Goal: Information Seeking & Learning: Get advice/opinions

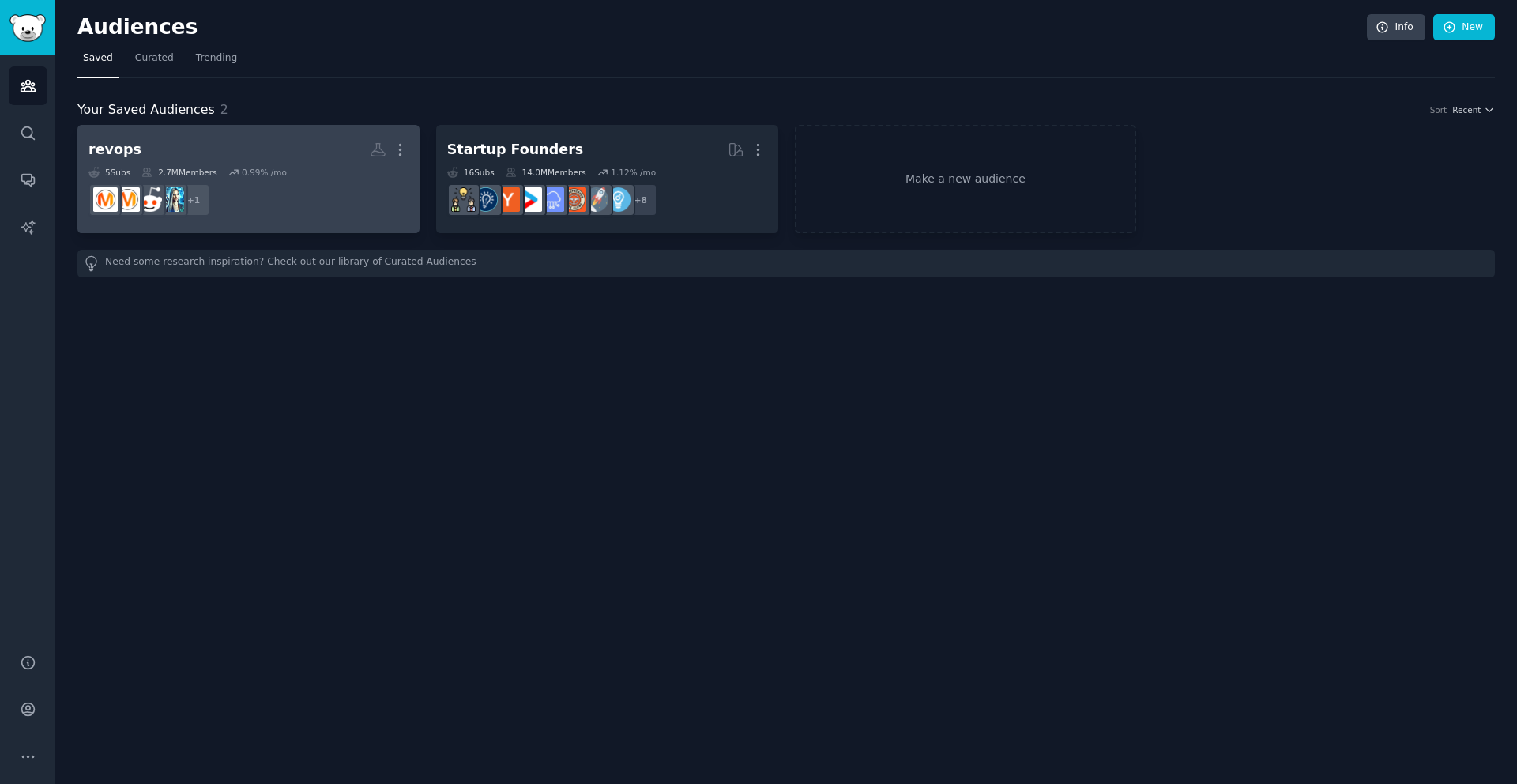
click at [124, 149] on div "revops" at bounding box center [115, 149] width 53 height 20
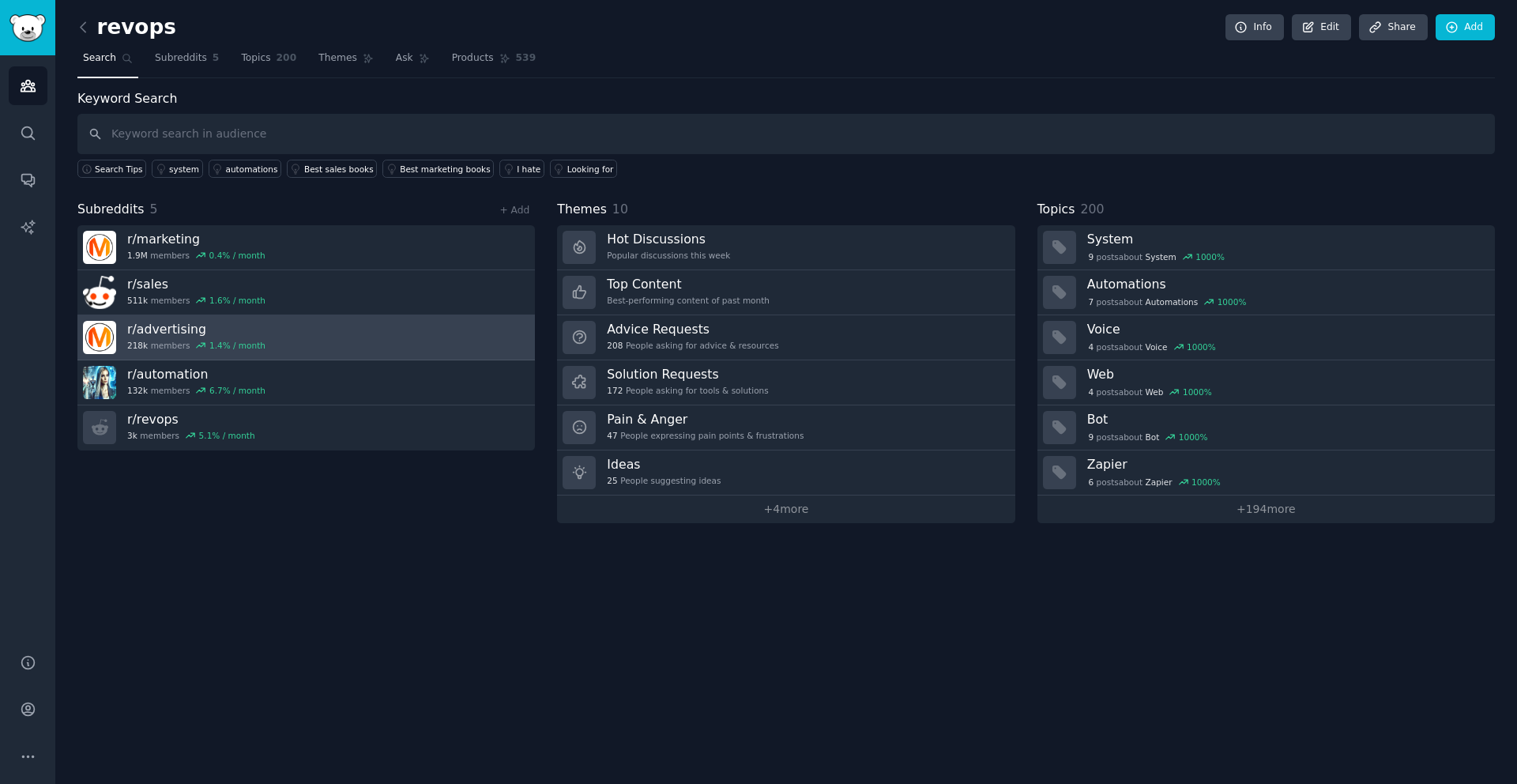
click at [379, 338] on link "r/ advertising 218k members 1.4 % / month" at bounding box center [306, 338] width 457 height 45
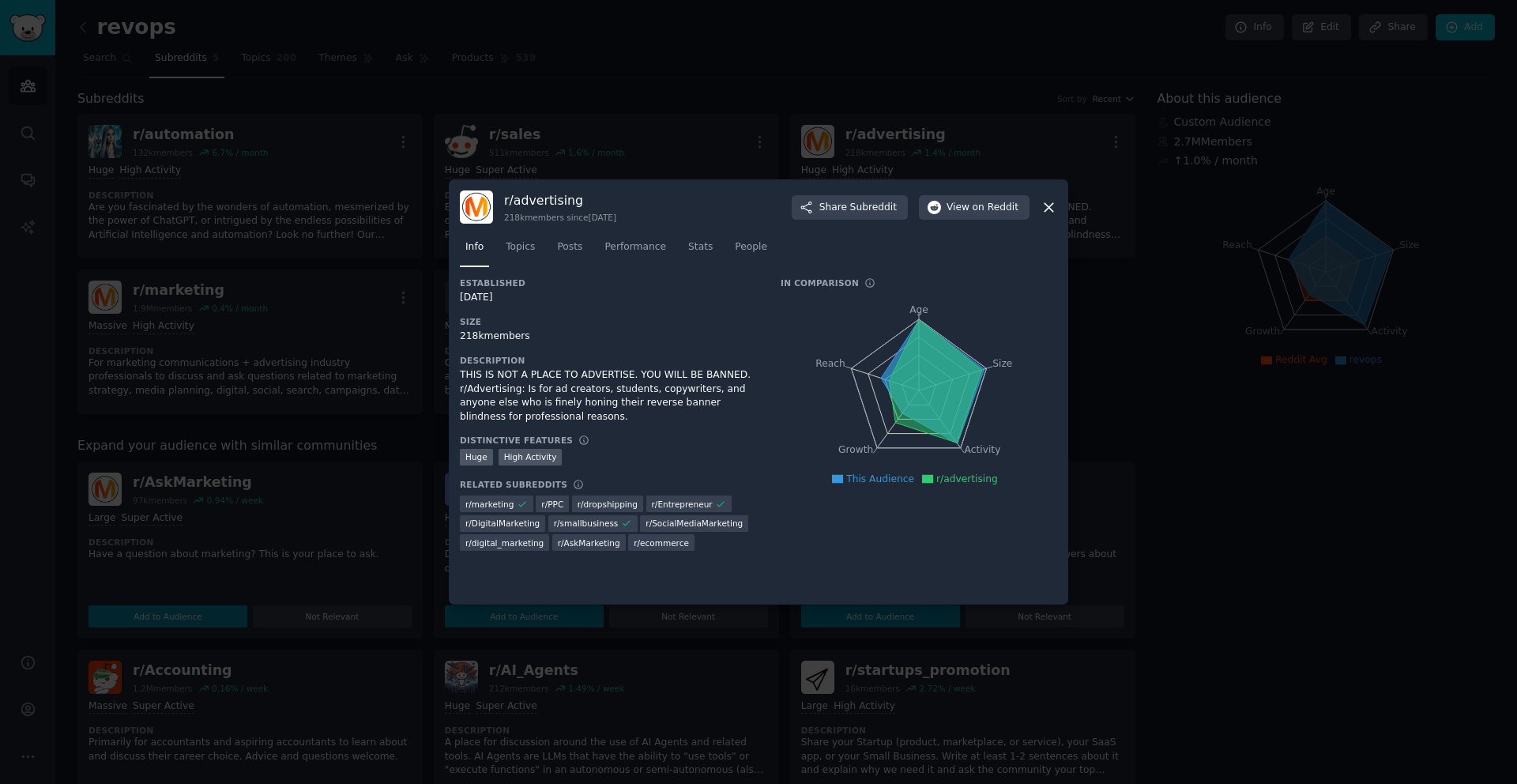
click at [1051, 201] on icon at bounding box center [1049, 207] width 16 height 16
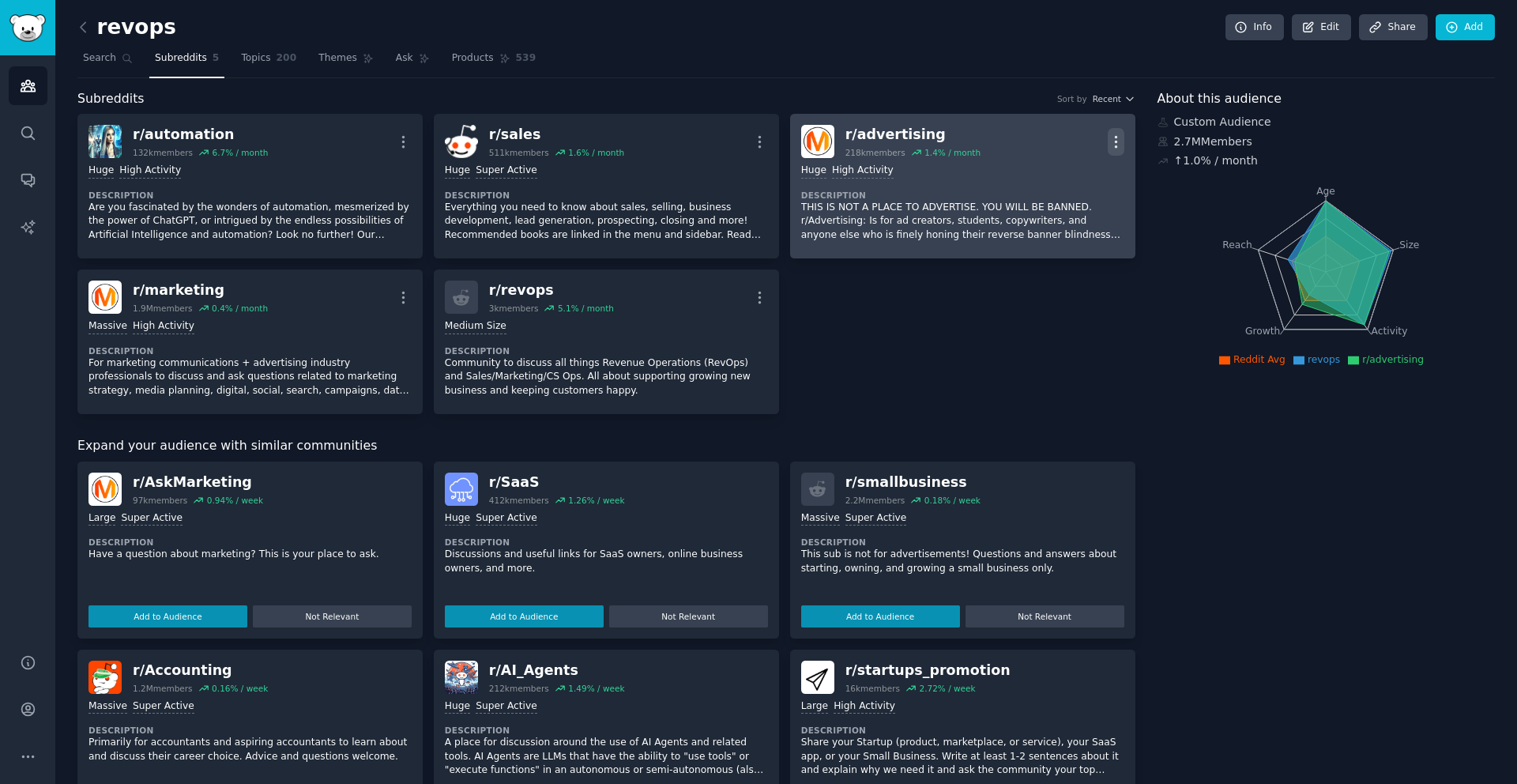
click at [1112, 148] on icon "button" at bounding box center [1116, 141] width 16 height 16
click at [1052, 200] on p "Delete" at bounding box center [1054, 203] width 36 height 16
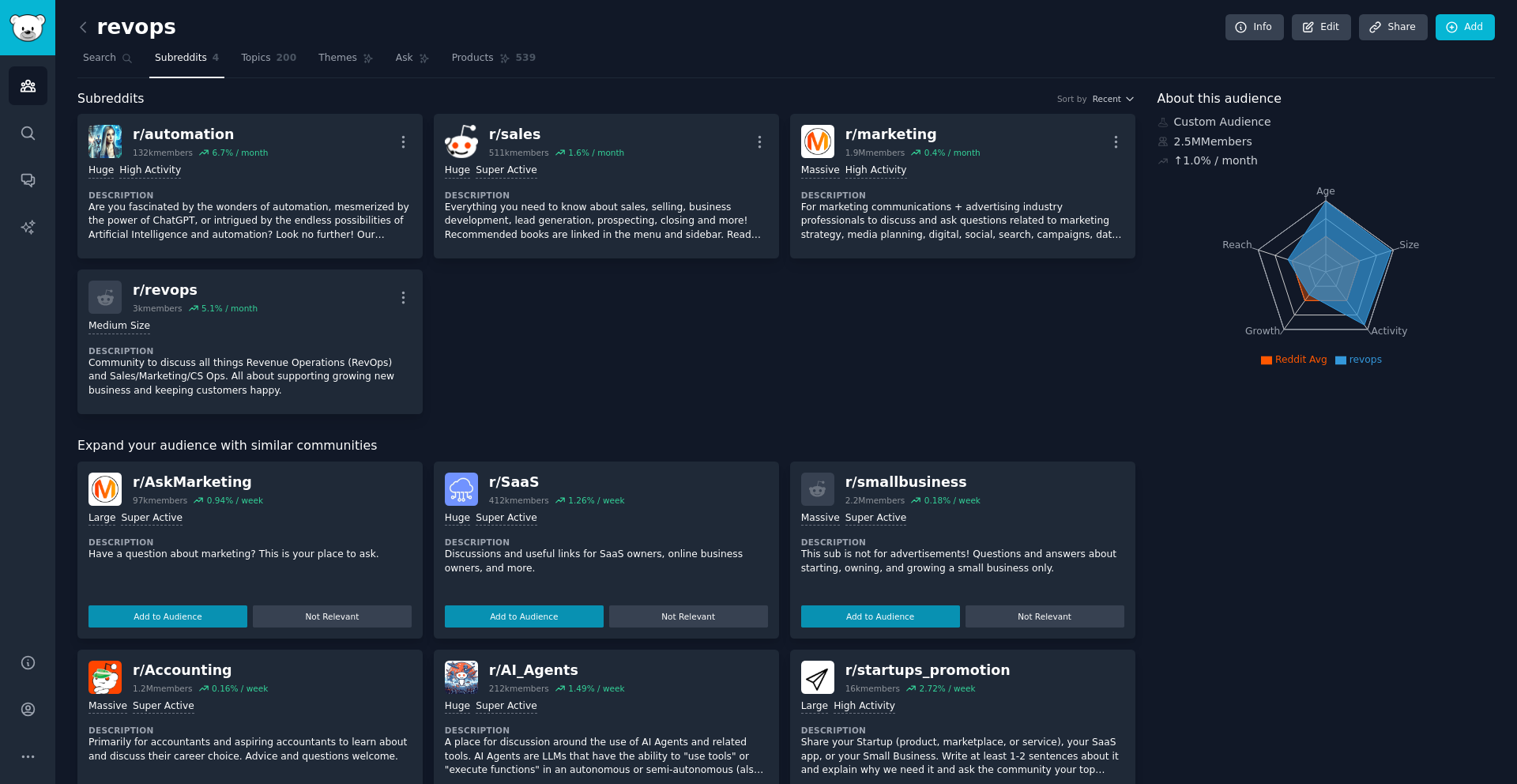
click at [300, 527] on div "Large Super Active Description Have a question about marketing? This is your pl…" at bounding box center [250, 566] width 323 height 121
click at [530, 317] on div "r/ automation 132k members 6.7 % / month More Huge High Activity Description Ar…" at bounding box center [607, 264] width 1058 height 301
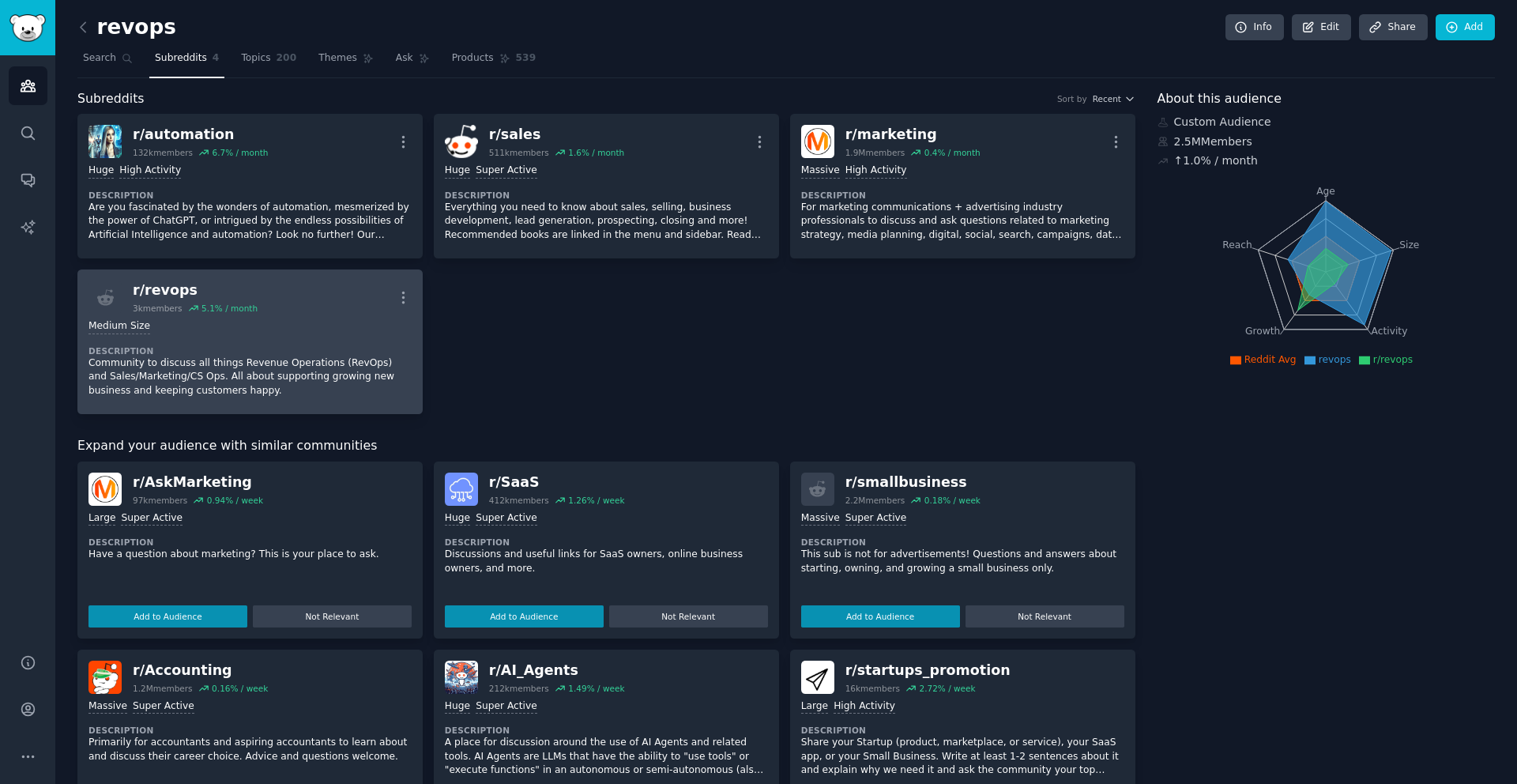
click at [276, 313] on div "Medium Size Description Community to discuss all things Revenue Operations (Rev…" at bounding box center [250, 358] width 323 height 90
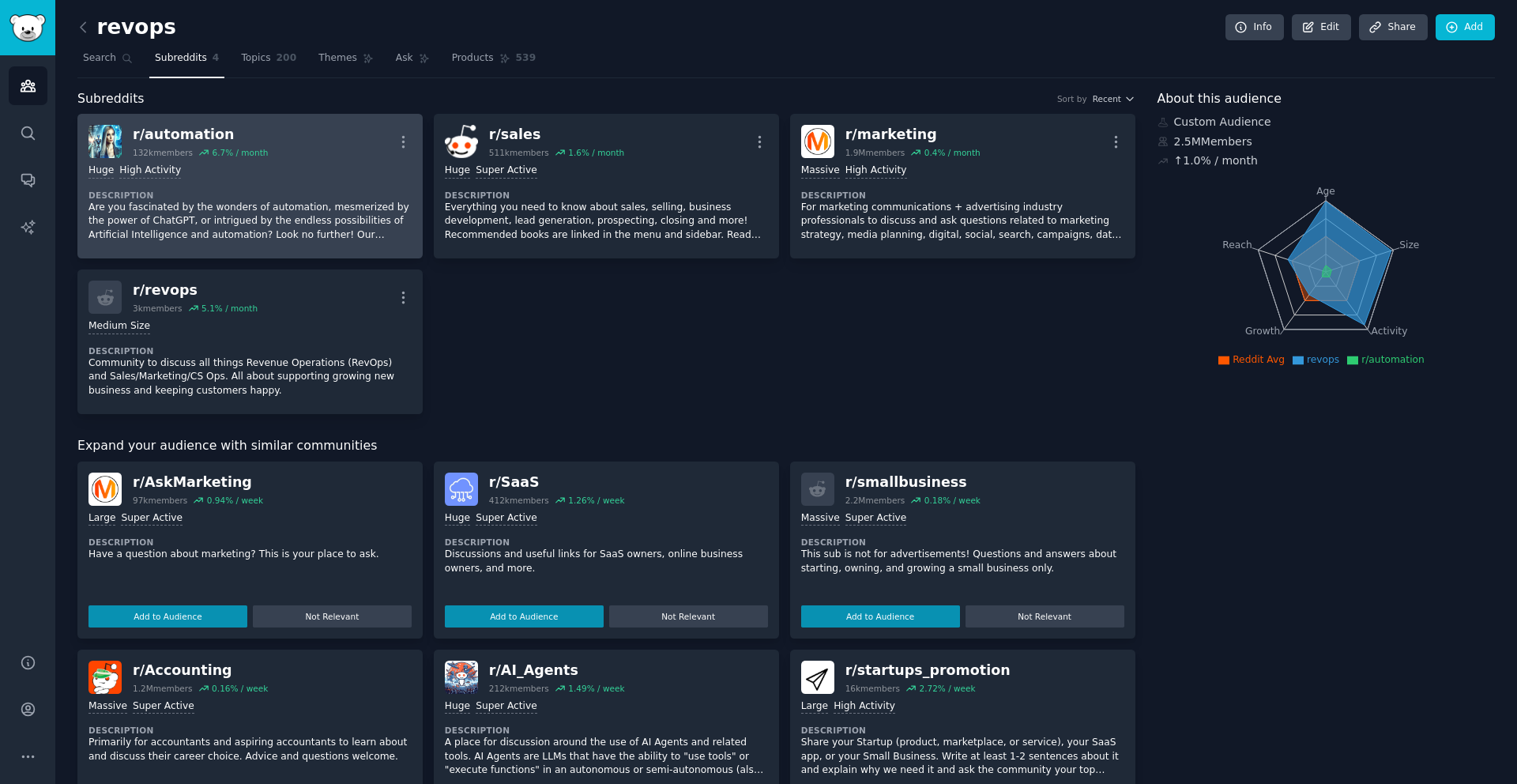
click at [361, 130] on div "r/ automation 132k members 6.7 % / month More" at bounding box center [250, 141] width 323 height 33
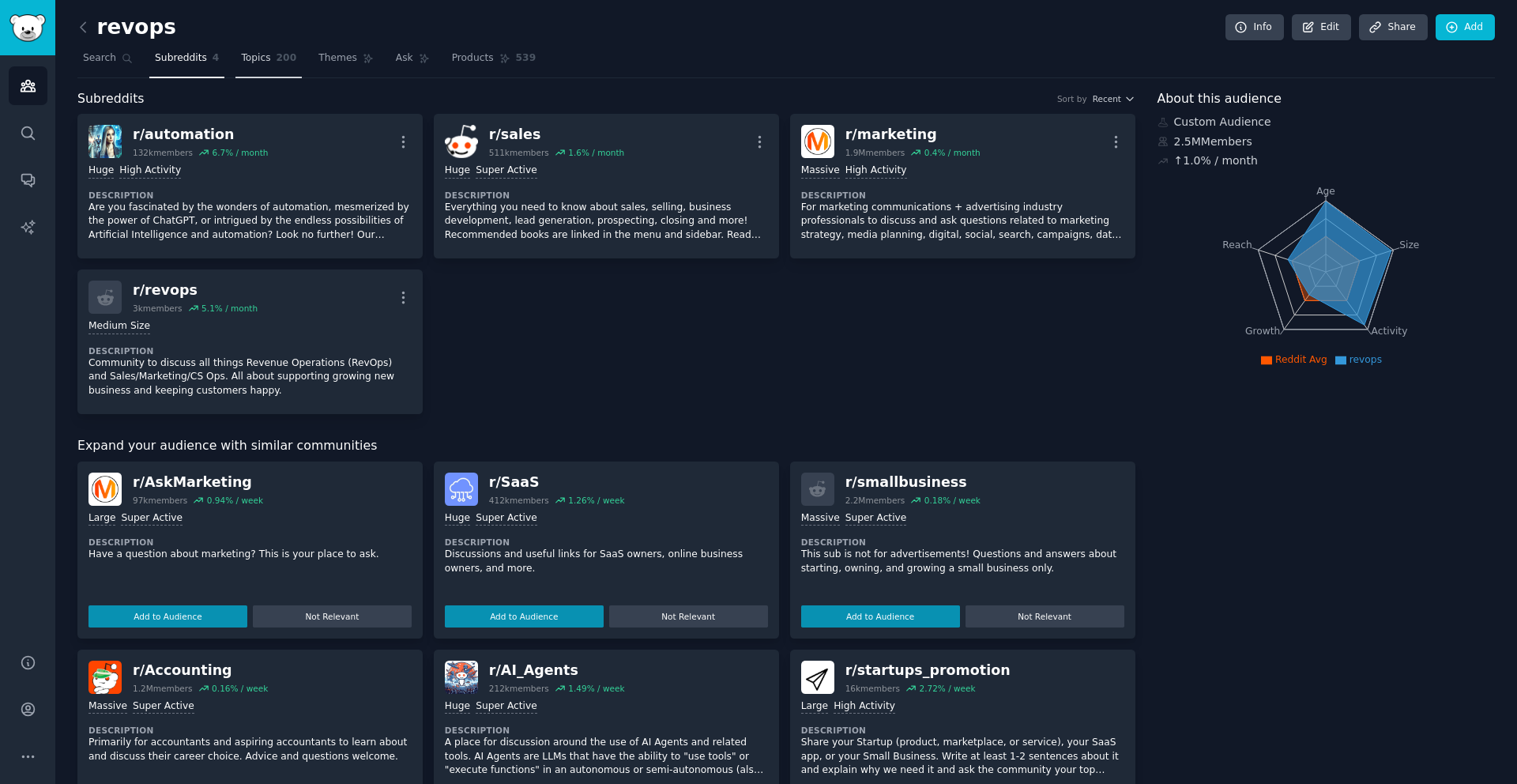
click at [270, 57] on link "Topics 200" at bounding box center [268, 62] width 66 height 33
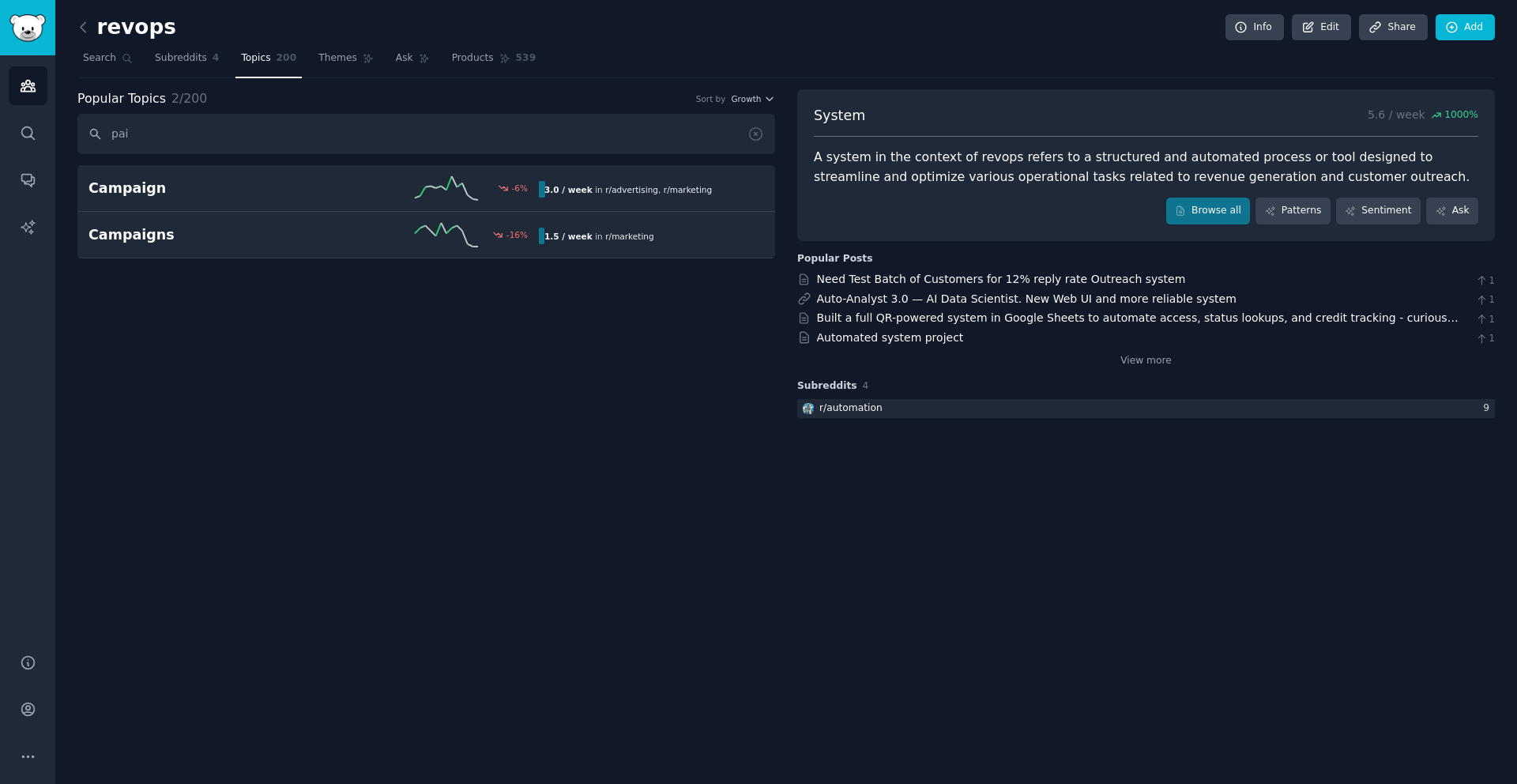
type input "pain"
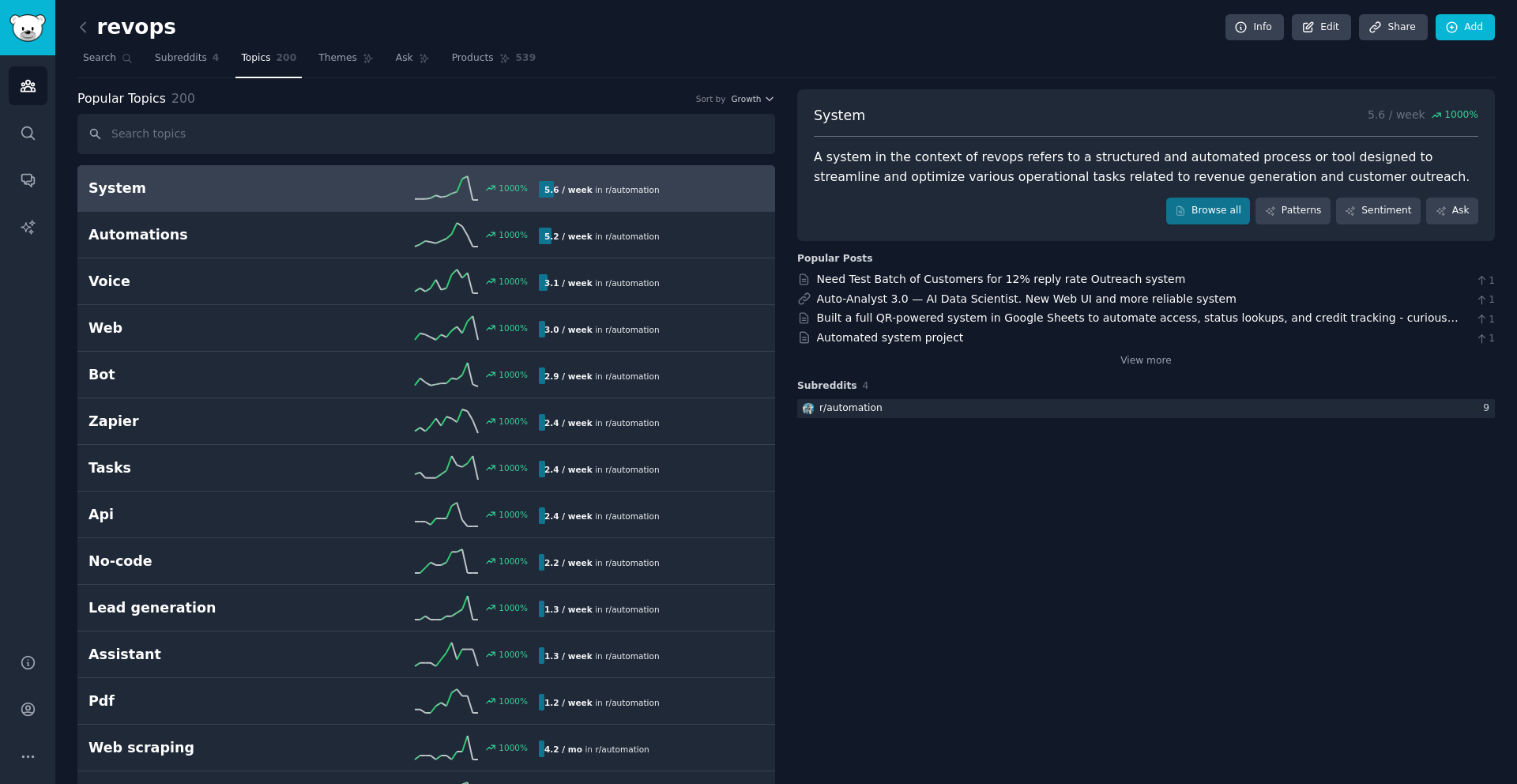
click at [129, 27] on h2 "revops" at bounding box center [127, 28] width 99 height 25
click at [90, 27] on icon at bounding box center [83, 27] width 16 height 16
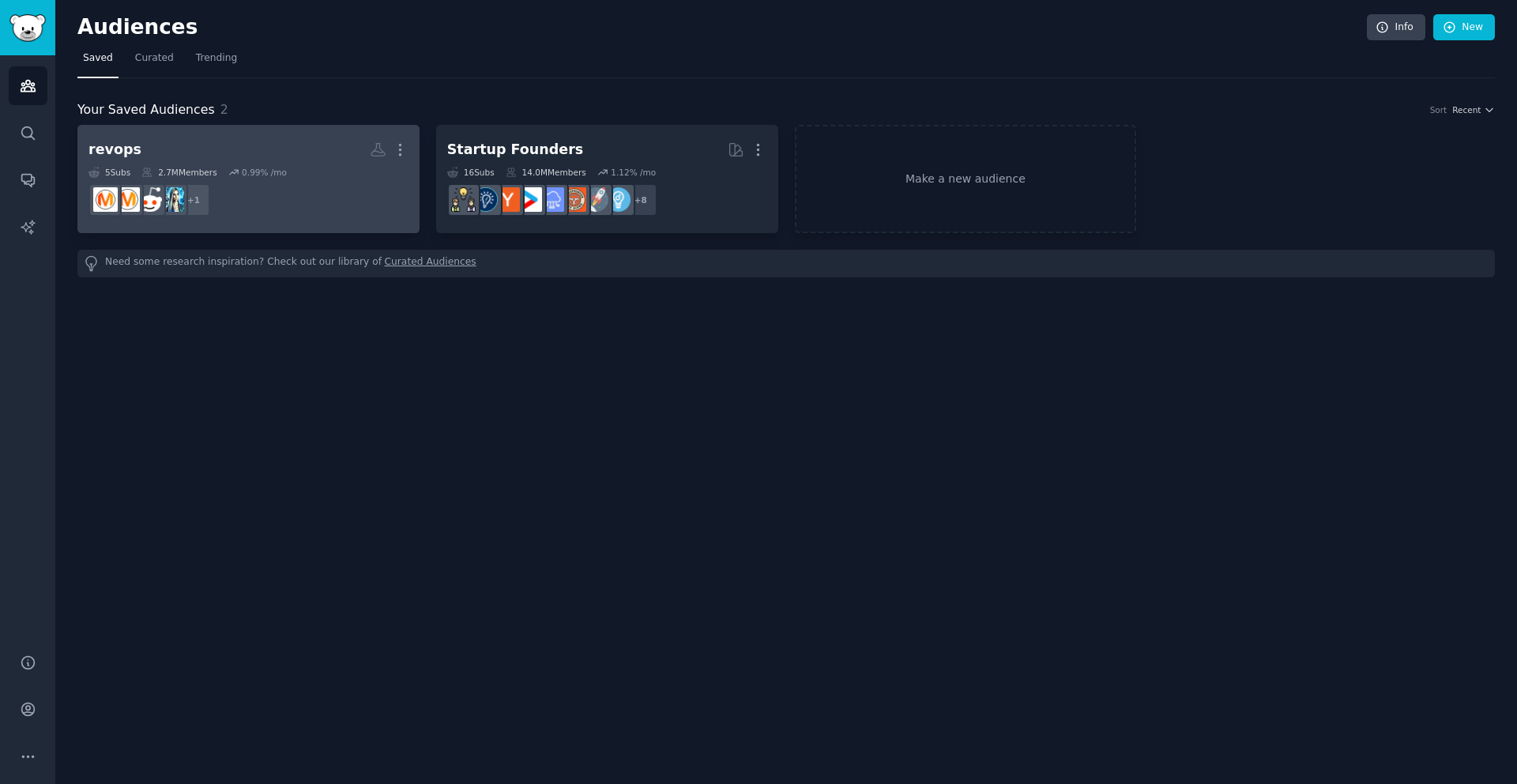
click at [276, 149] on h2 "revops More" at bounding box center [248, 149] width 320 height 28
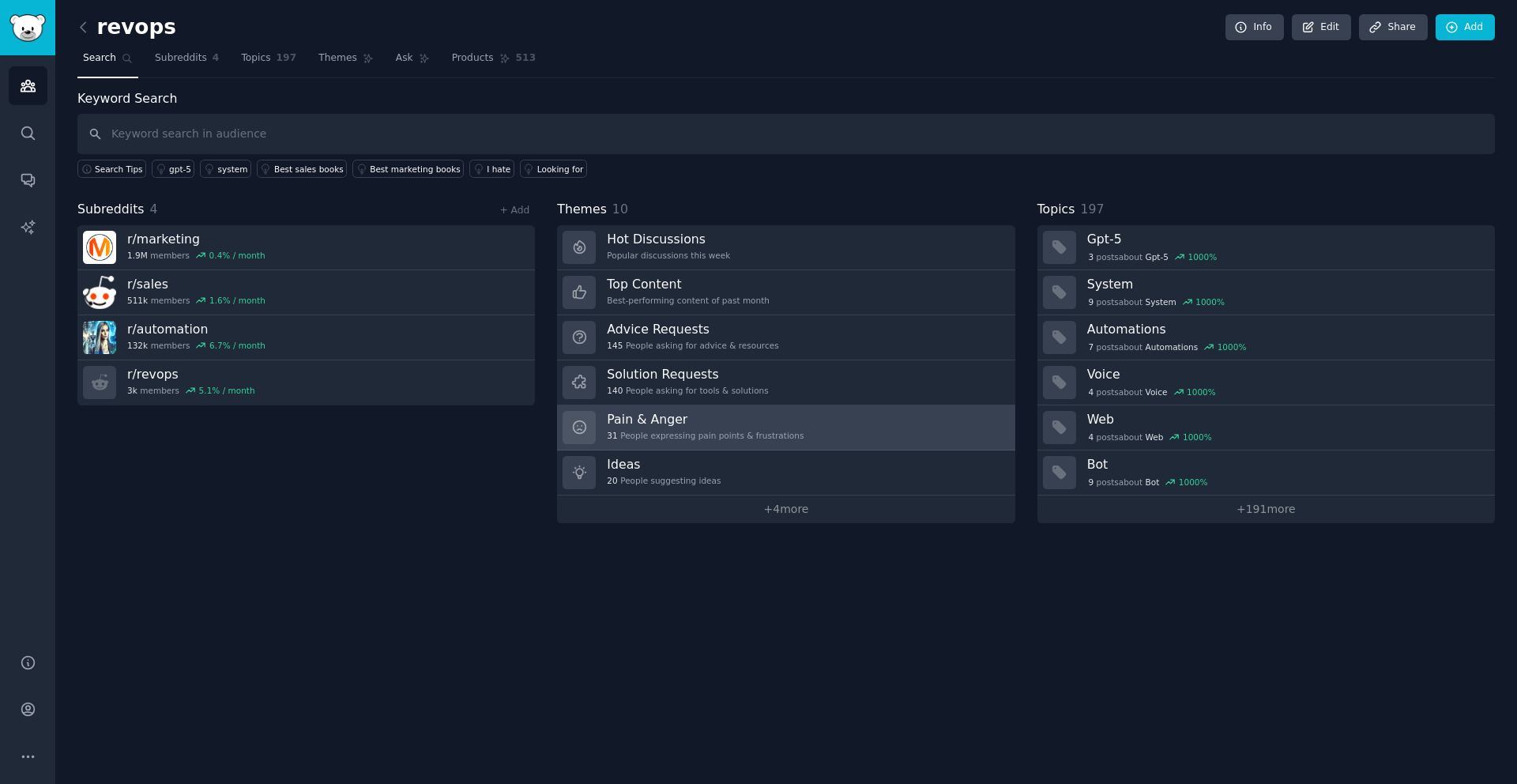
click at [697, 427] on div "Pain & Anger 31 People expressing pain points & frustrations" at bounding box center [705, 427] width 197 height 33
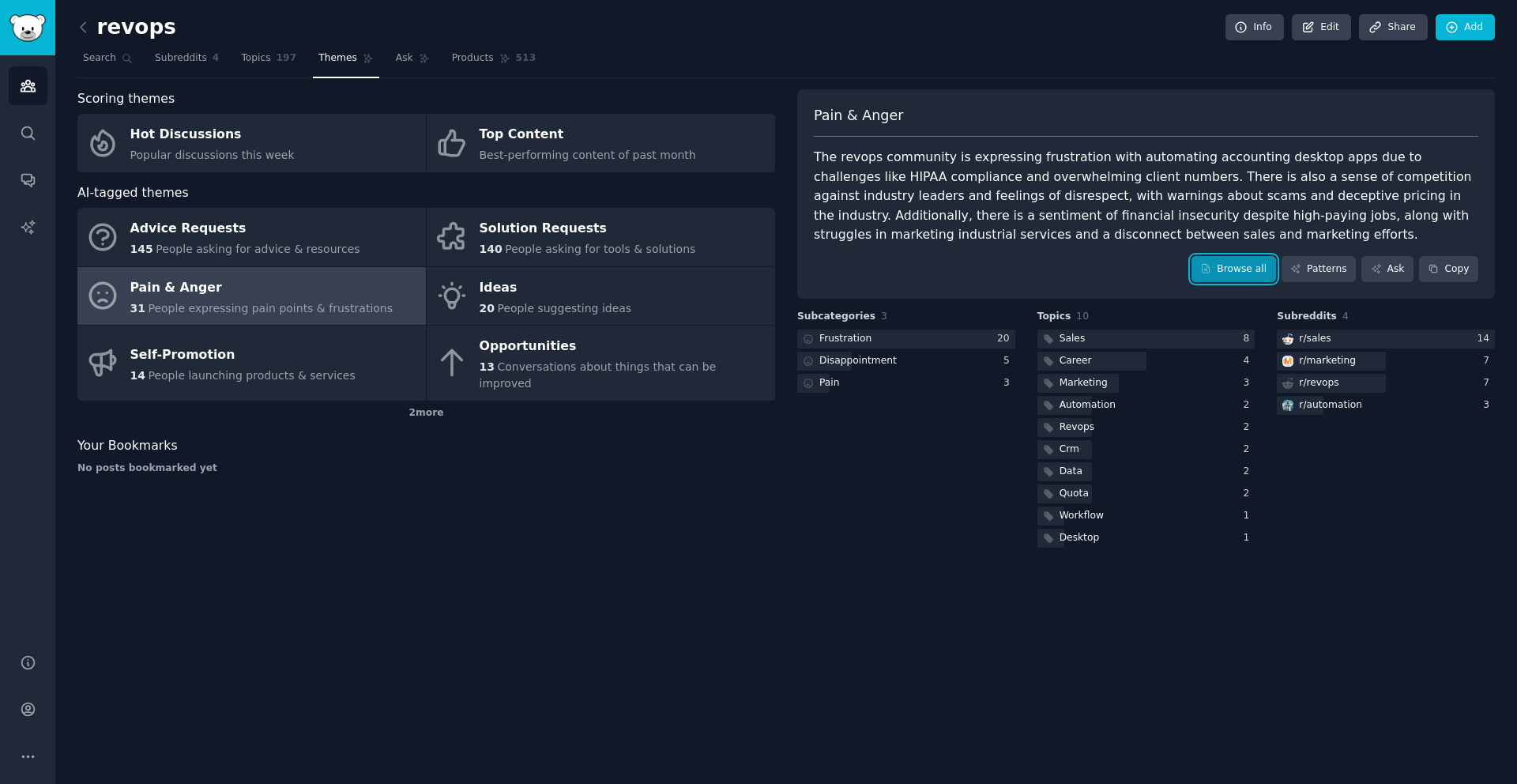
click at [1250, 271] on link "Browse all" at bounding box center [1234, 270] width 84 height 27
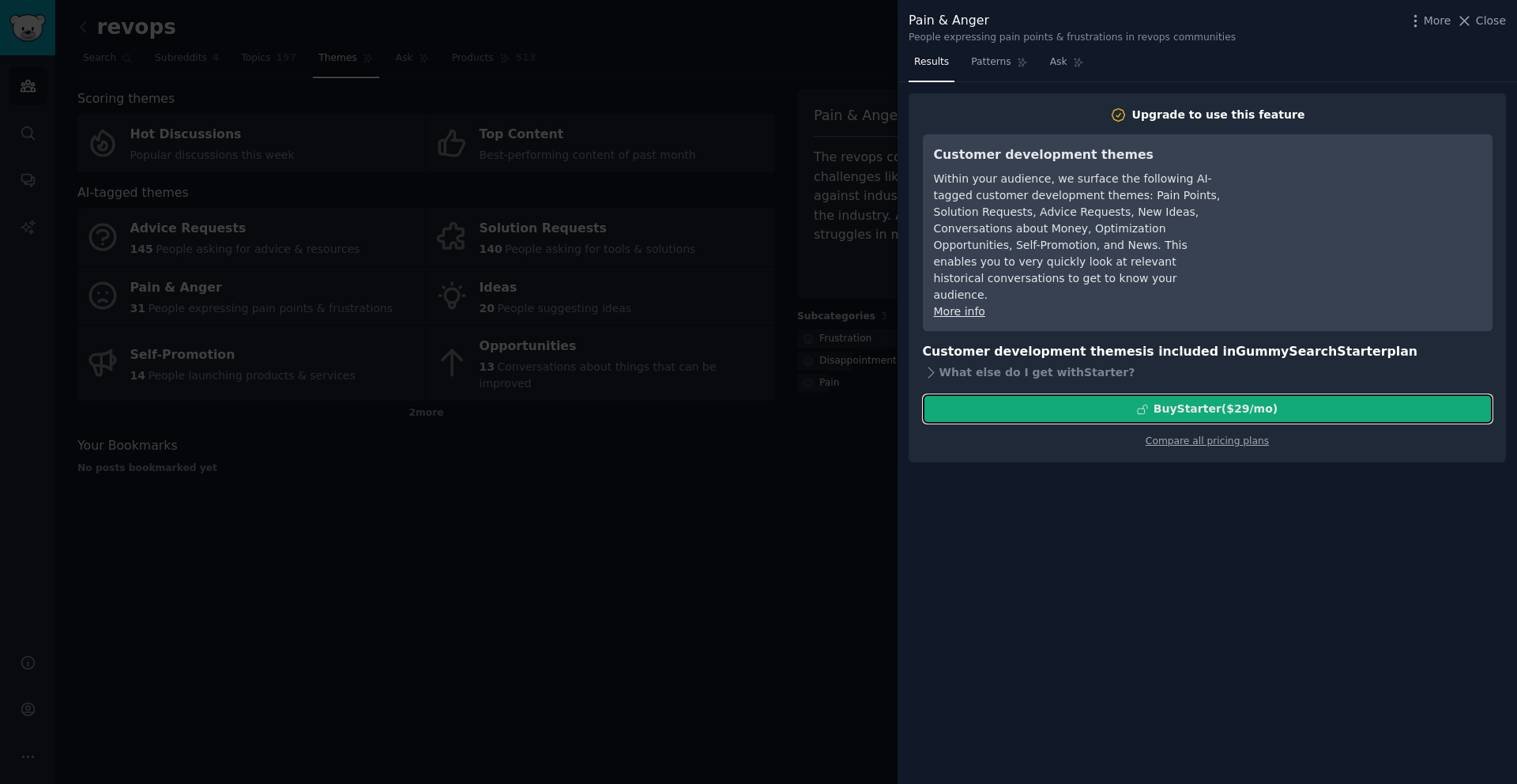
click at [1191, 400] on div "Buy Starter ($ 29 /mo )" at bounding box center [1215, 408] width 124 height 16
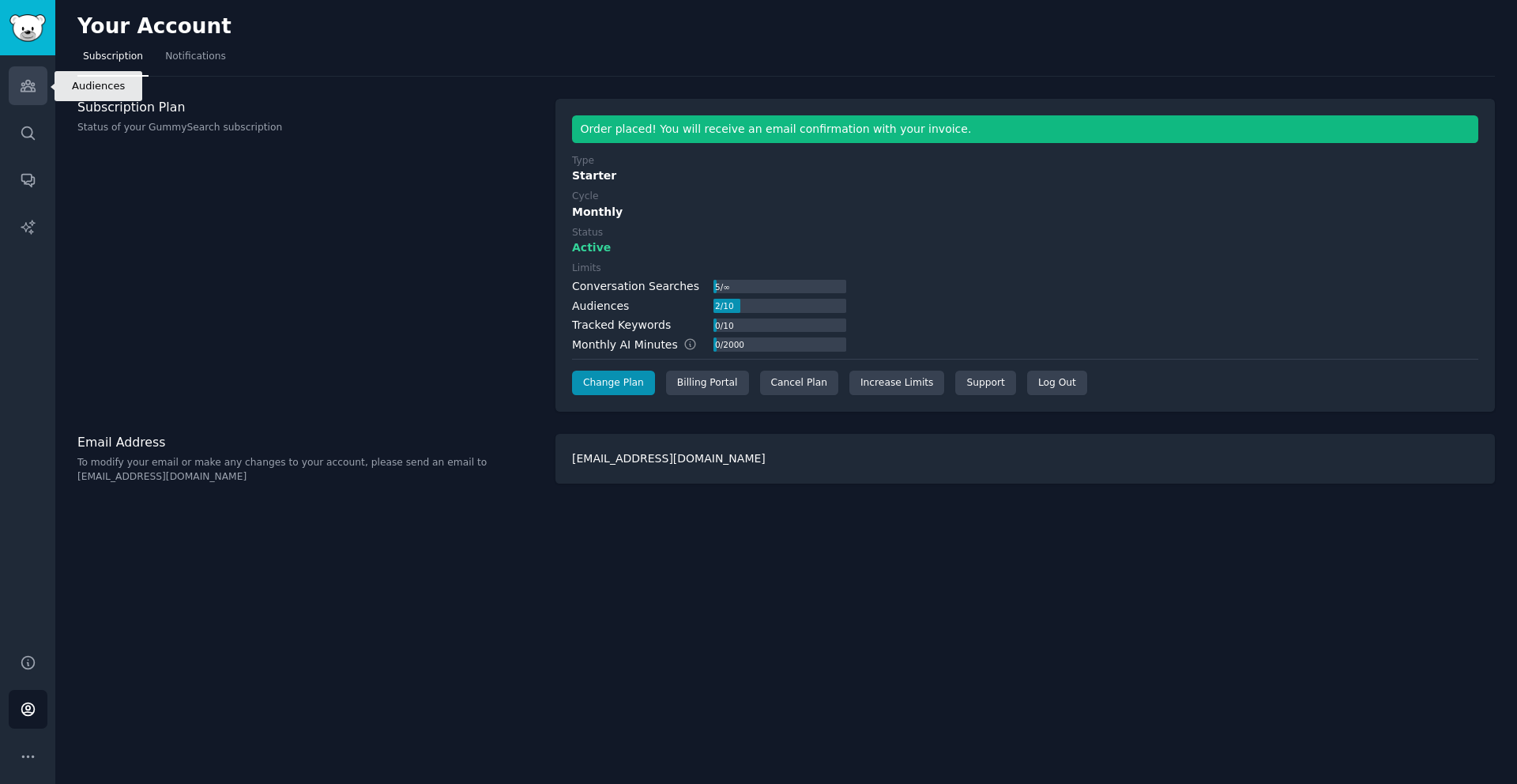
click at [25, 83] on icon "Sidebar" at bounding box center [28, 86] width 14 height 11
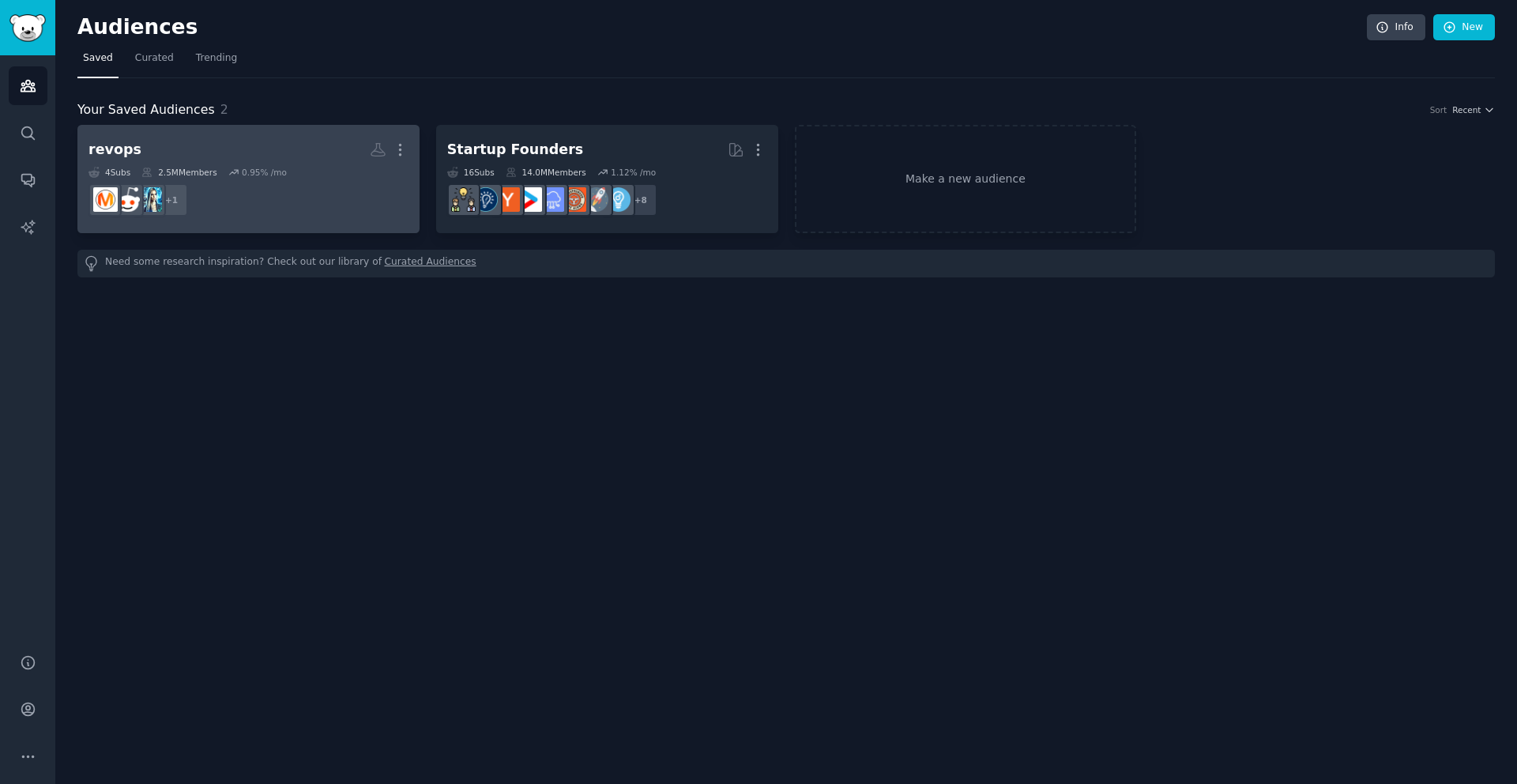
click at [221, 167] on div "4 Sub s 2.5M Members 0.95 % /mo" at bounding box center [248, 172] width 320 height 11
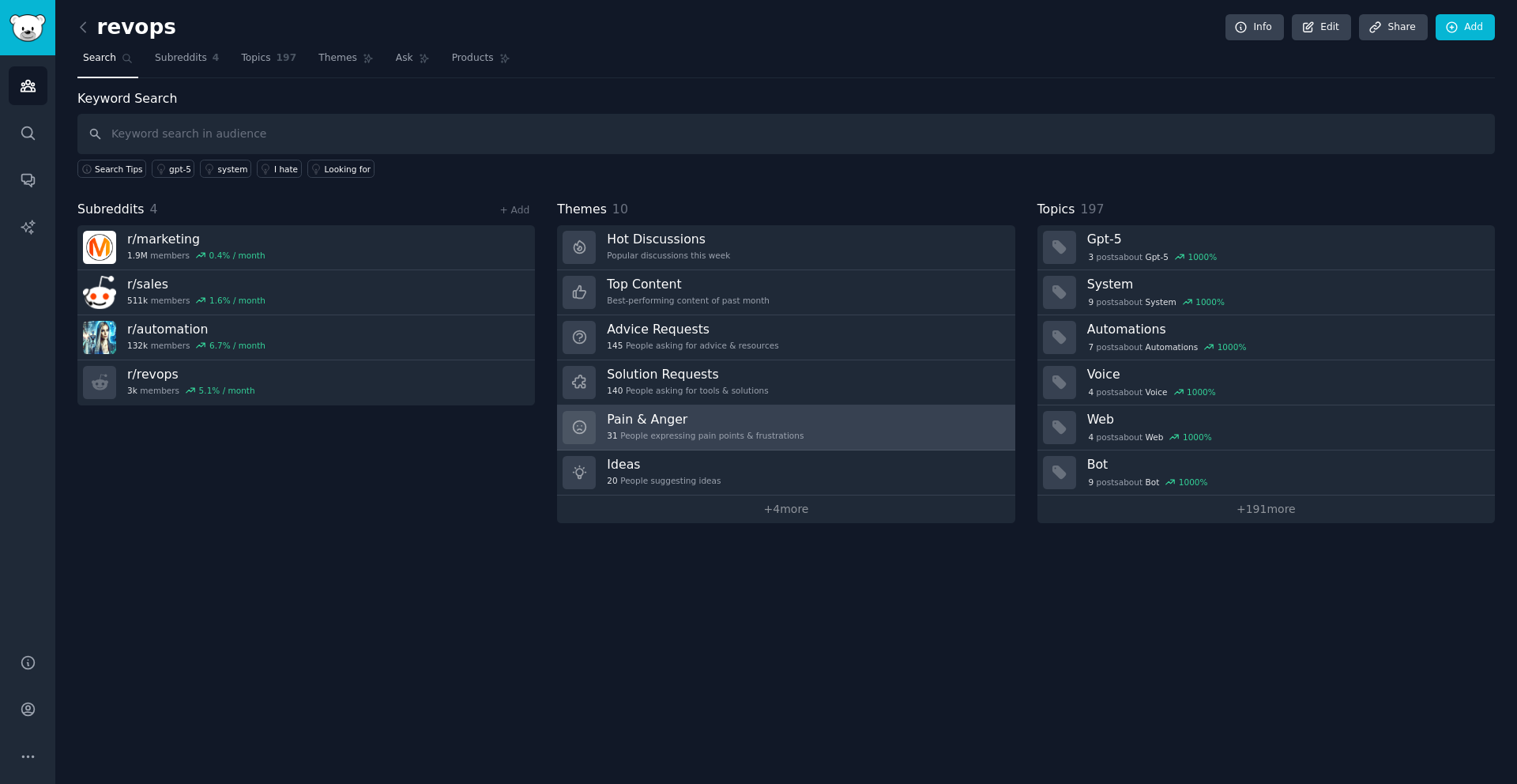
click at [656, 422] on h3 "Pain & Anger" at bounding box center [705, 419] width 197 height 16
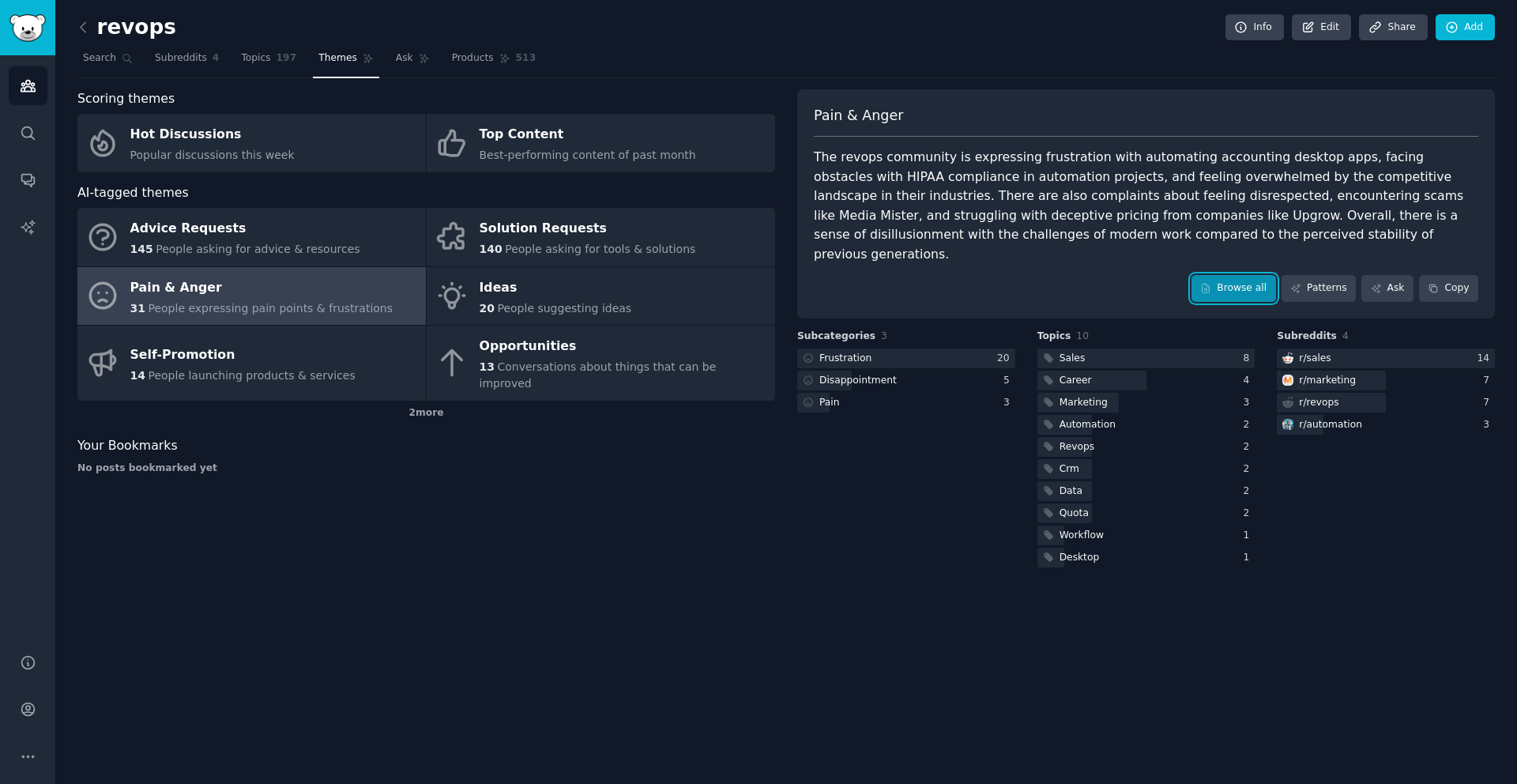
click at [1234, 275] on link "Browse all" at bounding box center [1234, 289] width 84 height 27
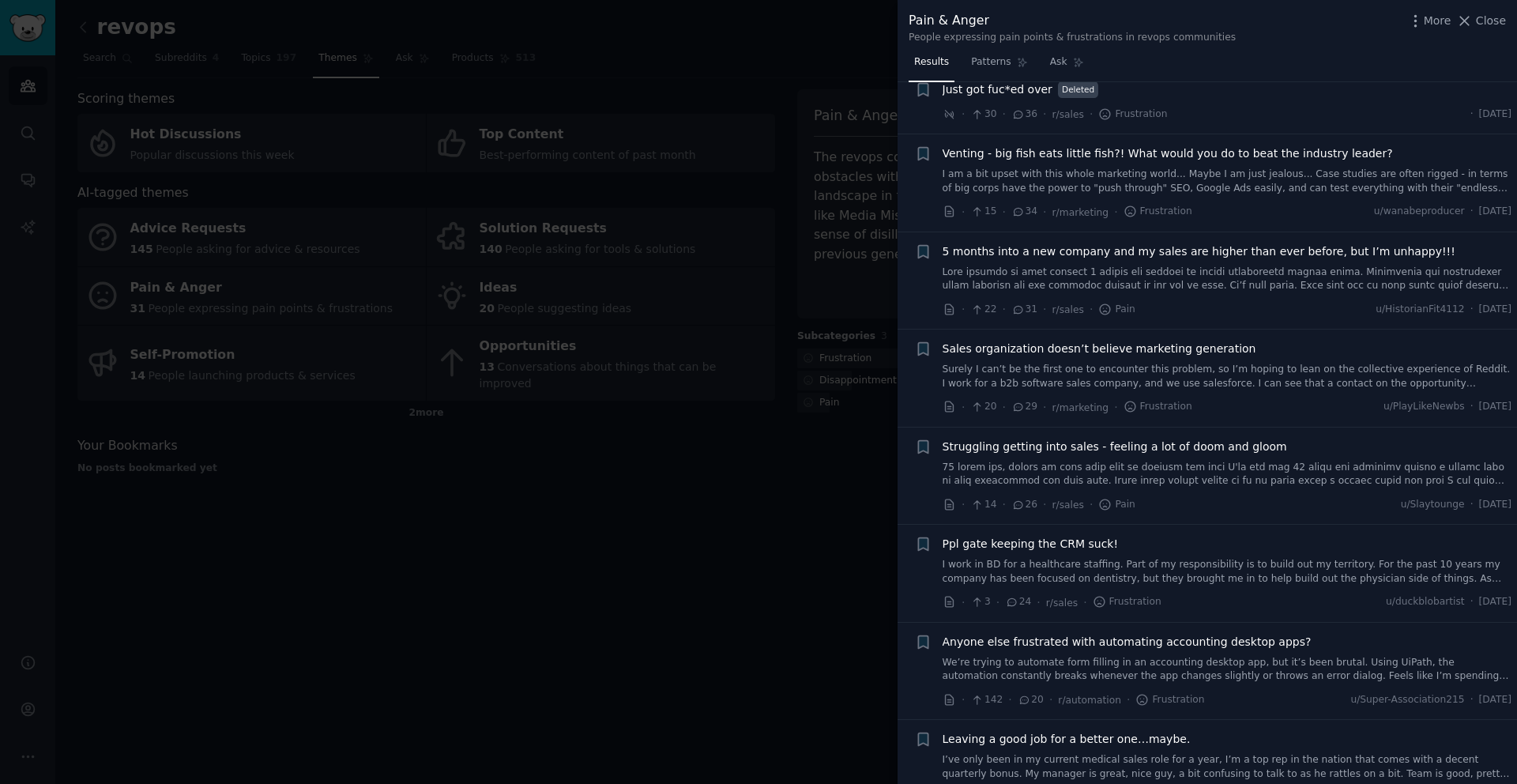
scroll to position [702, 0]
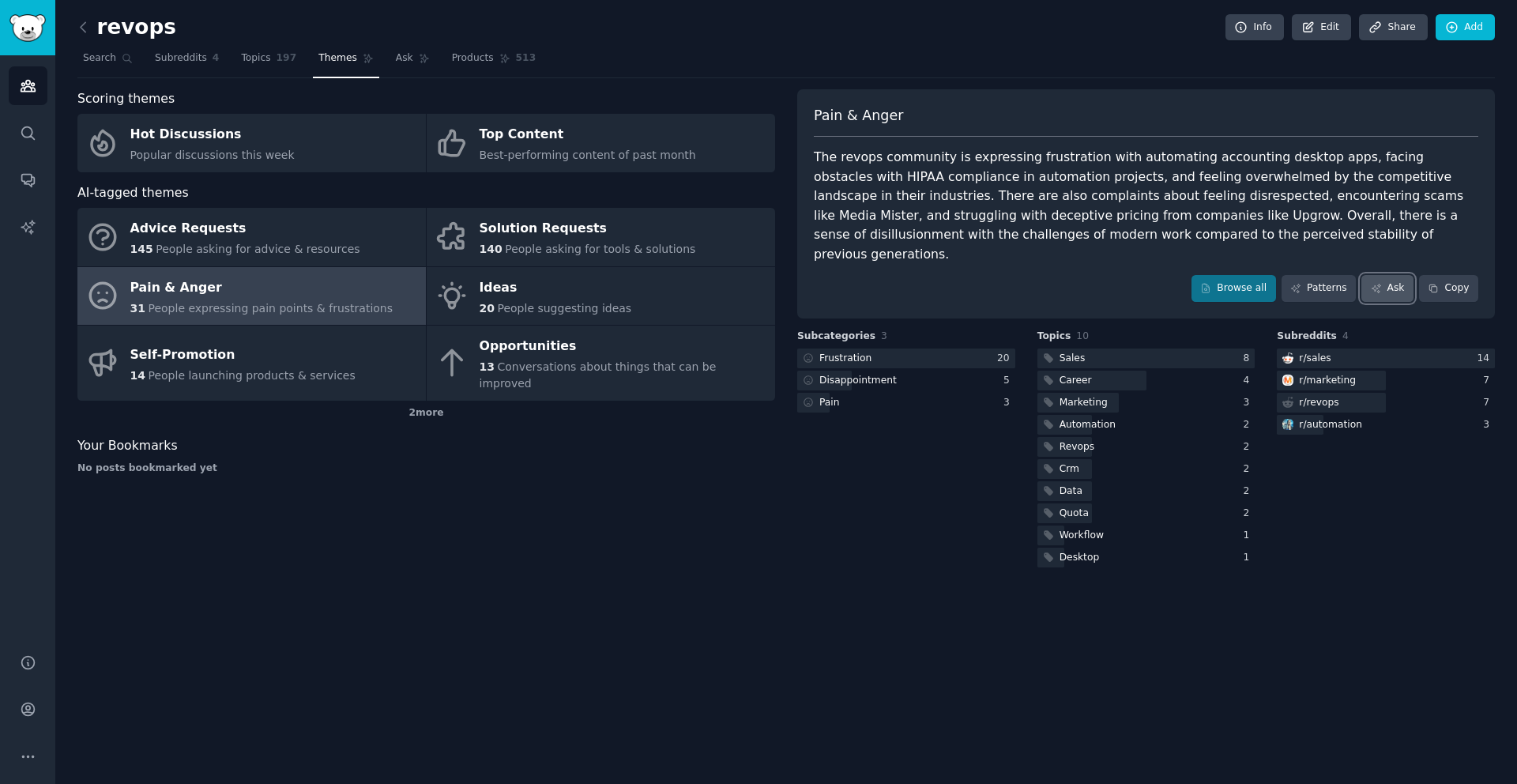
click at [1384, 275] on link "Ask" at bounding box center [1387, 289] width 53 height 27
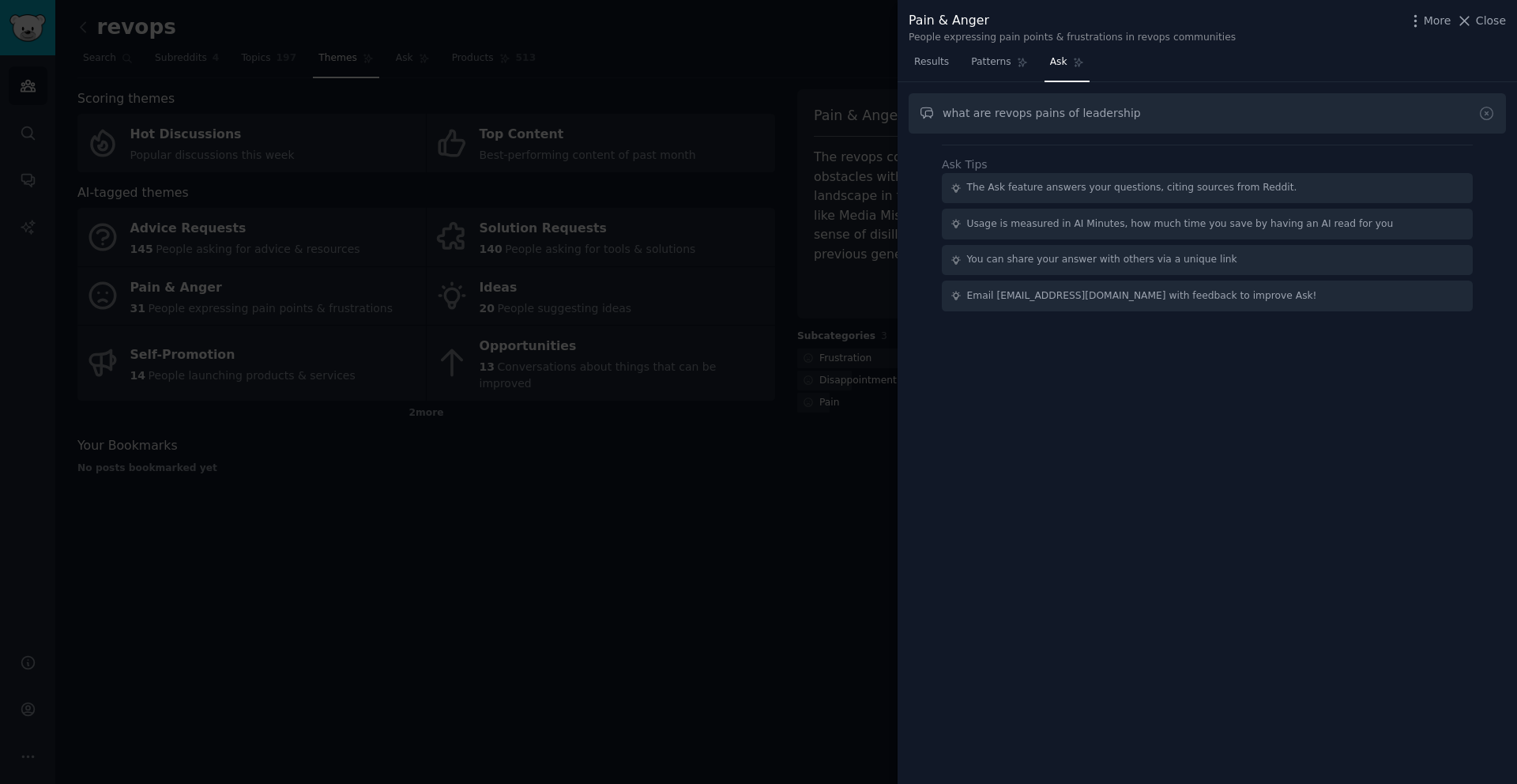
type input "what are revops pains of leadership"
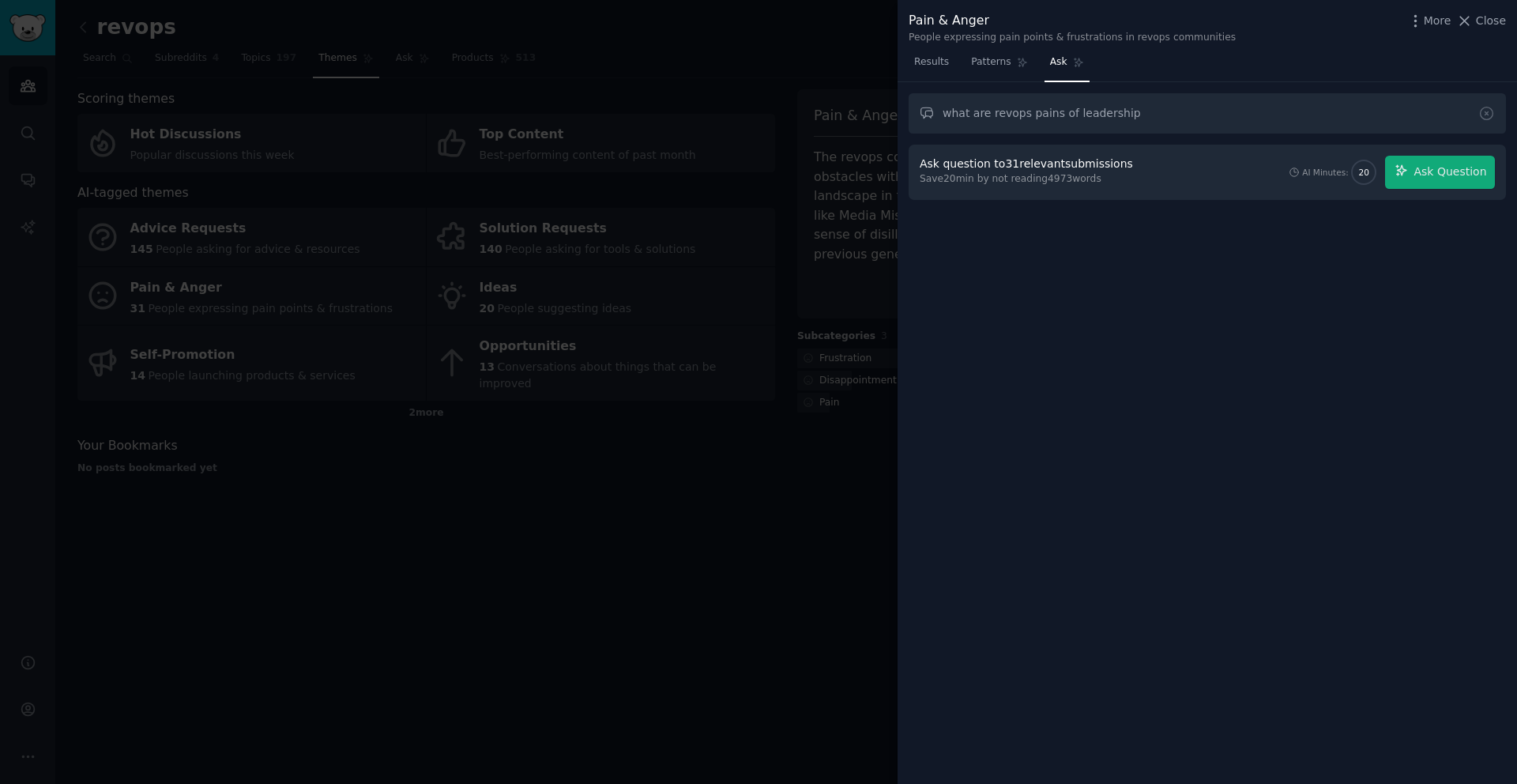
drag, startPoint x: 987, startPoint y: 165, endPoint x: 1144, endPoint y: 164, distance: 157.0
click at [1145, 165] on div "Ask question to 31 relevant submissions Save 20 min by not reading 4973 words A…" at bounding box center [1207, 172] width 575 height 33
click at [1402, 167] on icon "button" at bounding box center [1402, 171] width 14 height 14
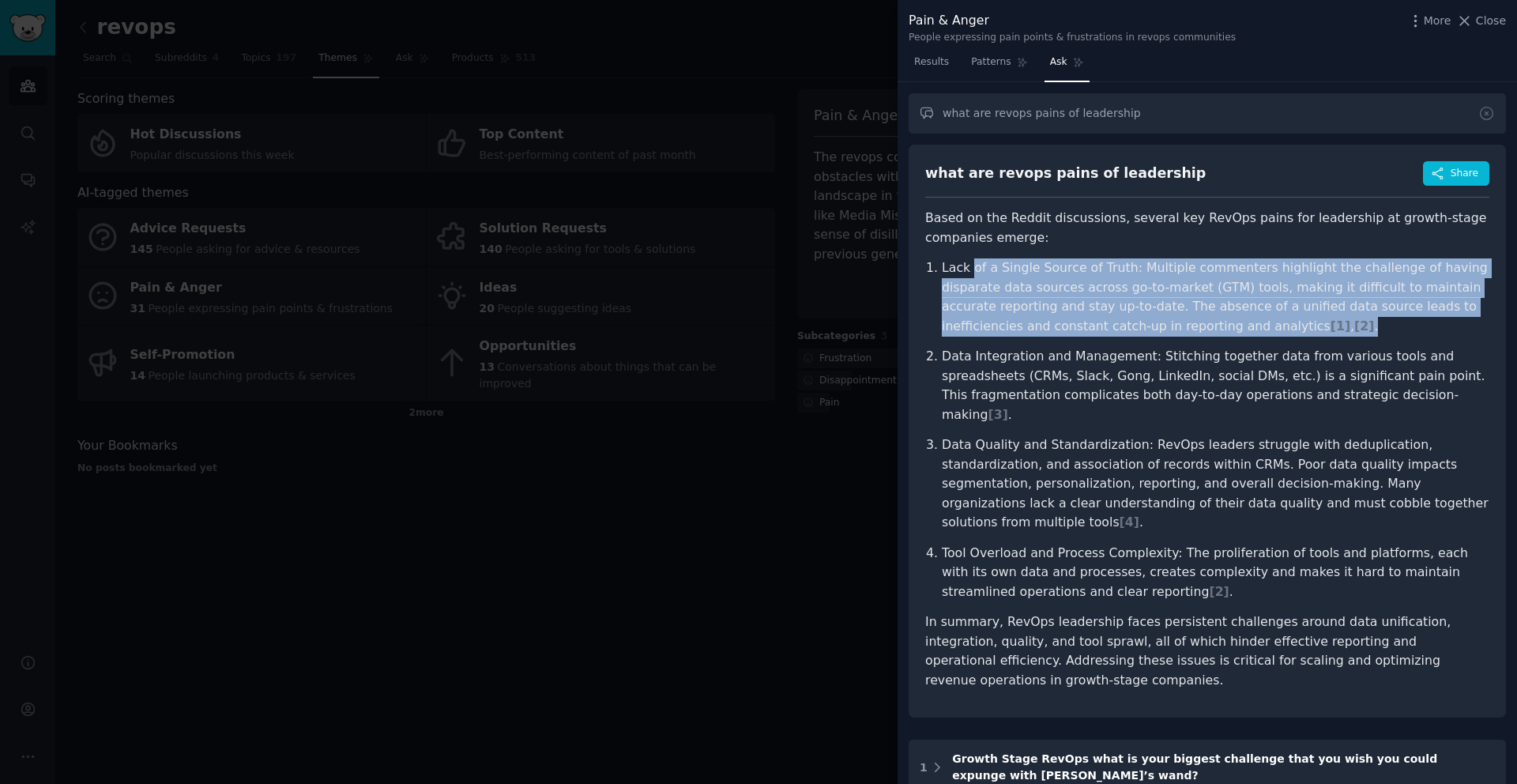
drag, startPoint x: 975, startPoint y: 268, endPoint x: 1318, endPoint y: 329, distance: 348.4
click at [1318, 329] on p "Lack of a Single Source of Truth: Multiple commenters highlight the challenge o…" at bounding box center [1215, 297] width 548 height 78
drag, startPoint x: 1318, startPoint y: 329, endPoint x: 1030, endPoint y: 267, distance: 294.6
click at [1030, 267] on p "Lack of a Single Source of Truth: Multiple commenters highlight the challenge o…" at bounding box center [1215, 297] width 548 height 78
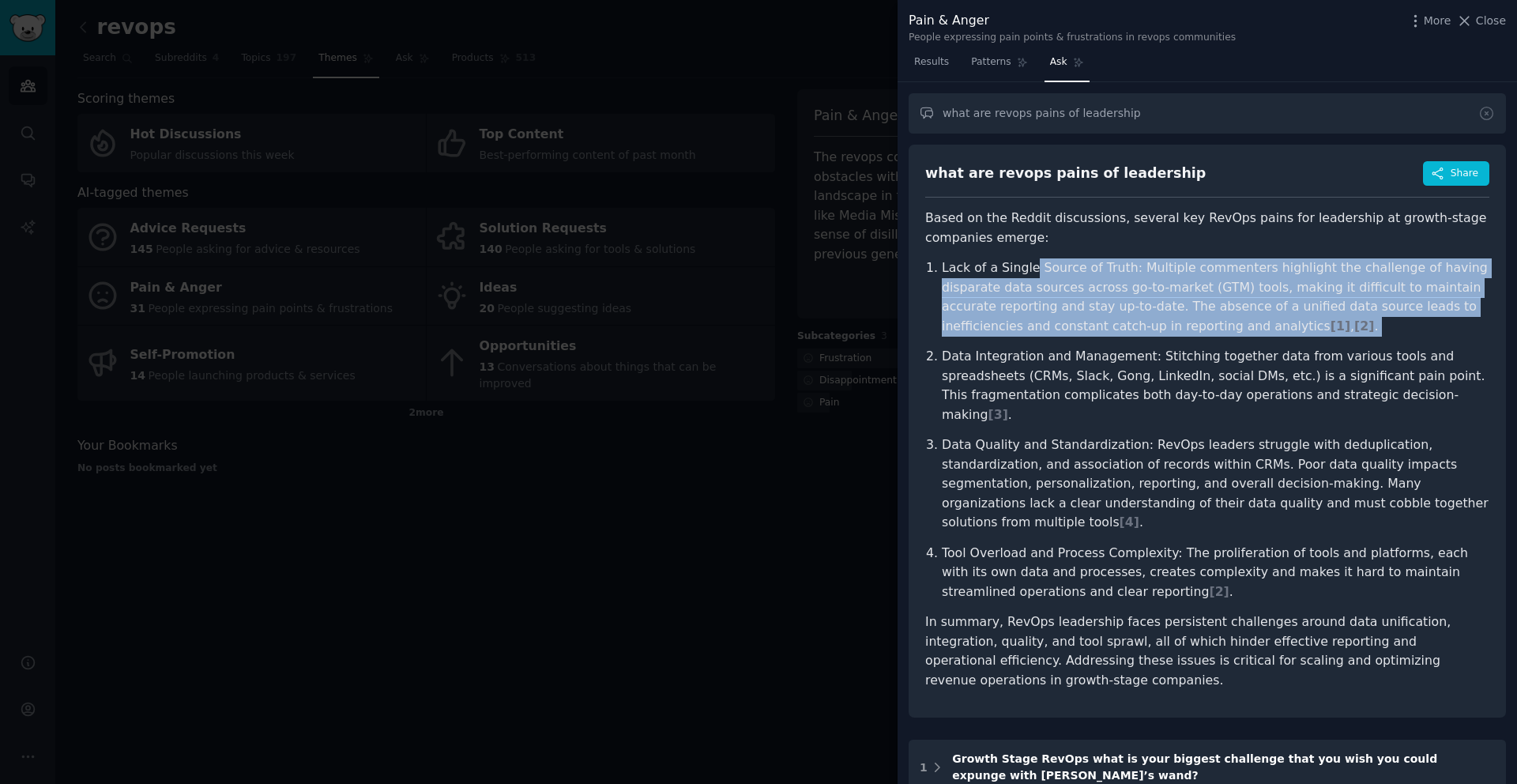
click at [1030, 267] on p "Lack of a Single Source of Truth: Multiple commenters highlight the challenge o…" at bounding box center [1215, 297] width 548 height 78
drag, startPoint x: 1030, startPoint y: 267, endPoint x: 1275, endPoint y: 330, distance: 253.0
click at [1275, 330] on p "Lack of a Single Source of Truth: Multiple commenters highlight the challenge o…" at bounding box center [1215, 297] width 548 height 78
drag, startPoint x: 1275, startPoint y: 330, endPoint x: 1010, endPoint y: 273, distance: 271.1
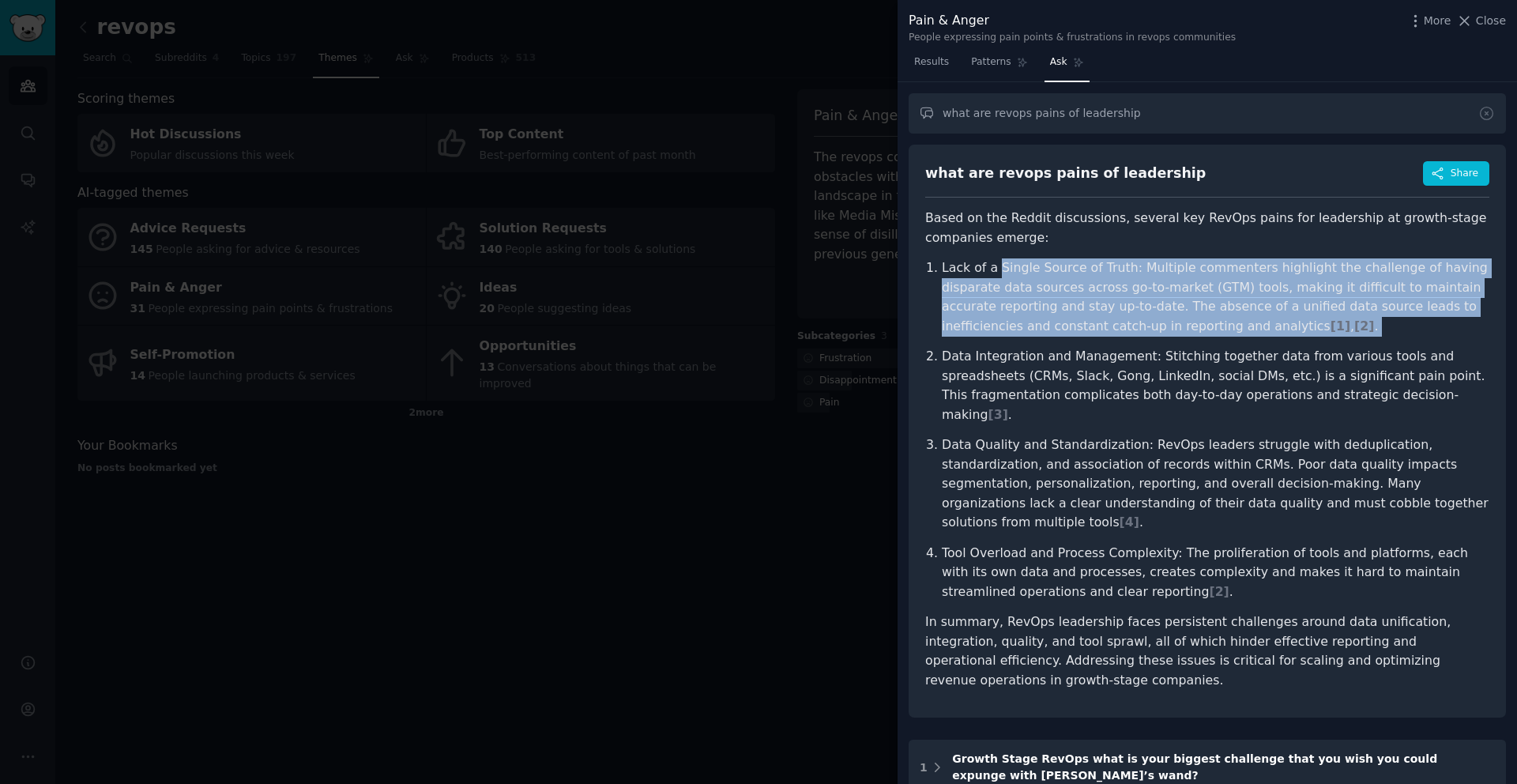
click at [1010, 273] on p "Lack of a Single Source of Truth: Multiple commenters highlight the challenge o…" at bounding box center [1215, 297] width 548 height 78
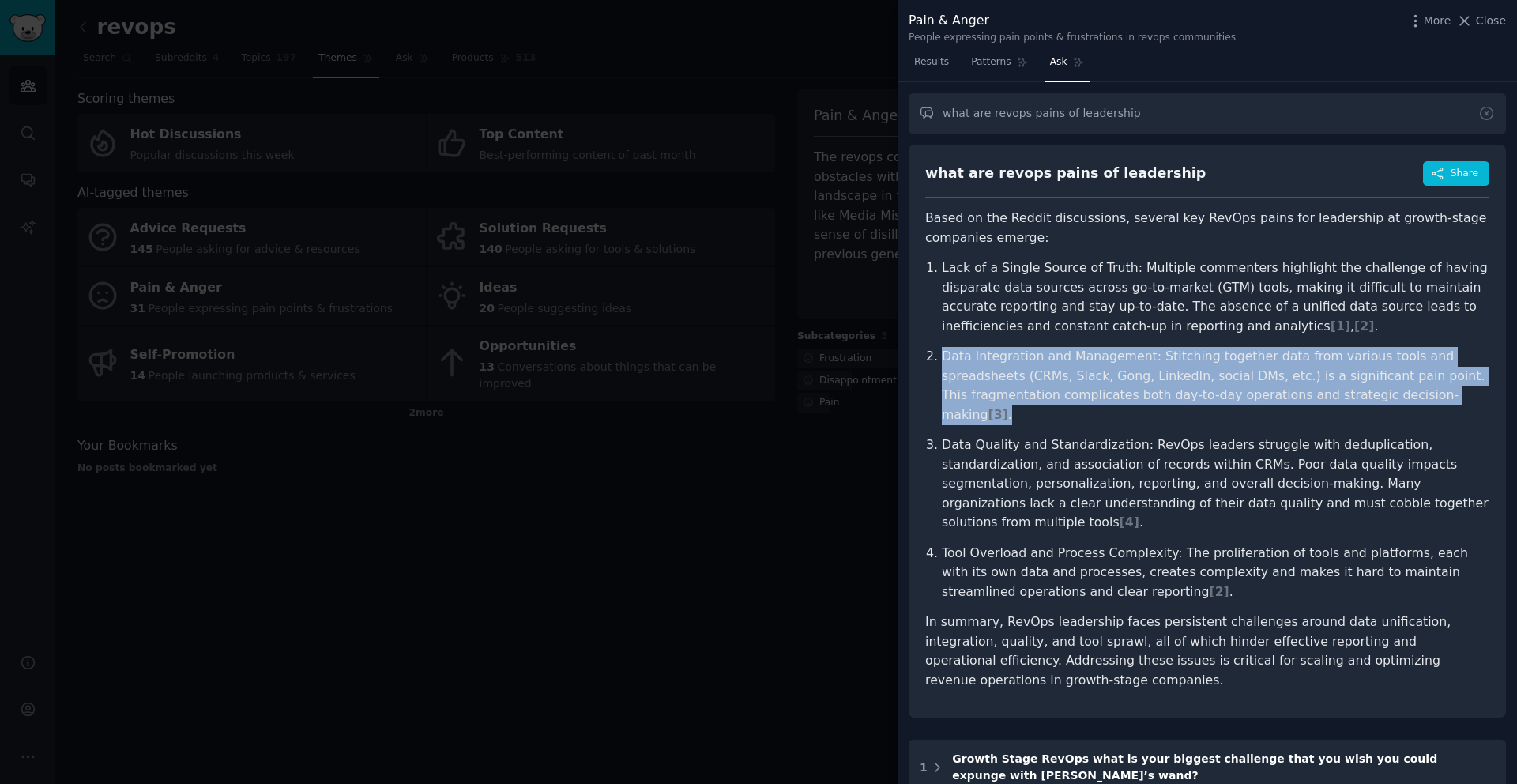
drag, startPoint x: 942, startPoint y: 355, endPoint x: 1380, endPoint y: 391, distance: 439.5
click at [1380, 391] on p "Data Integration and Management: Stitching together data from various tools and…" at bounding box center [1215, 386] width 548 height 78
drag, startPoint x: 1380, startPoint y: 391, endPoint x: 1002, endPoint y: 357, distance: 379.5
click at [1002, 357] on p "Data Integration and Management: Stitching together data from various tools and…" at bounding box center [1215, 386] width 548 height 78
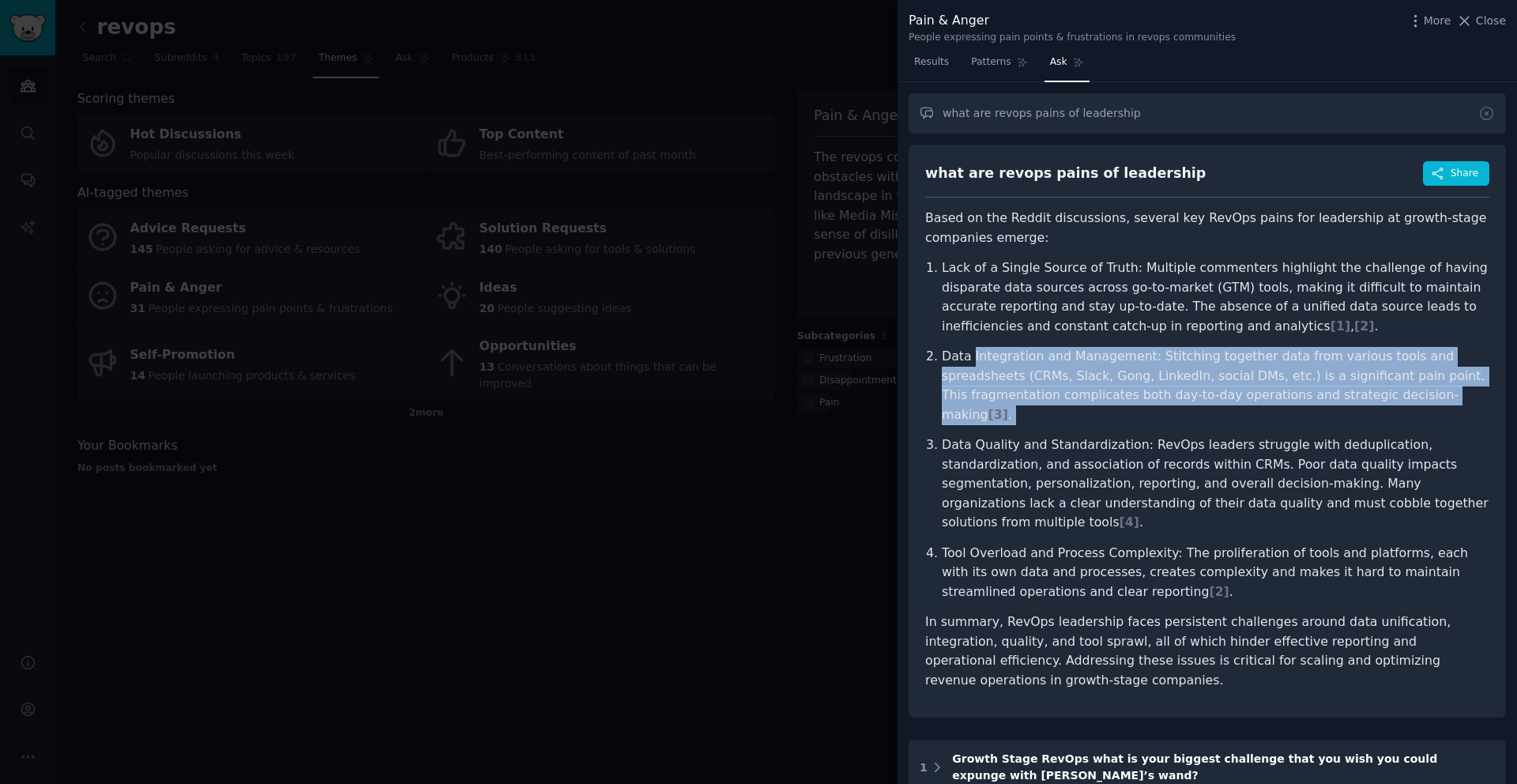
click at [1002, 357] on p "Data Integration and Management: Stitching together data from various tools and…" at bounding box center [1215, 386] width 548 height 78
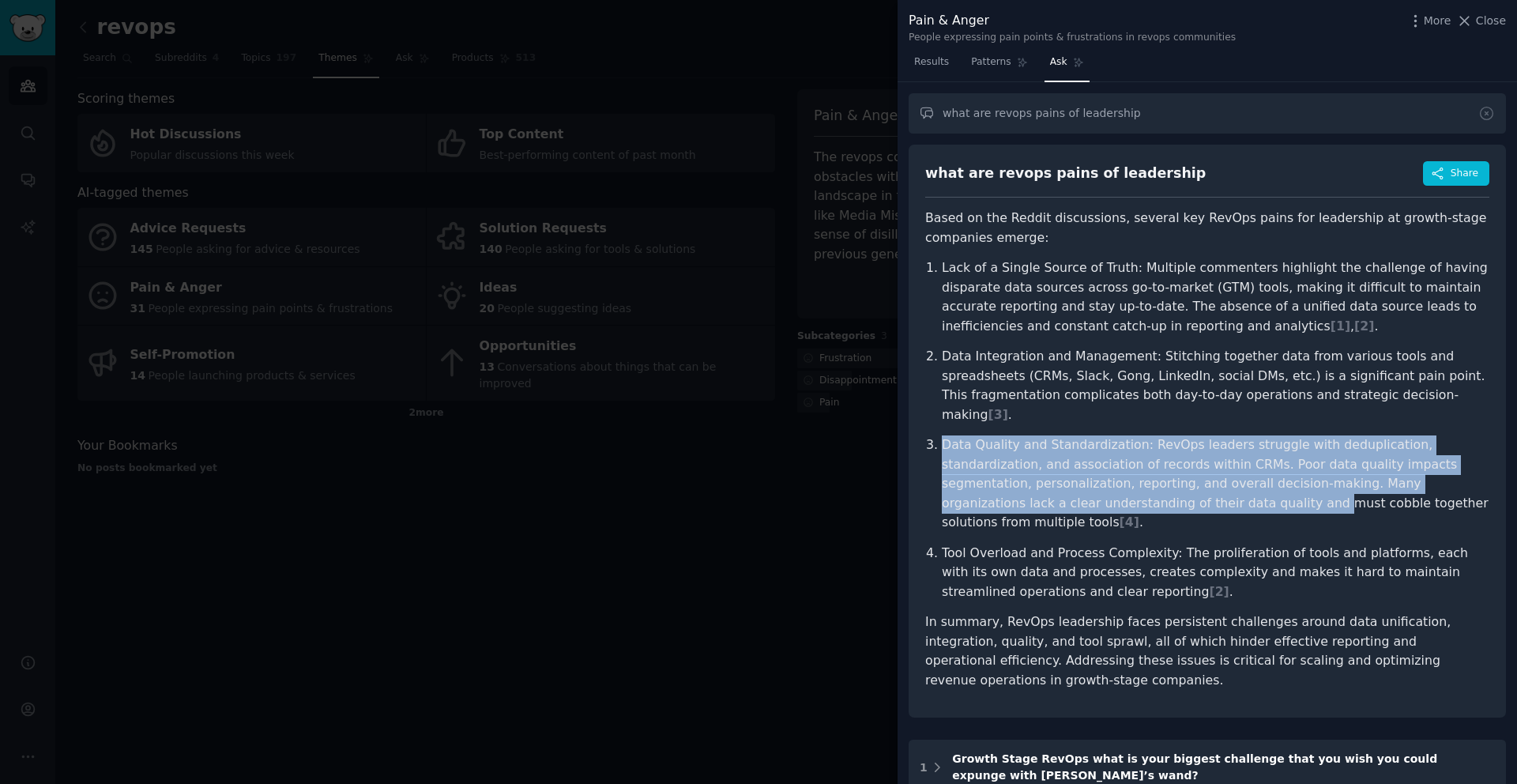
drag, startPoint x: 941, startPoint y: 425, endPoint x: 1165, endPoint y: 489, distance: 233.0
click at [1165, 489] on p "Data Quality and Standardization: RevOps leaders struggle with deduplication, s…" at bounding box center [1215, 483] width 548 height 97
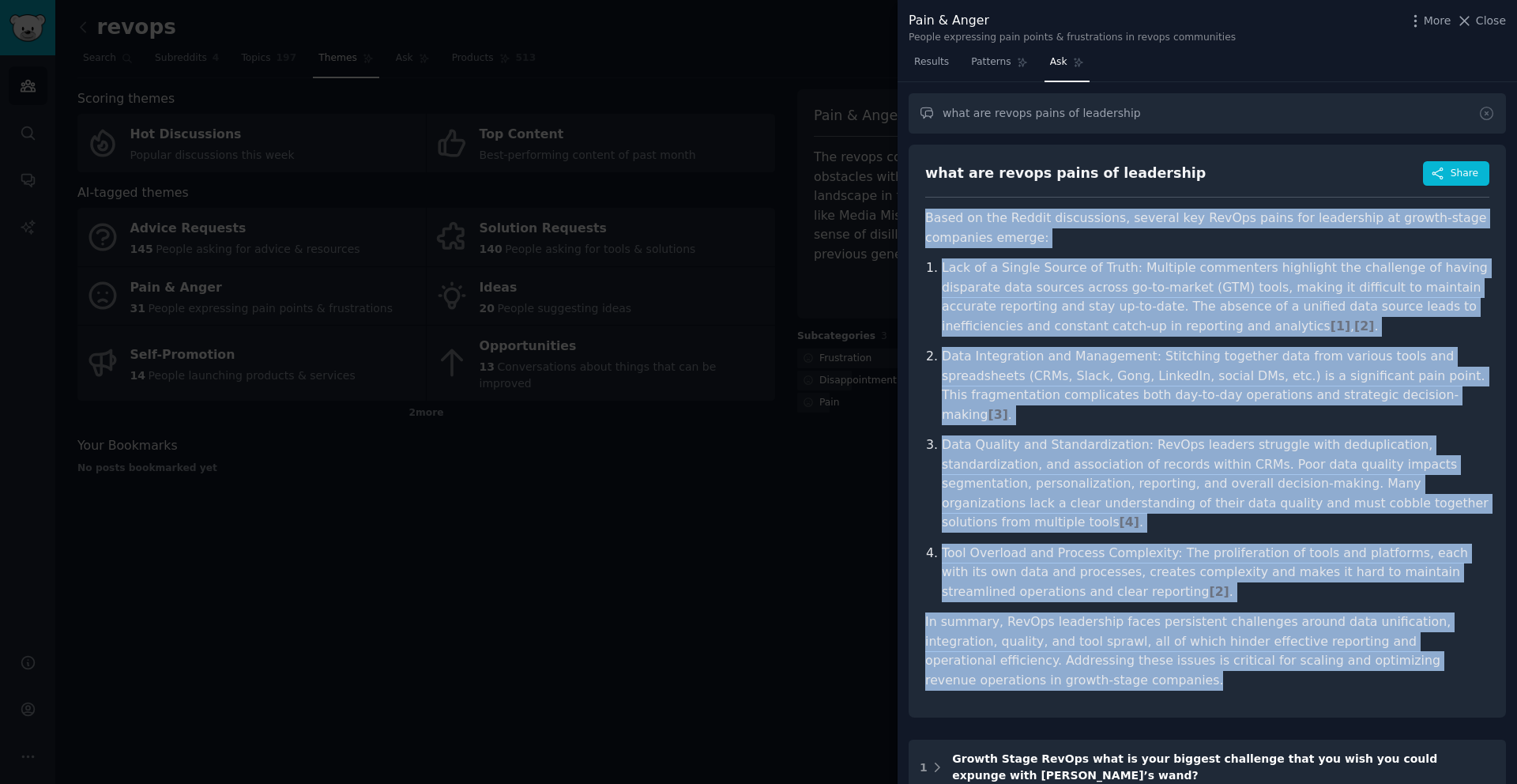
drag, startPoint x: 1012, startPoint y: 640, endPoint x: 927, endPoint y: 221, distance: 427.5
click at [927, 221] on article "Based on the Reddit discussions, several key RevOps pains for leadership at gro…" at bounding box center [1207, 448] width 564 height 481
click at [927, 221] on p "Based on the Reddit discussions, several key RevOps pains for leadership at gro…" at bounding box center [1207, 227] width 564 height 39
drag, startPoint x: 927, startPoint y: 221, endPoint x: 999, endPoint y: 633, distance: 418.2
click at [999, 633] on article "Based on the Reddit discussions, several key RevOps pains for leadership at gro…" at bounding box center [1207, 448] width 564 height 481
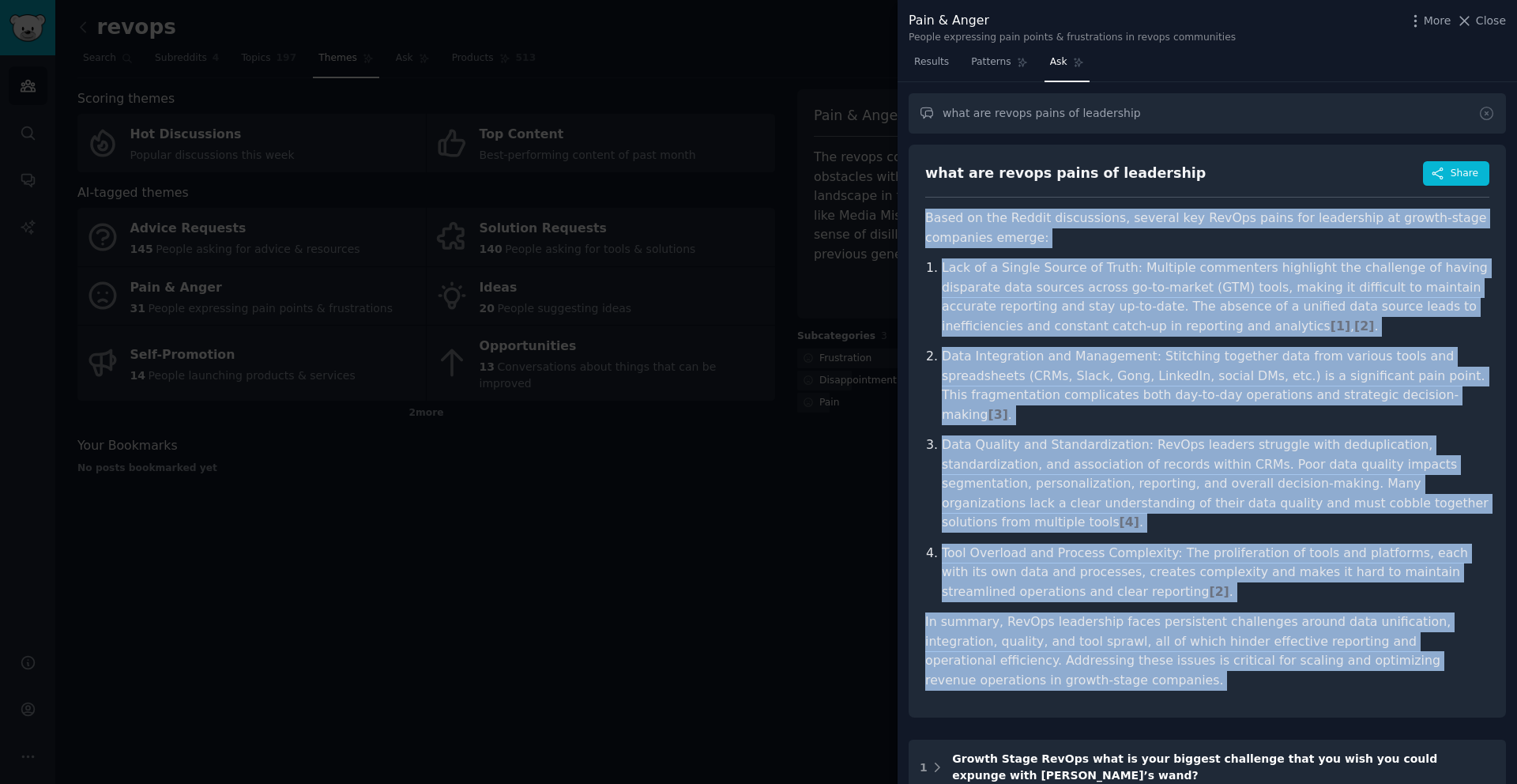
click at [998, 633] on p "In summary, RevOps leadership faces persistent challenges around data unificati…" at bounding box center [1207, 651] width 564 height 78
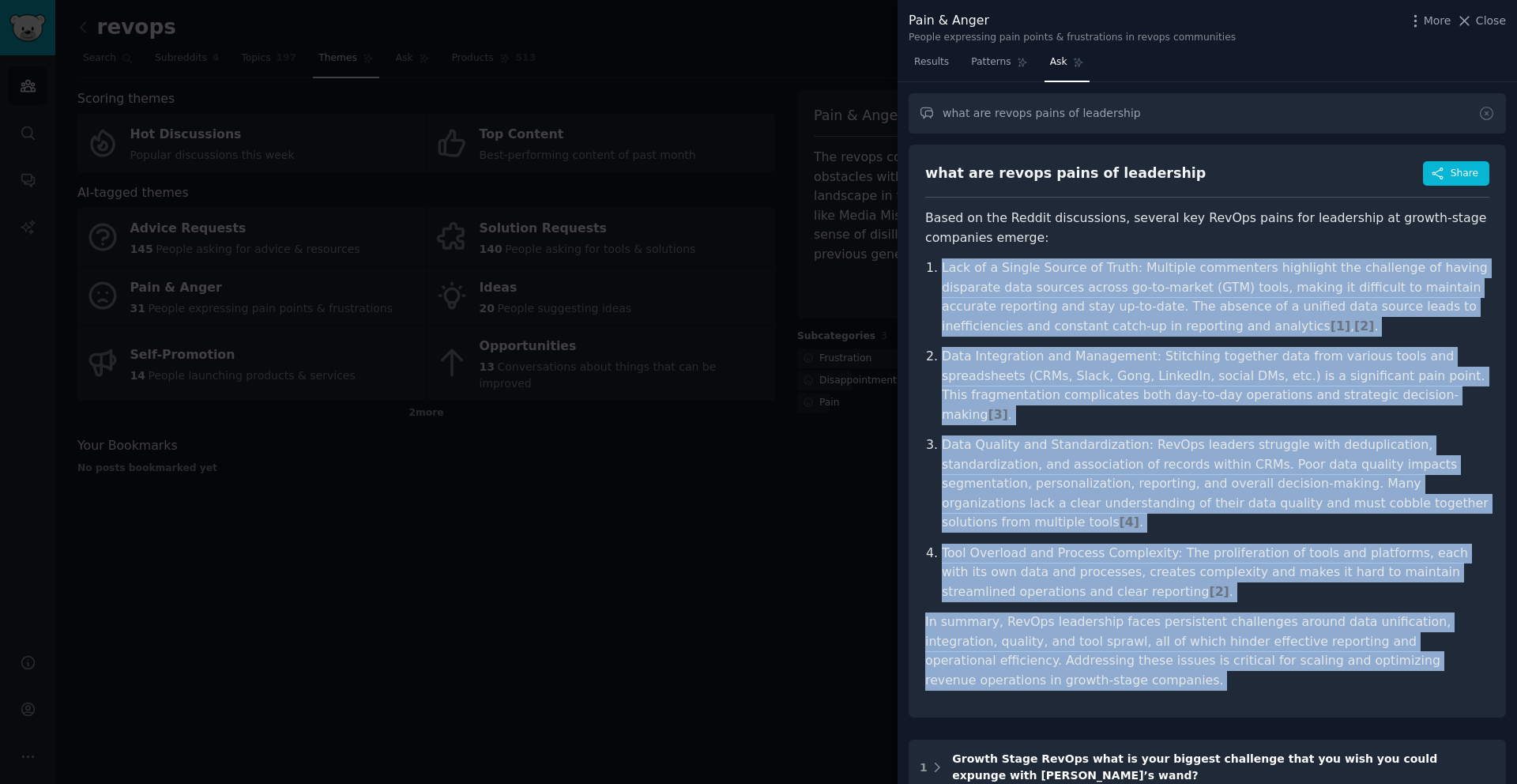
drag, startPoint x: 998, startPoint y: 633, endPoint x: 945, endPoint y: 253, distance: 383.7
click at [945, 253] on article "Based on the Reddit discussions, several key RevOps pains for leadership at gro…" at bounding box center [1207, 448] width 564 height 481
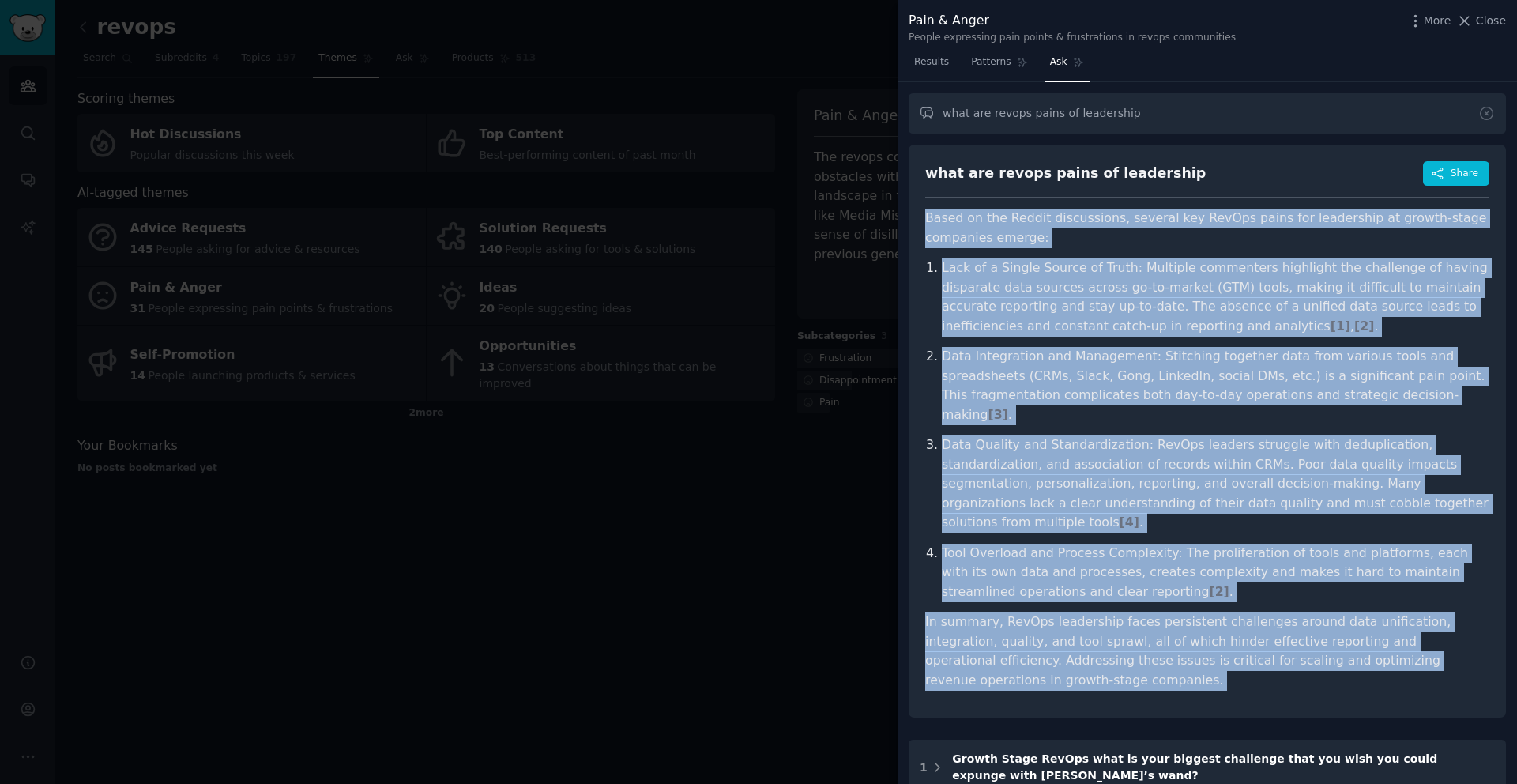
click at [928, 215] on p "Based on the Reddit discussions, several key RevOps pains for leadership at gro…" at bounding box center [1207, 227] width 564 height 39
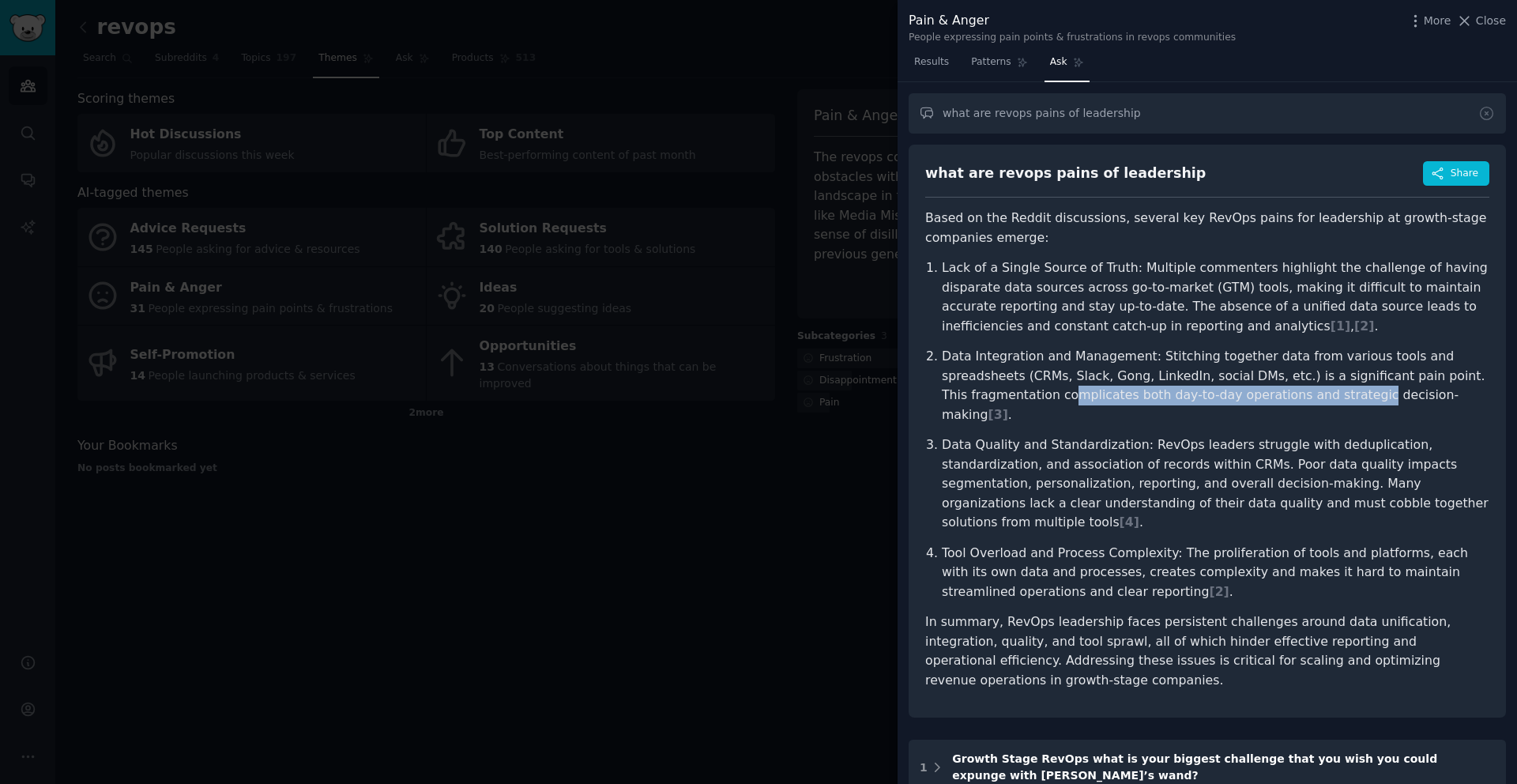
drag, startPoint x: 958, startPoint y: 394, endPoint x: 1247, endPoint y: 399, distance: 289.0
click at [1247, 399] on p "Data Integration and Management: Stitching together data from various tools and…" at bounding box center [1215, 386] width 548 height 78
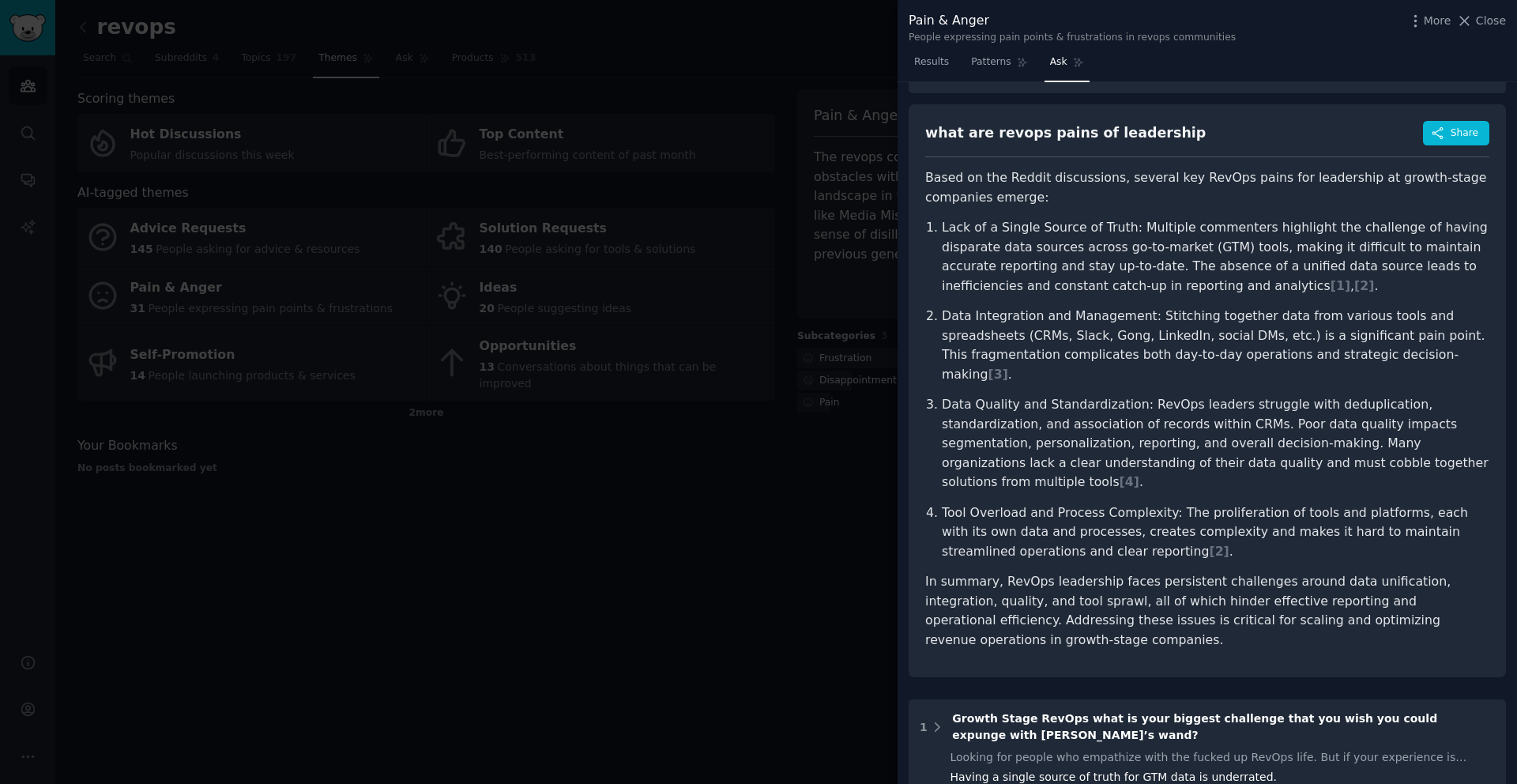
scroll to position [41, 0]
drag, startPoint x: 946, startPoint y: 425, endPoint x: 1219, endPoint y: 454, distance: 274.5
click at [1219, 454] on ol "Lack of a Single Source of Truth: Multiple commenters highlight the challenge o…" at bounding box center [1207, 388] width 564 height 343
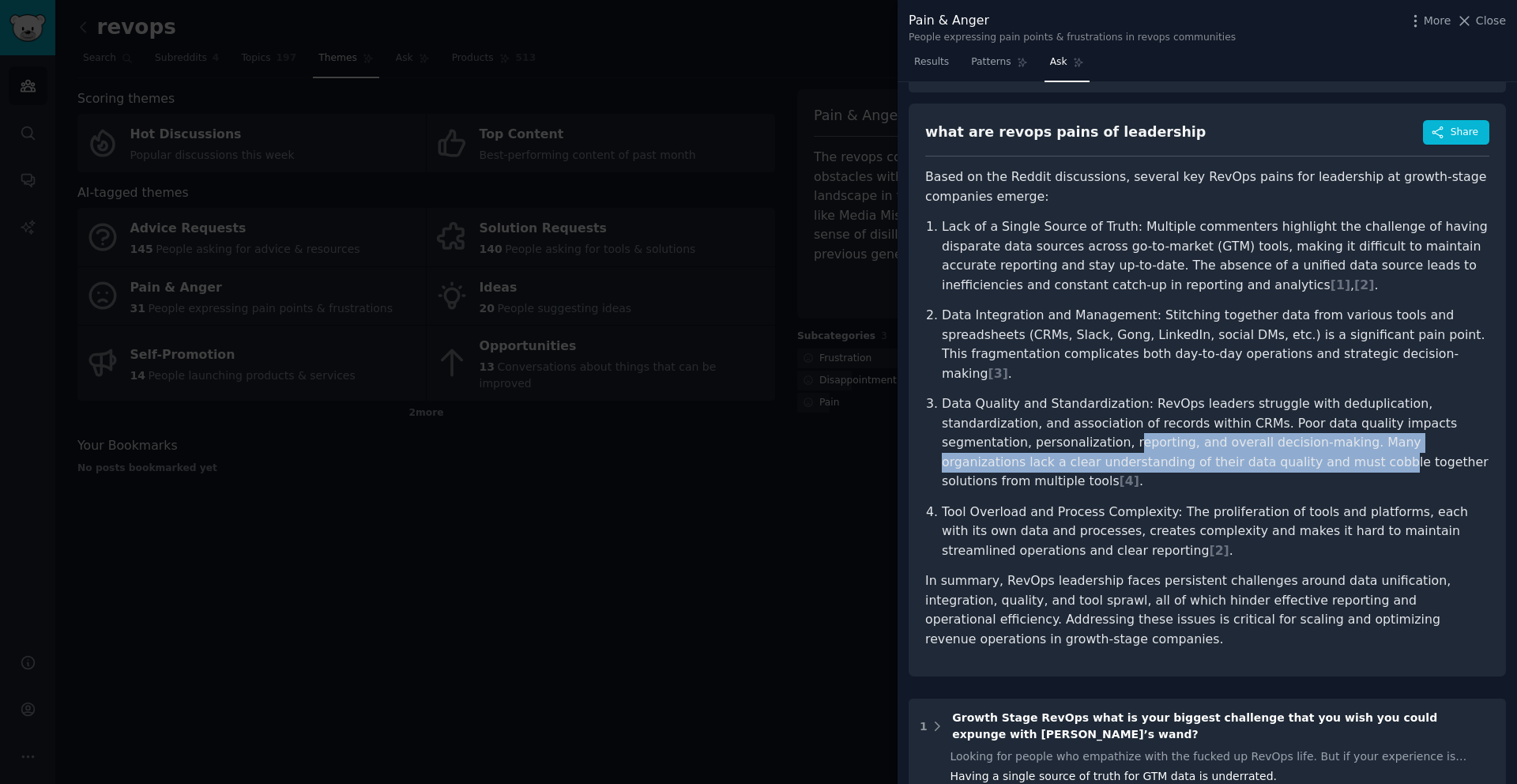
drag, startPoint x: 1221, startPoint y: 447, endPoint x: 1042, endPoint y: 418, distance: 181.3
click at [1042, 418] on p "Data Quality and Standardization: RevOps leaders struggle with deduplication, s…" at bounding box center [1215, 442] width 548 height 97
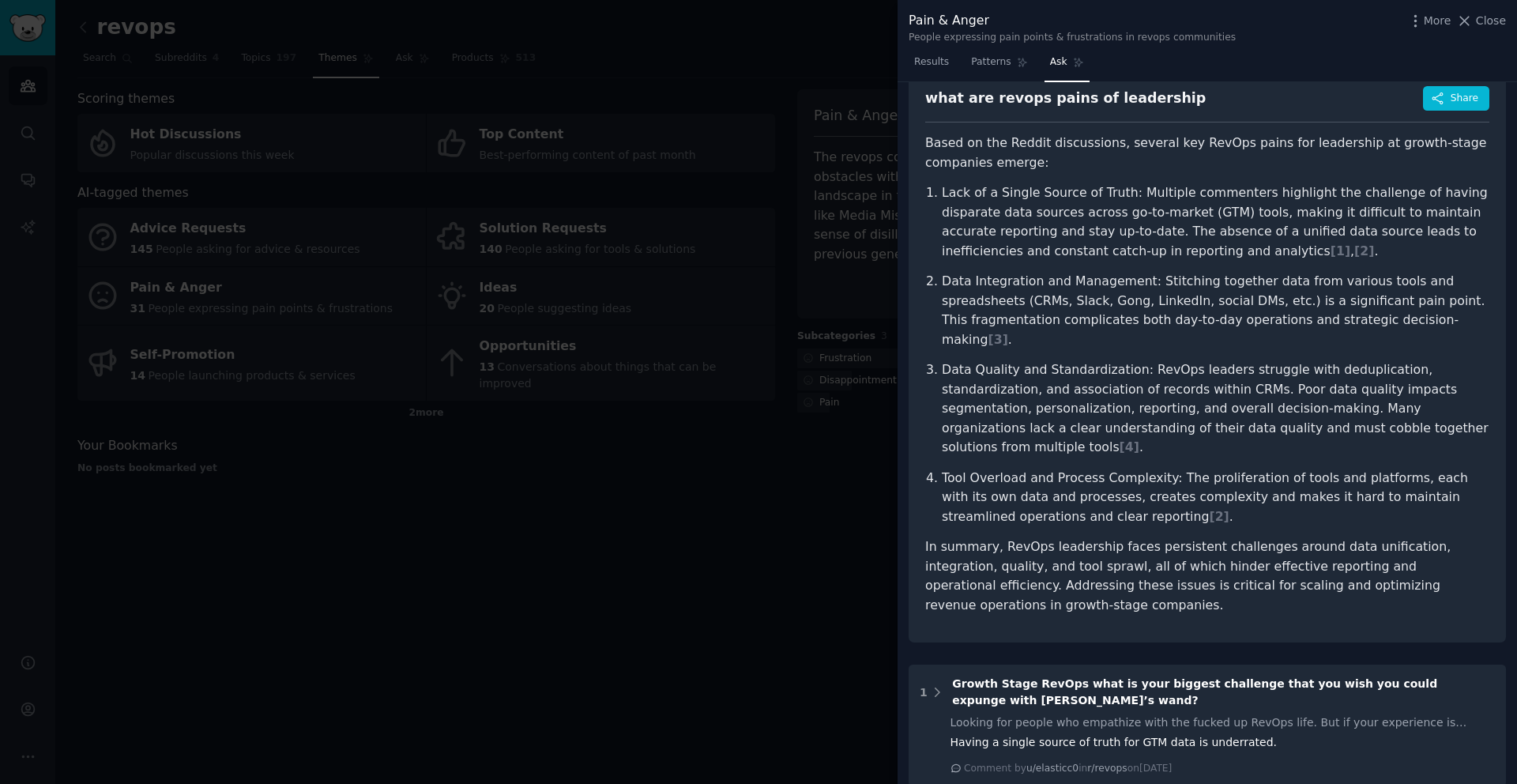
scroll to position [85, 0]
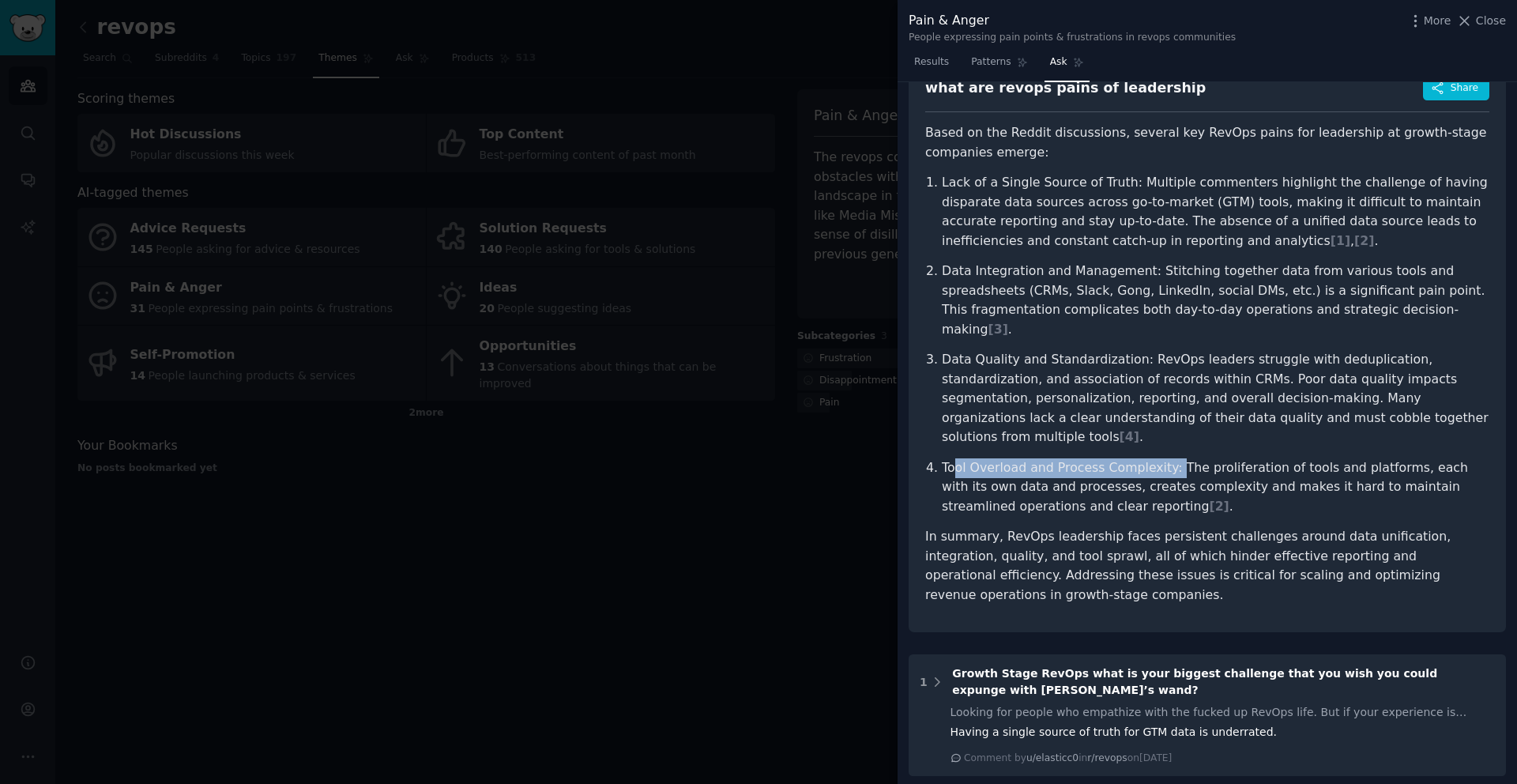
drag, startPoint x: 955, startPoint y: 429, endPoint x: 1165, endPoint y: 437, distance: 210.2
click at [1165, 458] on p "Tool Overload and Process Complexity: The proliferation of tools and platforms,…" at bounding box center [1215, 487] width 548 height 59
drag, startPoint x: 946, startPoint y: 451, endPoint x: 1152, endPoint y: 468, distance: 206.7
click at [1154, 468] on p "Tool Overload and Process Complexity: The proliferation of tools and platforms,…" at bounding box center [1215, 487] width 548 height 59
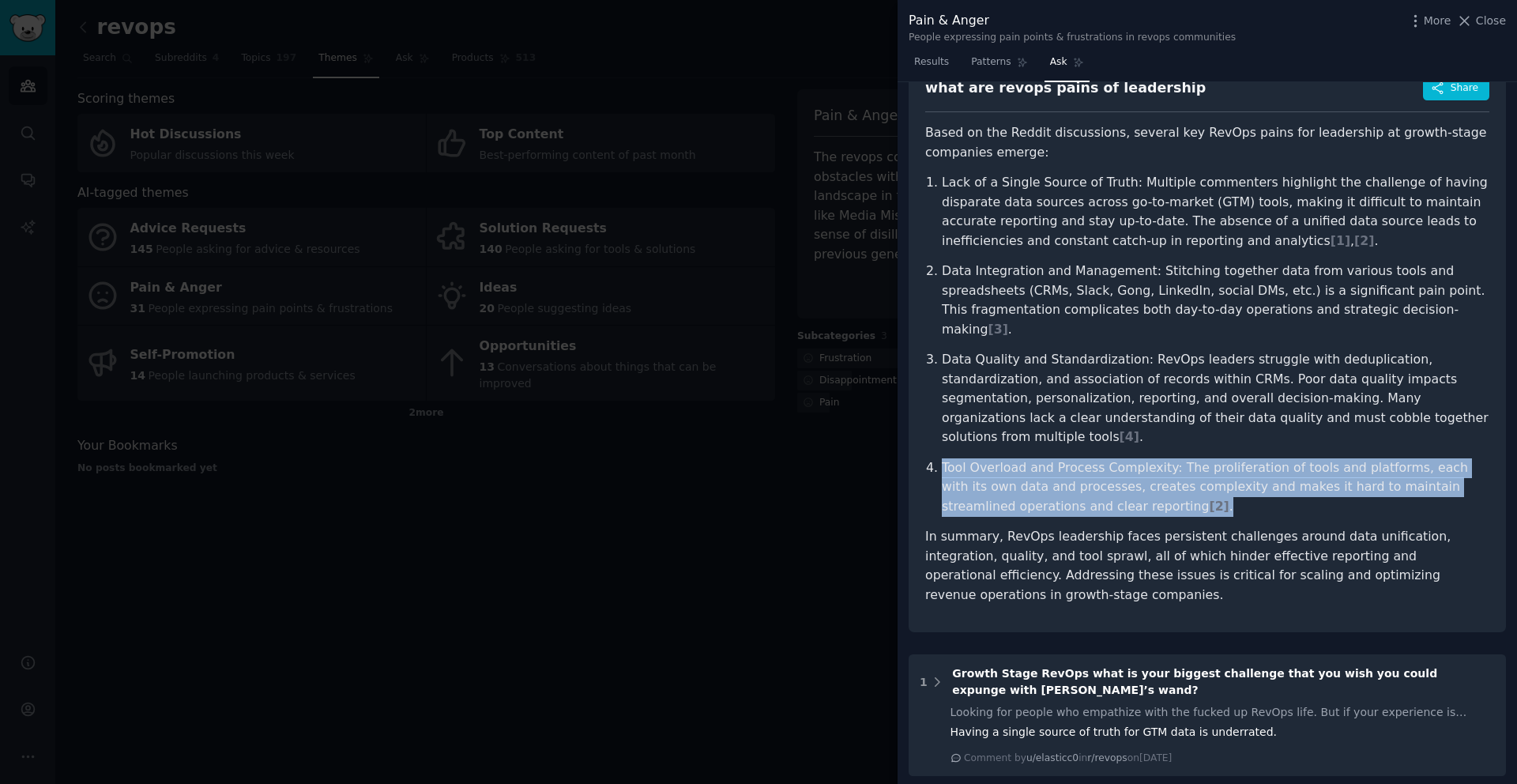
drag, startPoint x: 1152, startPoint y: 468, endPoint x: 946, endPoint y: 431, distance: 209.3
click at [946, 458] on p "Tool Overload and Process Complexity: The proliferation of tools and platforms,…" at bounding box center [1215, 487] width 548 height 59
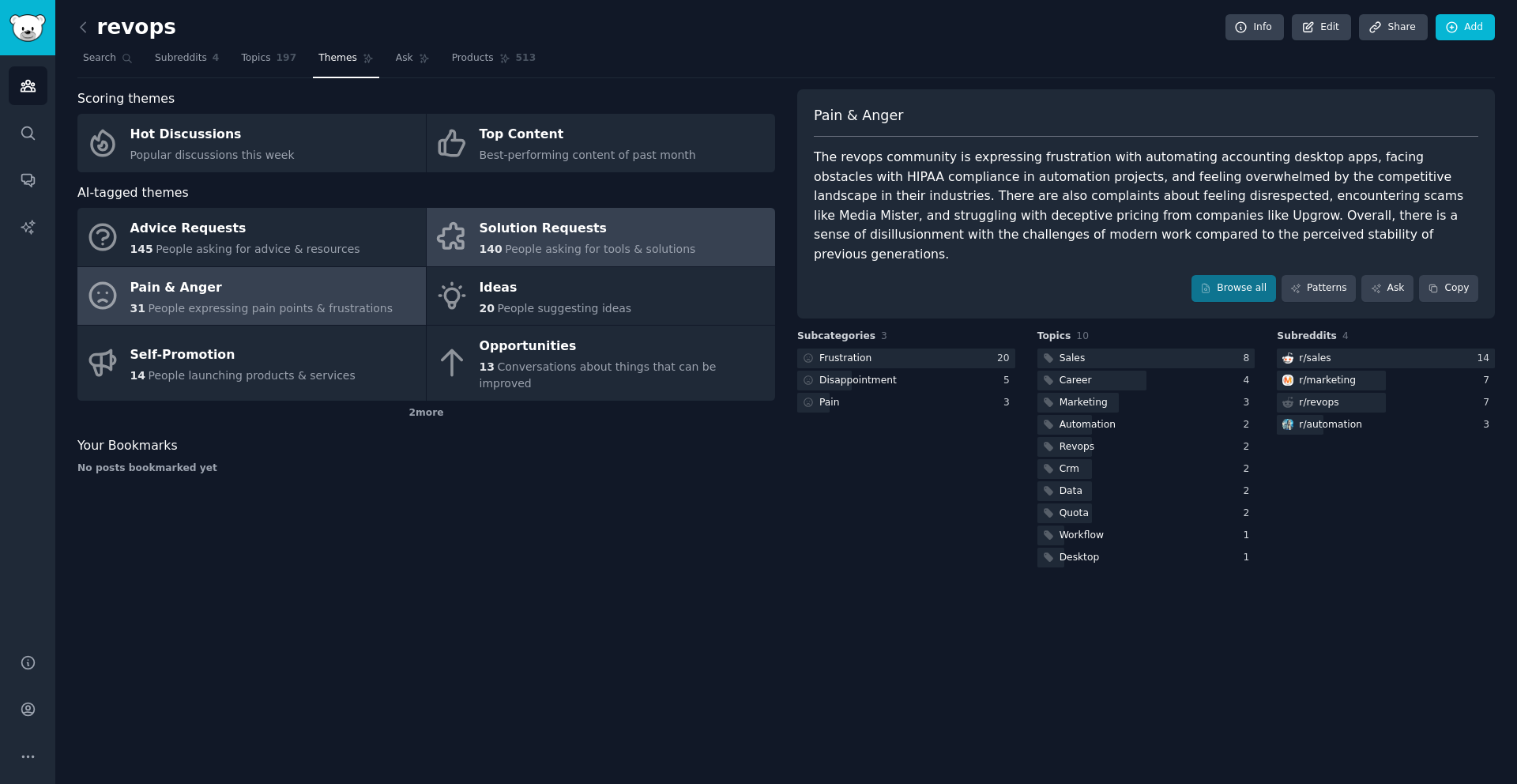
click at [539, 233] on div "Solution Requests" at bounding box center [588, 229] width 216 height 25
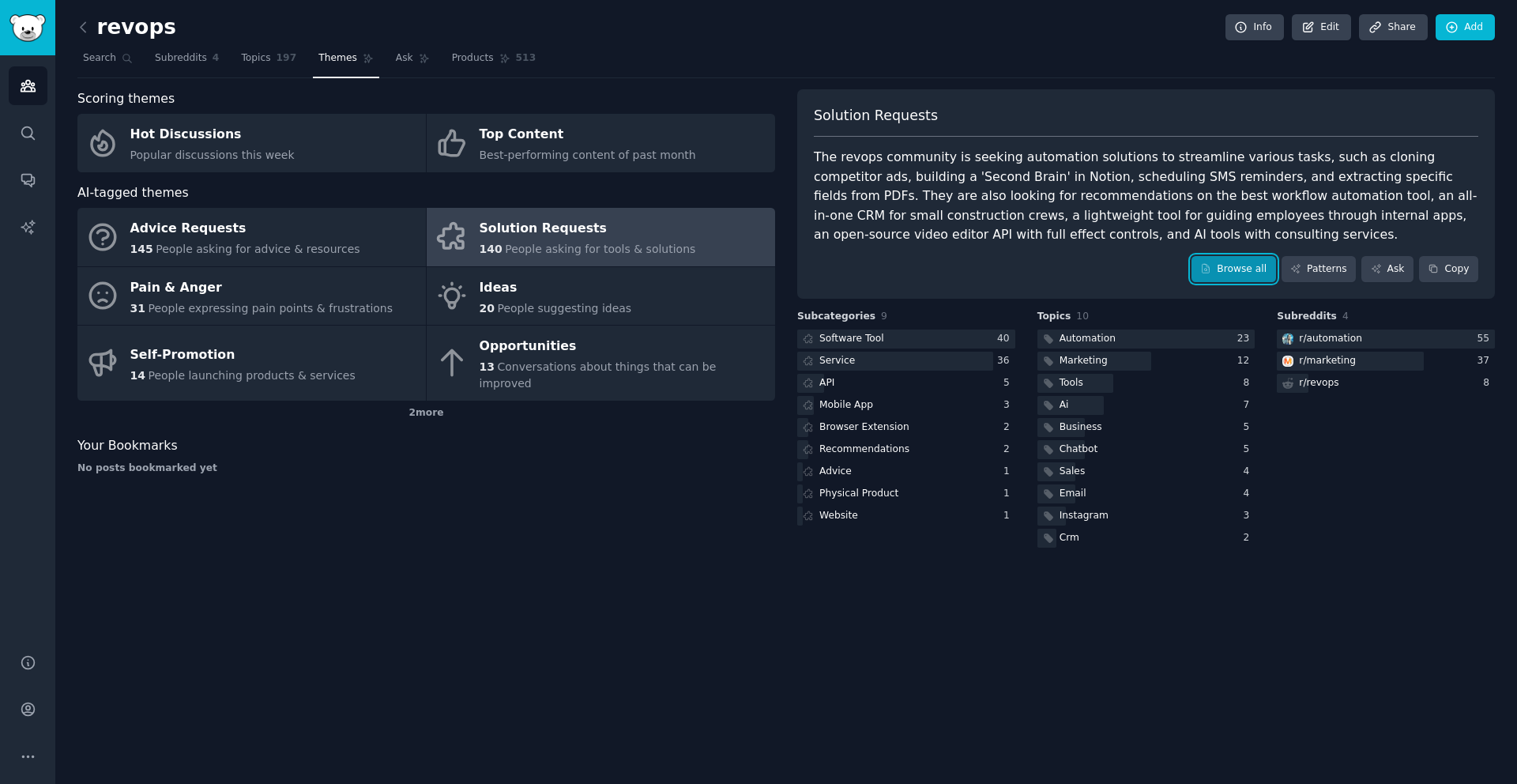
click at [1243, 267] on link "Browse all" at bounding box center [1234, 270] width 84 height 27
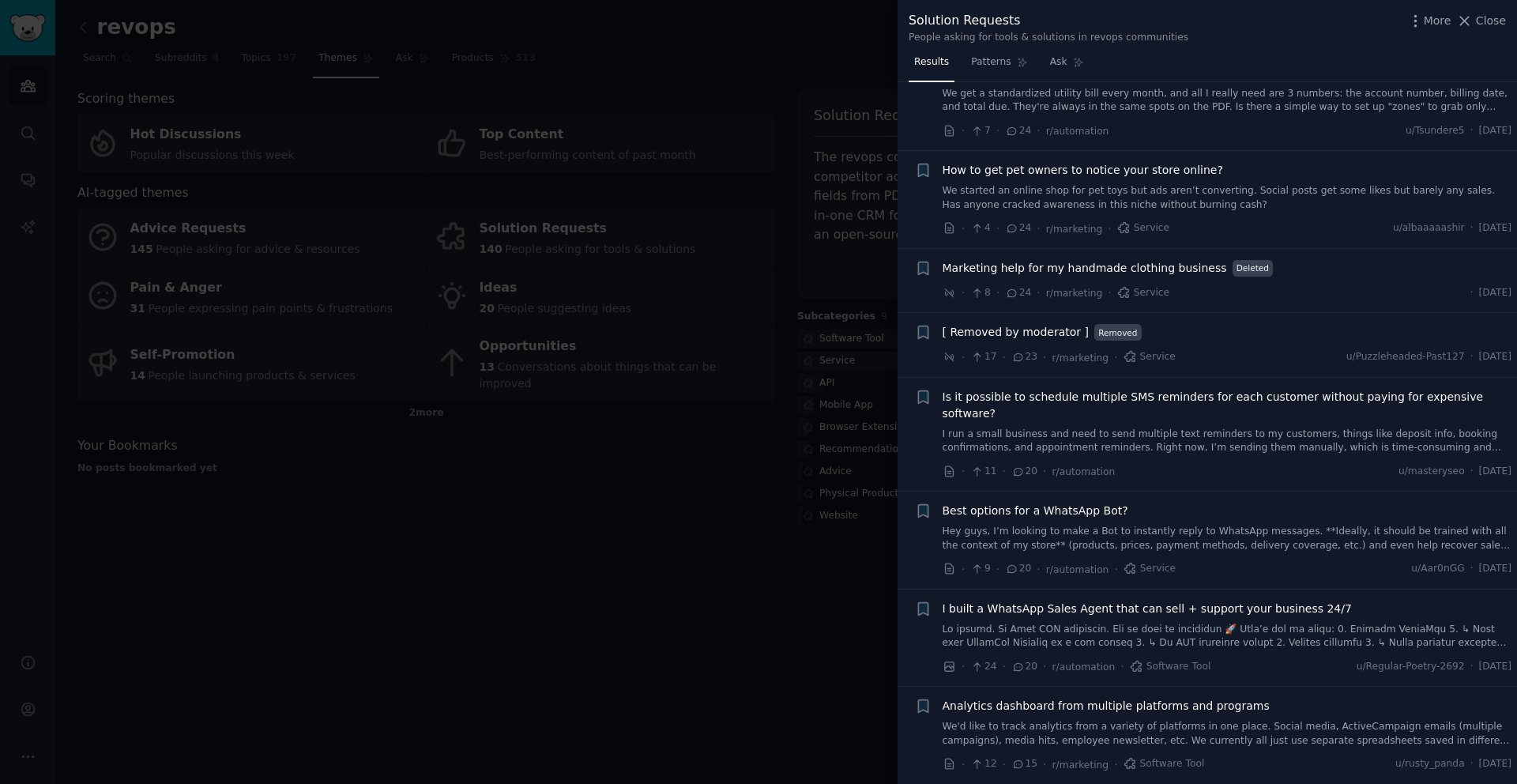
scroll to position [1640, 0]
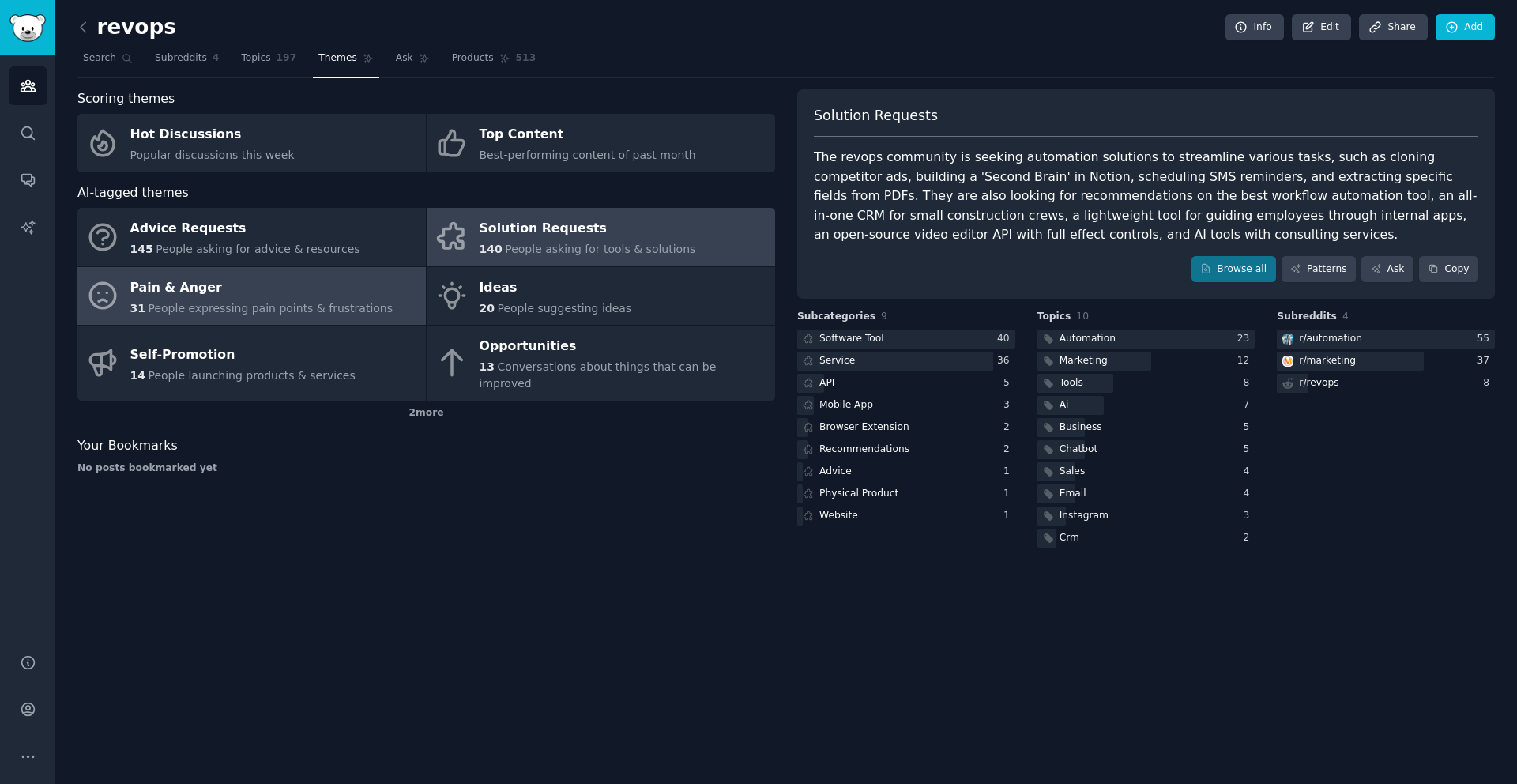
click at [253, 295] on div "Pain & Anger" at bounding box center [262, 288] width 264 height 25
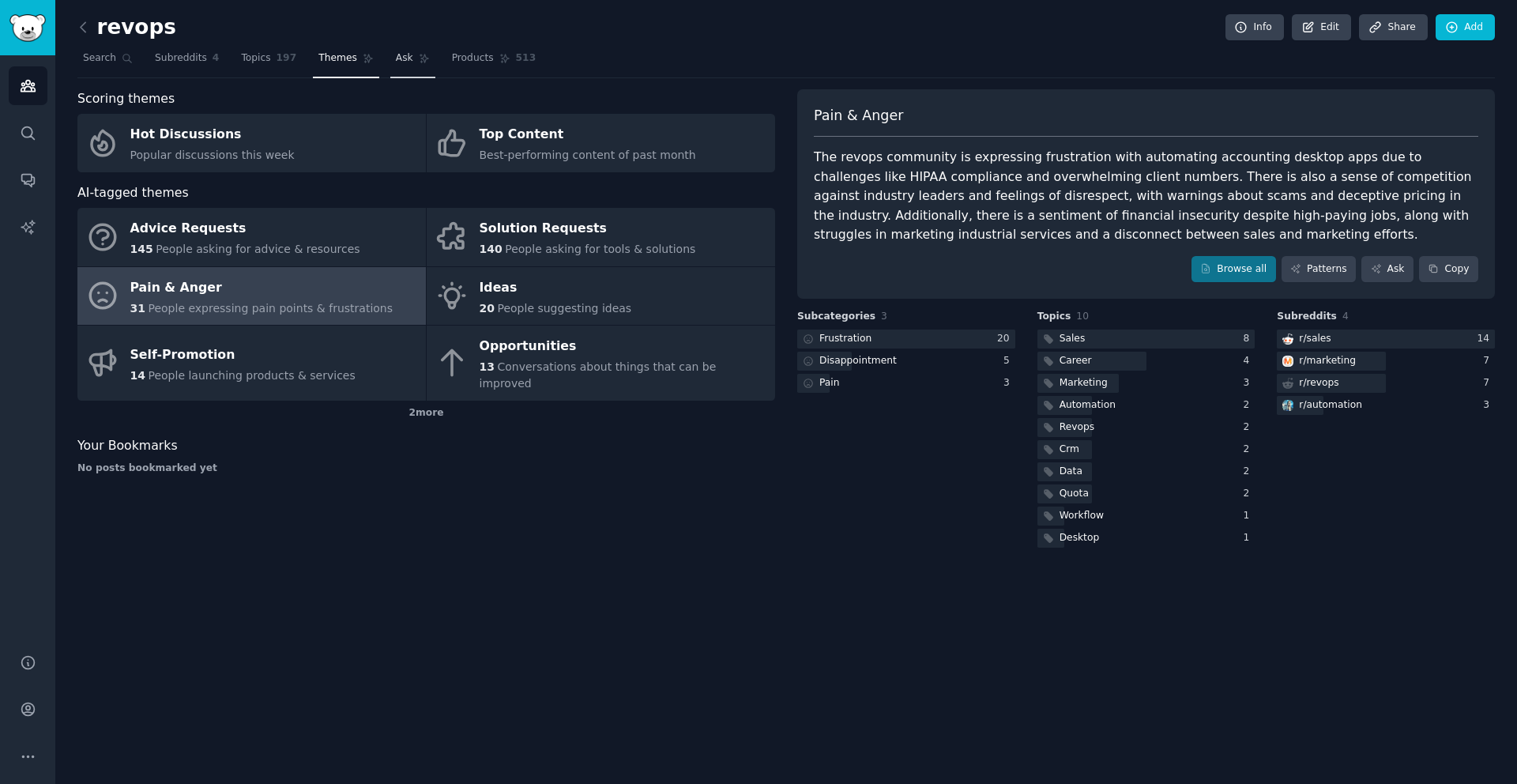
click at [396, 62] on span "Ask" at bounding box center [404, 59] width 17 height 14
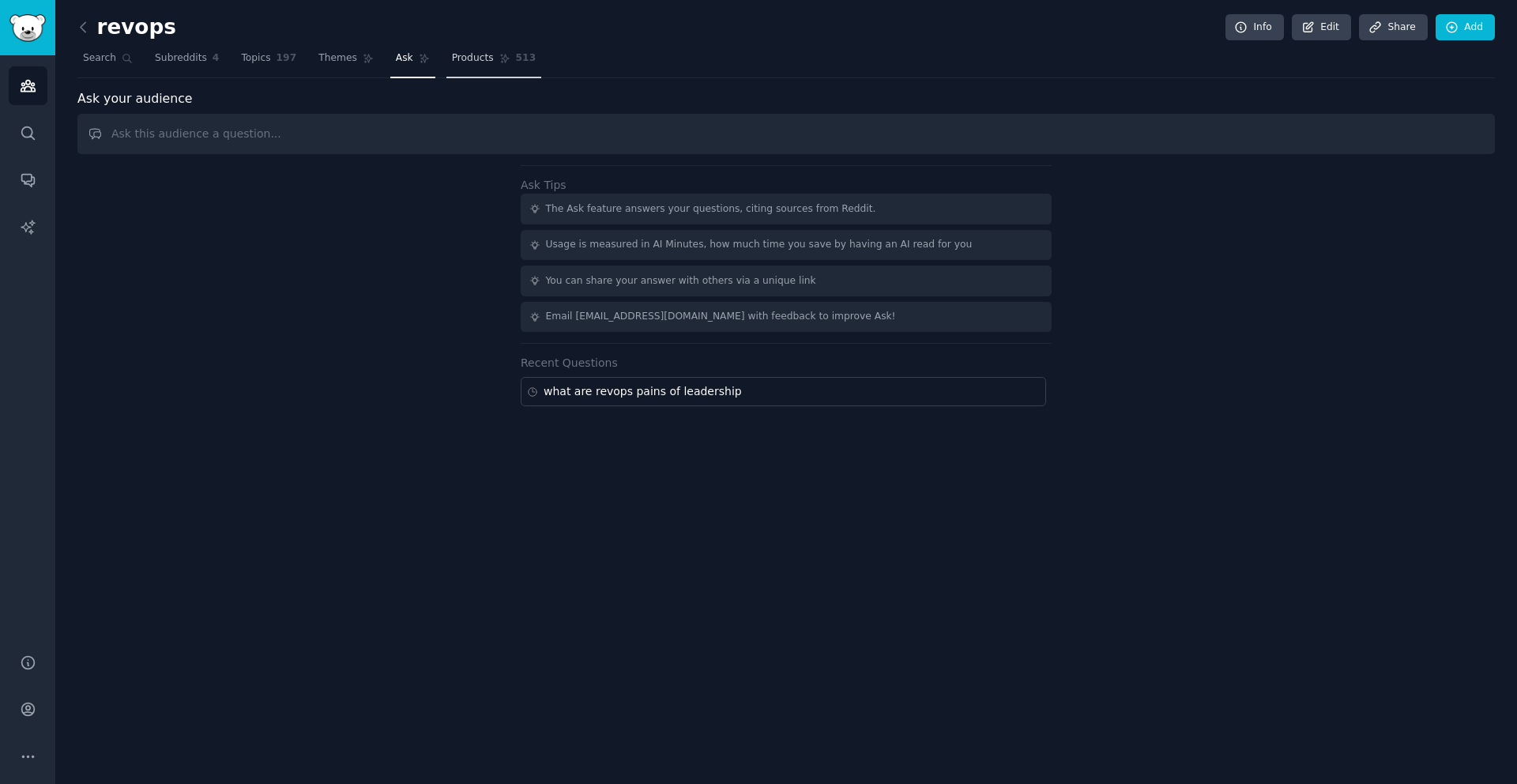
click at [475, 56] on span "Products" at bounding box center [473, 59] width 42 height 14
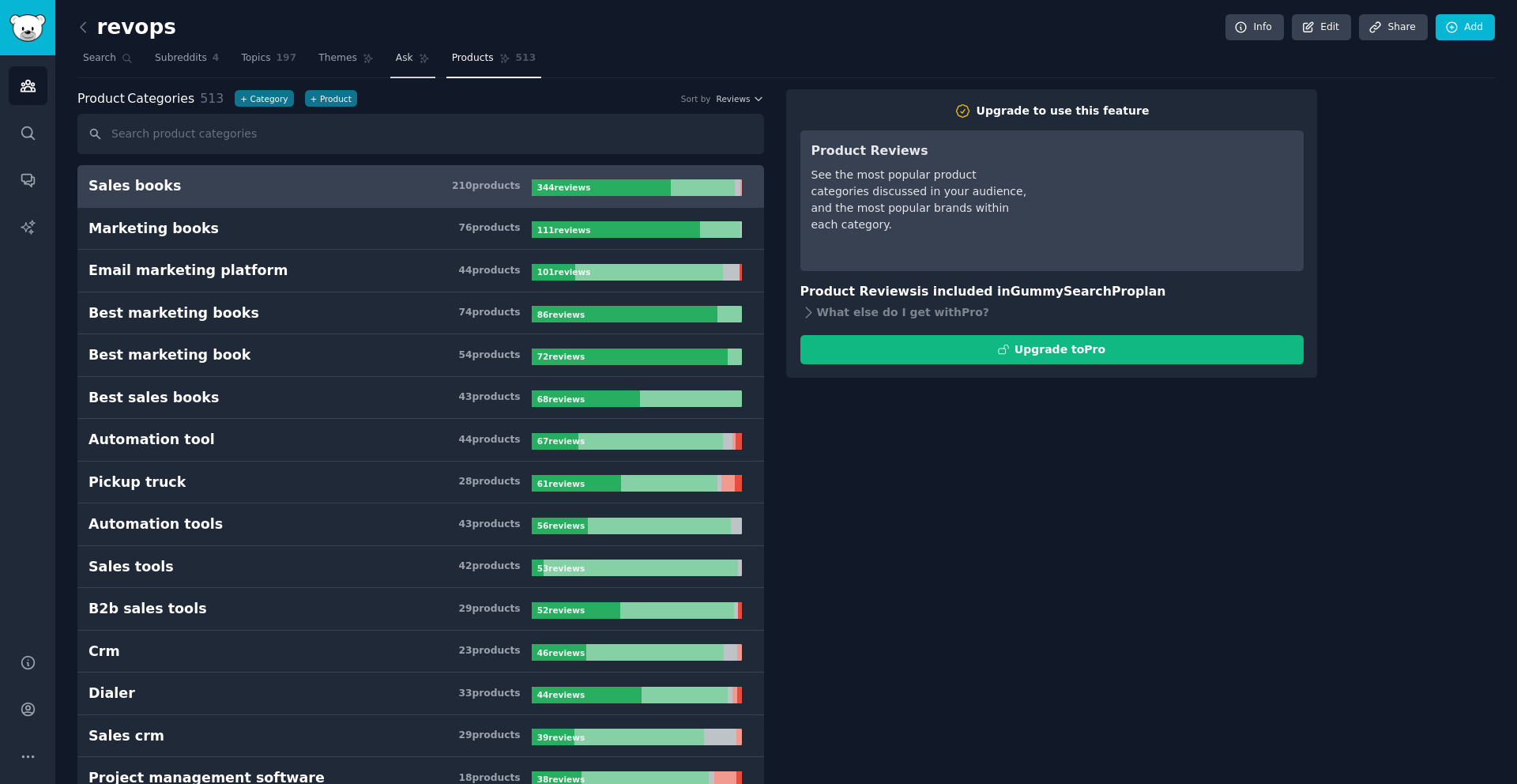
click at [396, 58] on span "Ask" at bounding box center [404, 59] width 17 height 14
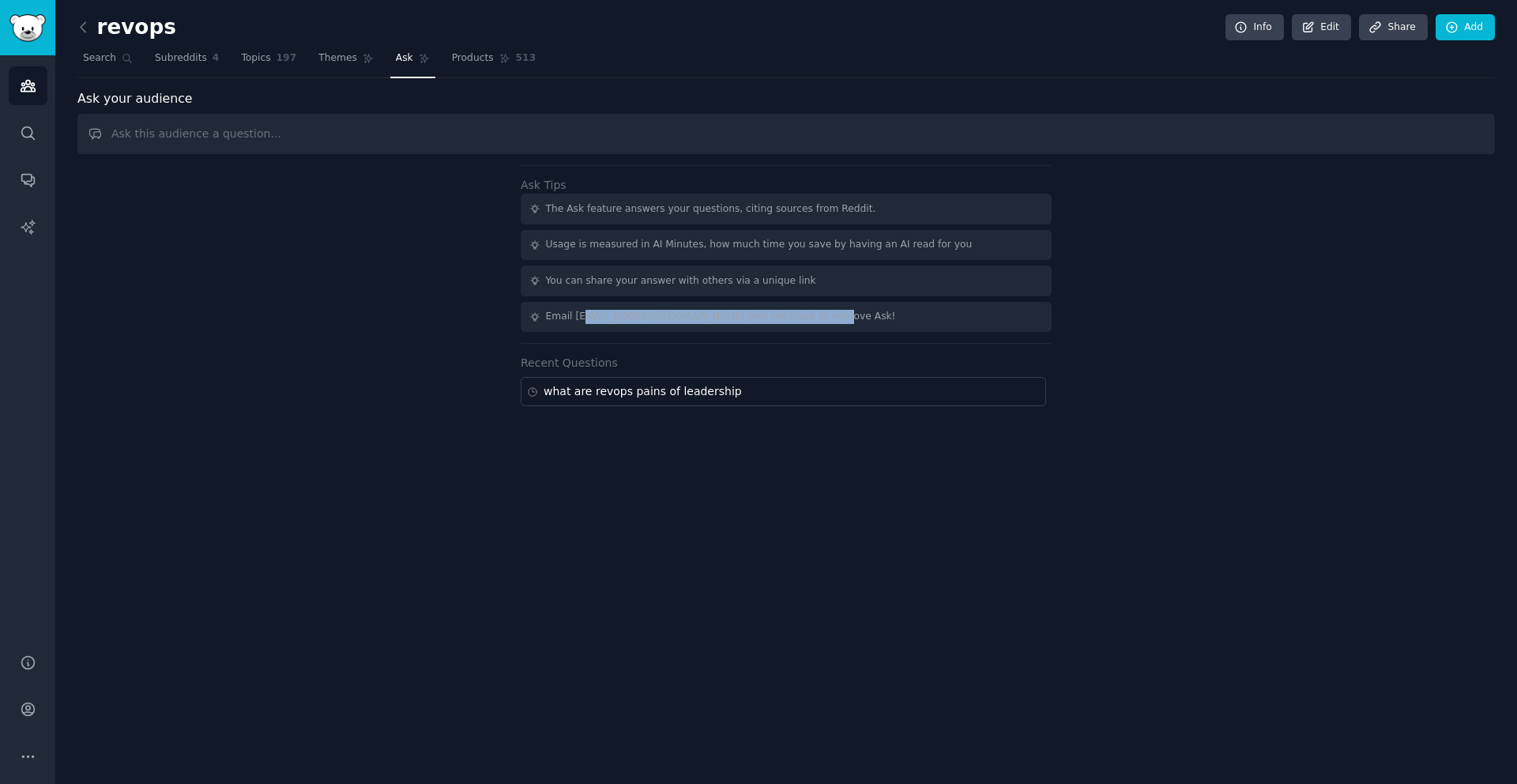
drag, startPoint x: 584, startPoint y: 313, endPoint x: 834, endPoint y: 317, distance: 250.0
click at [834, 317] on div "Email [EMAIL_ADDRESS][DOMAIN_NAME] with feedback to improve Ask!" at bounding box center [786, 317] width 531 height 31
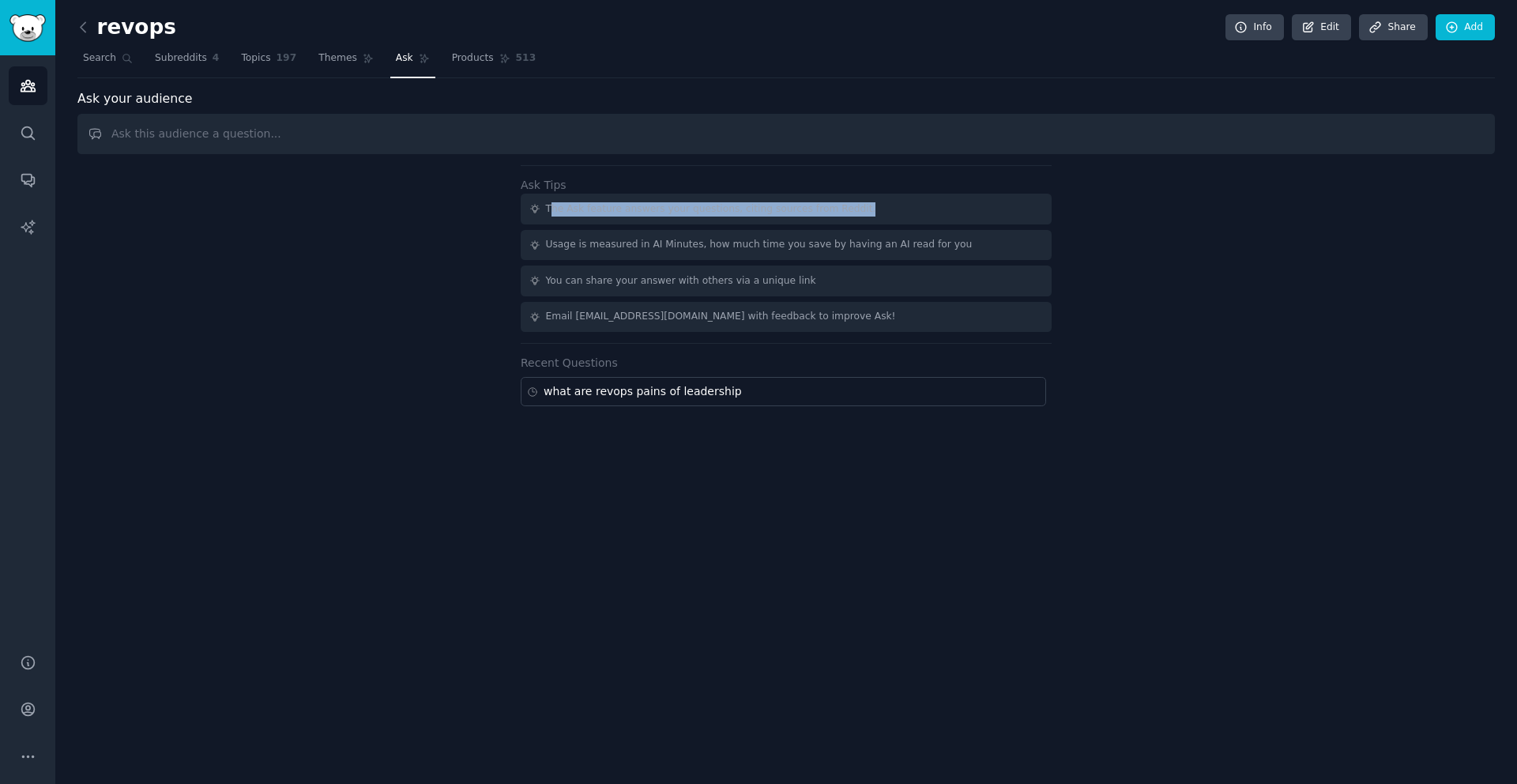
drag, startPoint x: 871, startPoint y: 212, endPoint x: 549, endPoint y: 211, distance: 322.0
click at [549, 211] on div "The Ask feature answers your questions, citing sources from Reddit." at bounding box center [786, 209] width 531 height 31
click at [549, 211] on div "The Ask feature answers your questions, citing sources from Reddit." at bounding box center [711, 209] width 331 height 14
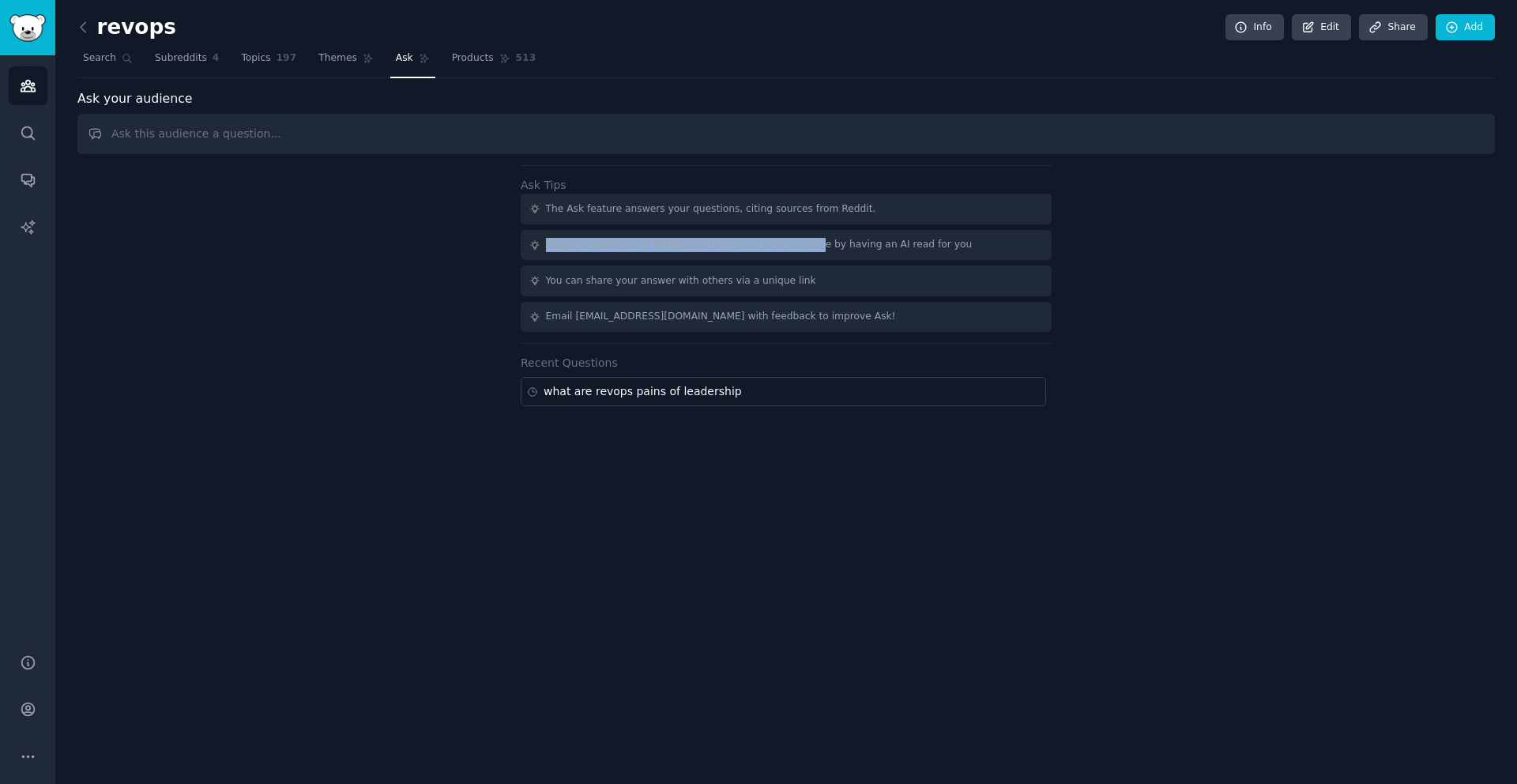
drag, startPoint x: 546, startPoint y: 245, endPoint x: 804, endPoint y: 246, distance: 258.0
click at [804, 246] on div "Usage is measured in AI Minutes, how much time you save by having an AI read fo…" at bounding box center [759, 245] width 427 height 14
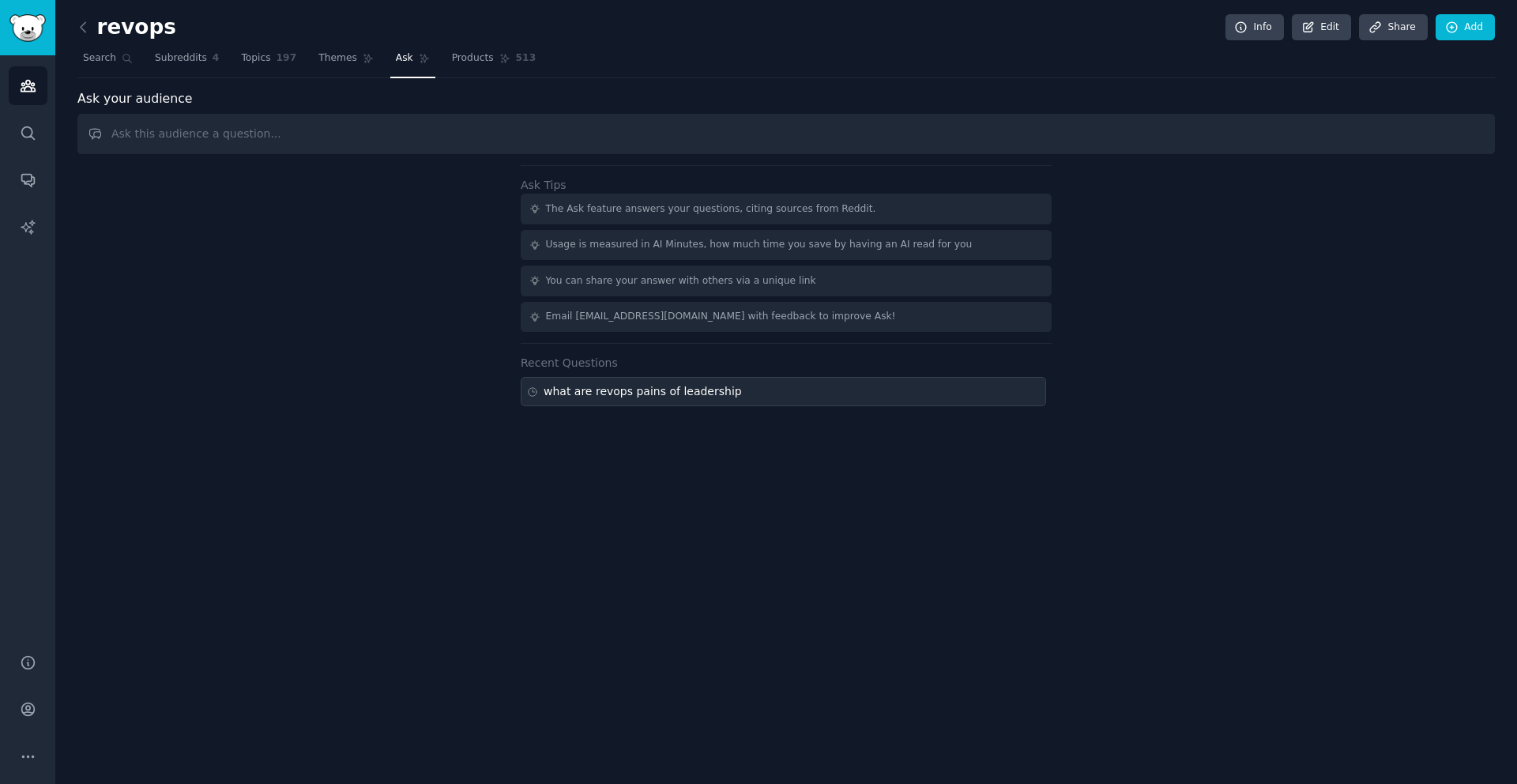
click at [625, 388] on div "what are revops pains of leadership" at bounding box center [642, 391] width 198 height 16
type input "what are revops pains of leadership"
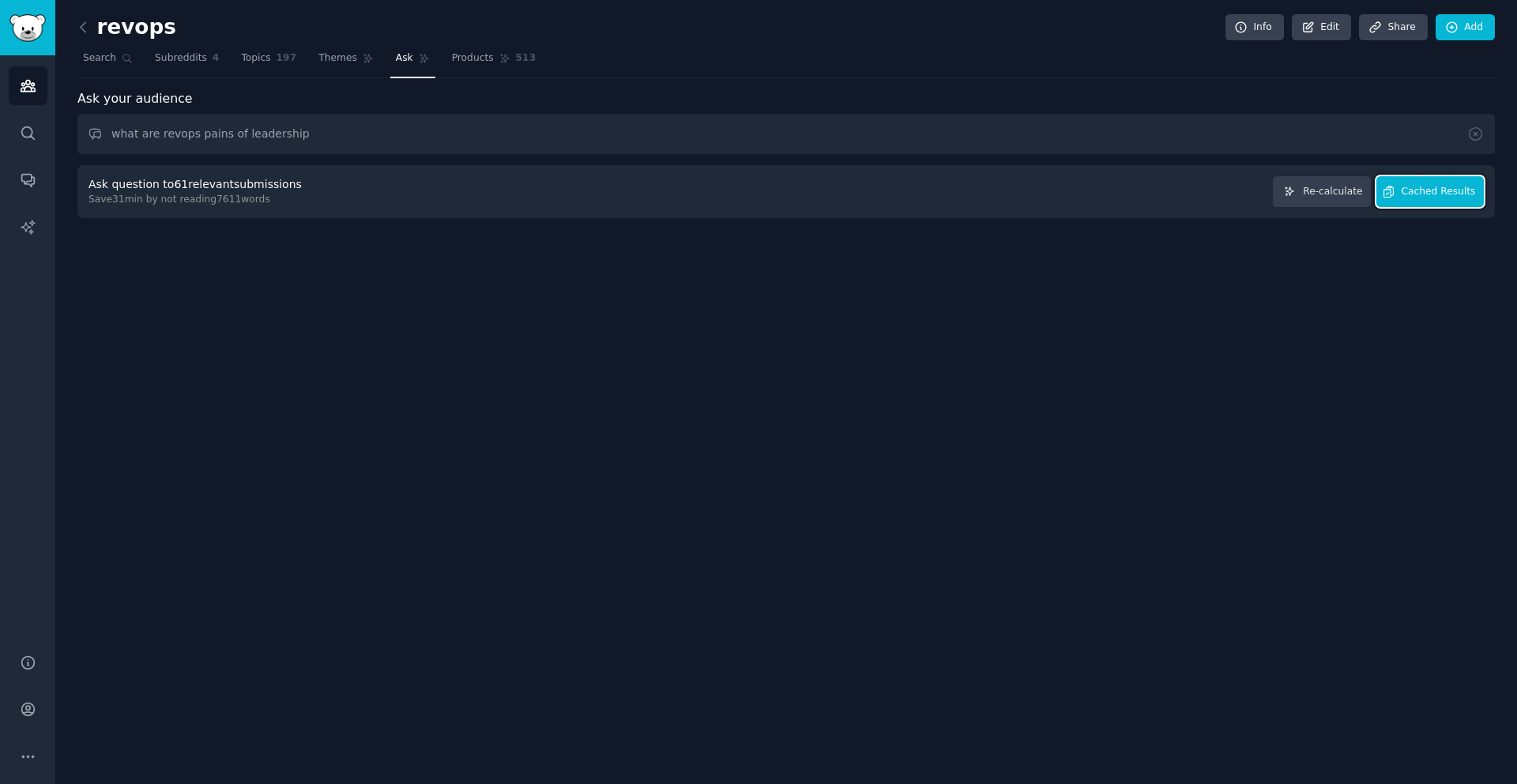
click at [1442, 195] on span "Cached Results" at bounding box center [1439, 192] width 74 height 14
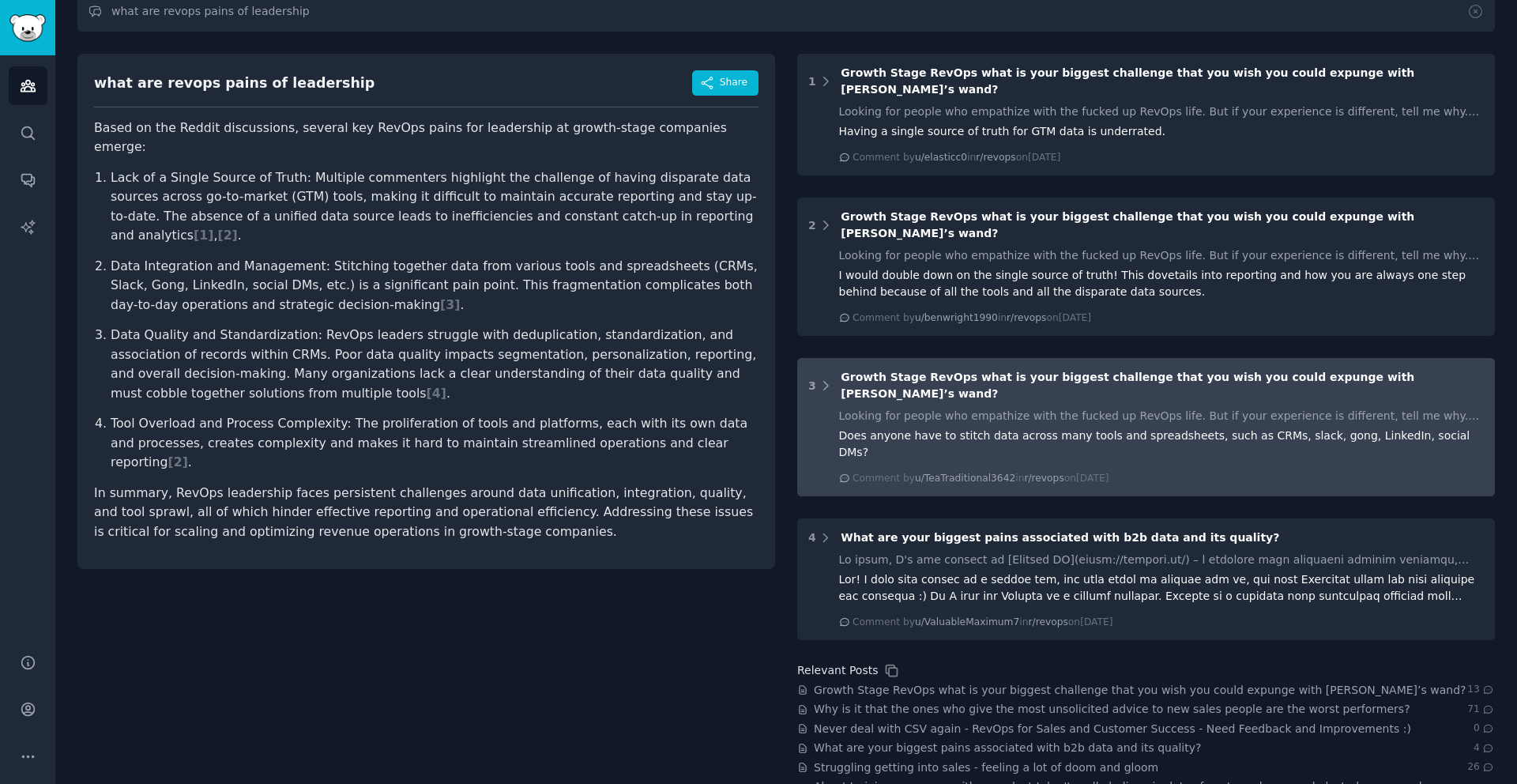
scroll to position [103, 0]
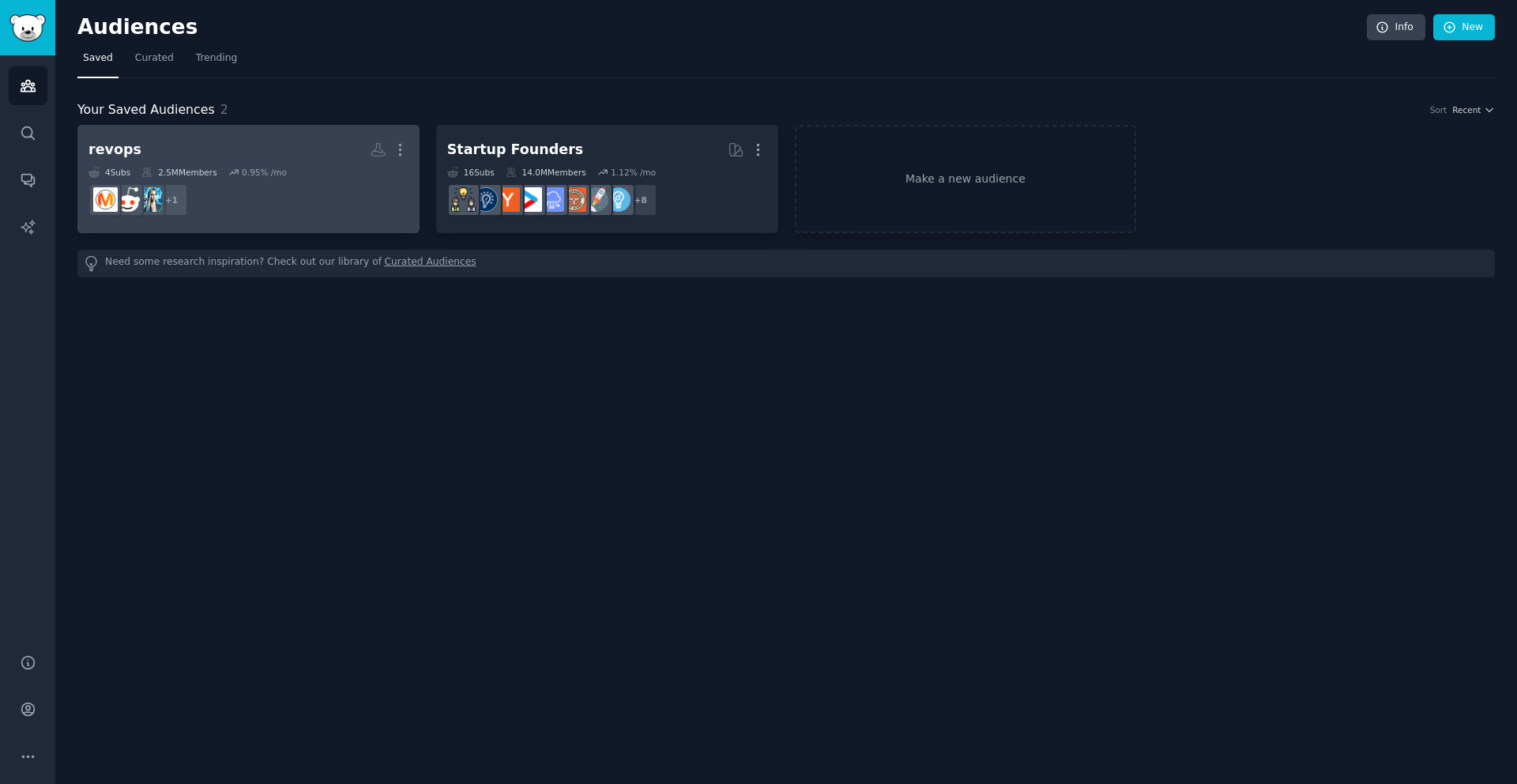
click at [96, 152] on div "revops" at bounding box center [115, 149] width 53 height 20
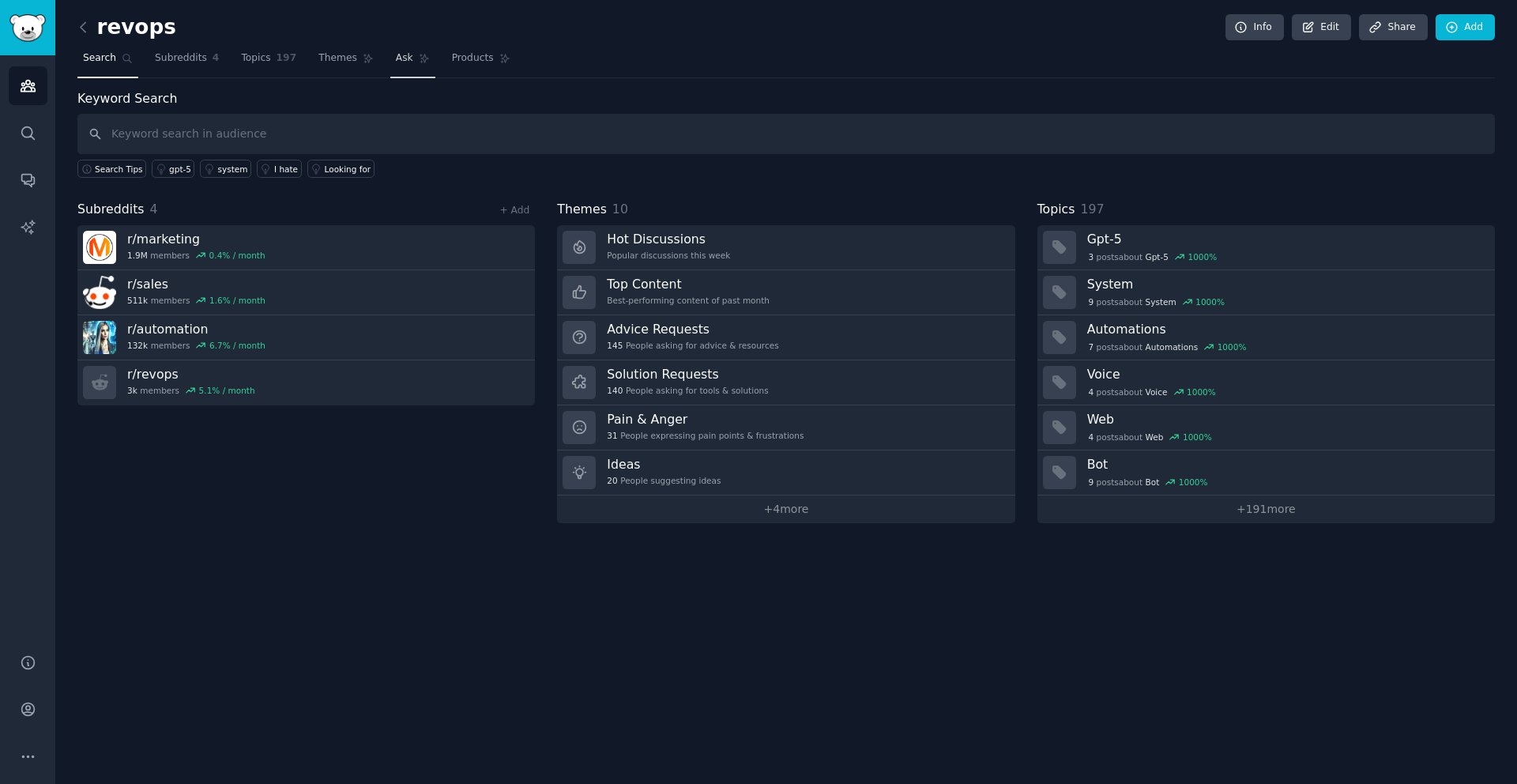
click at [396, 62] on span "Ask" at bounding box center [404, 59] width 17 height 14
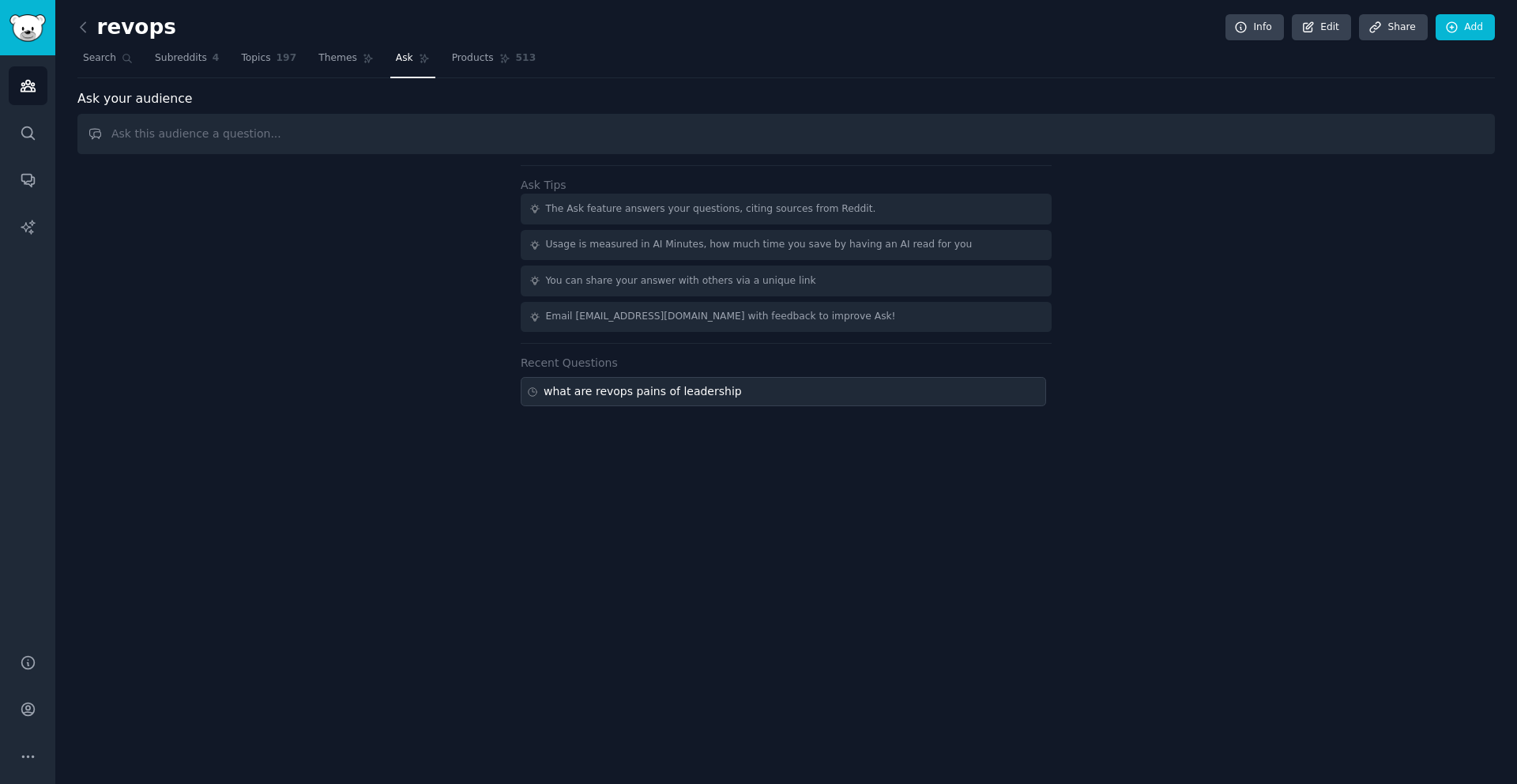
click at [574, 403] on div "what are revops pains of leadership" at bounding box center [783, 391] width 525 height 29
type input "what are revops pains of leadership"
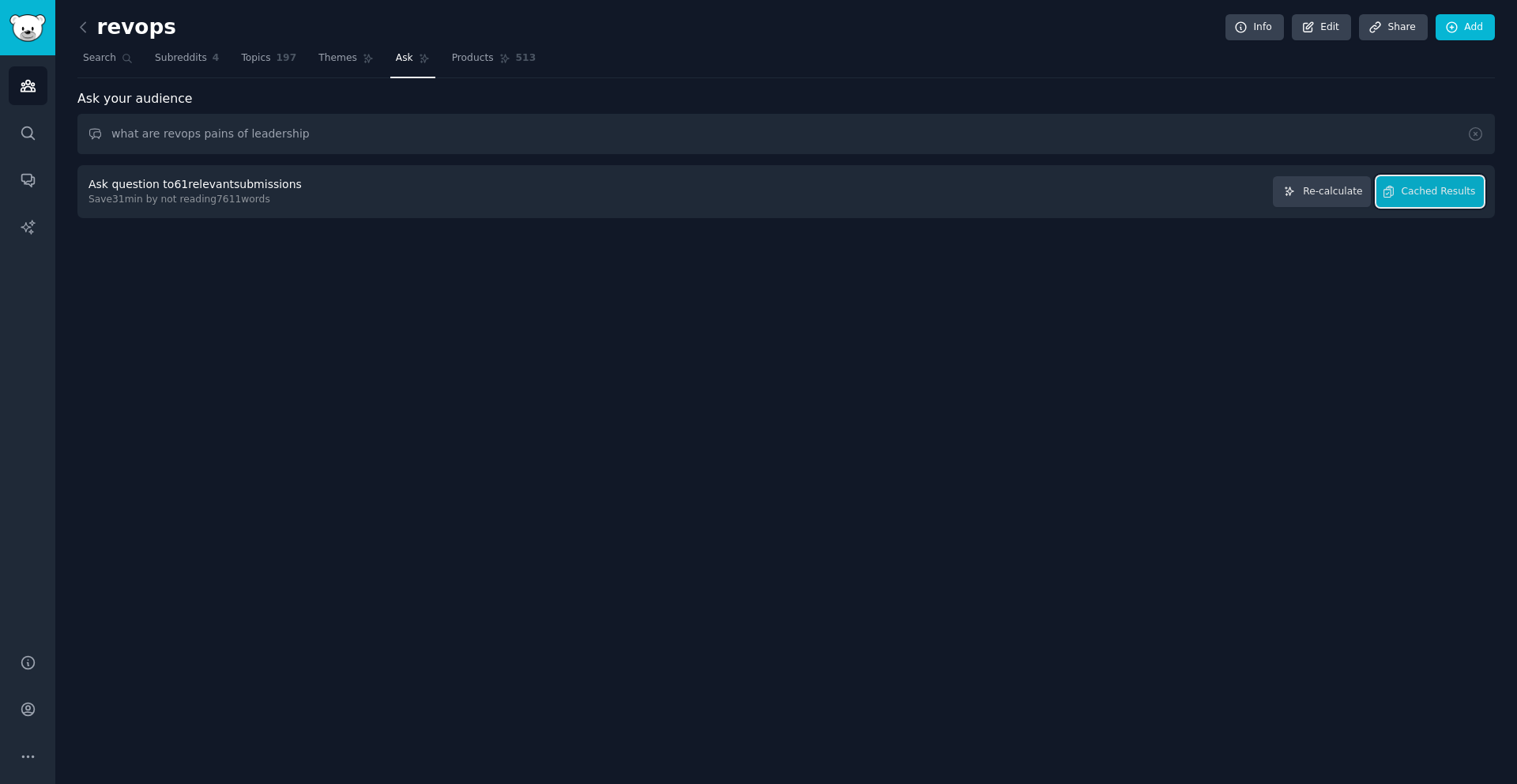
click at [1462, 196] on span "Cached Results" at bounding box center [1439, 192] width 74 height 14
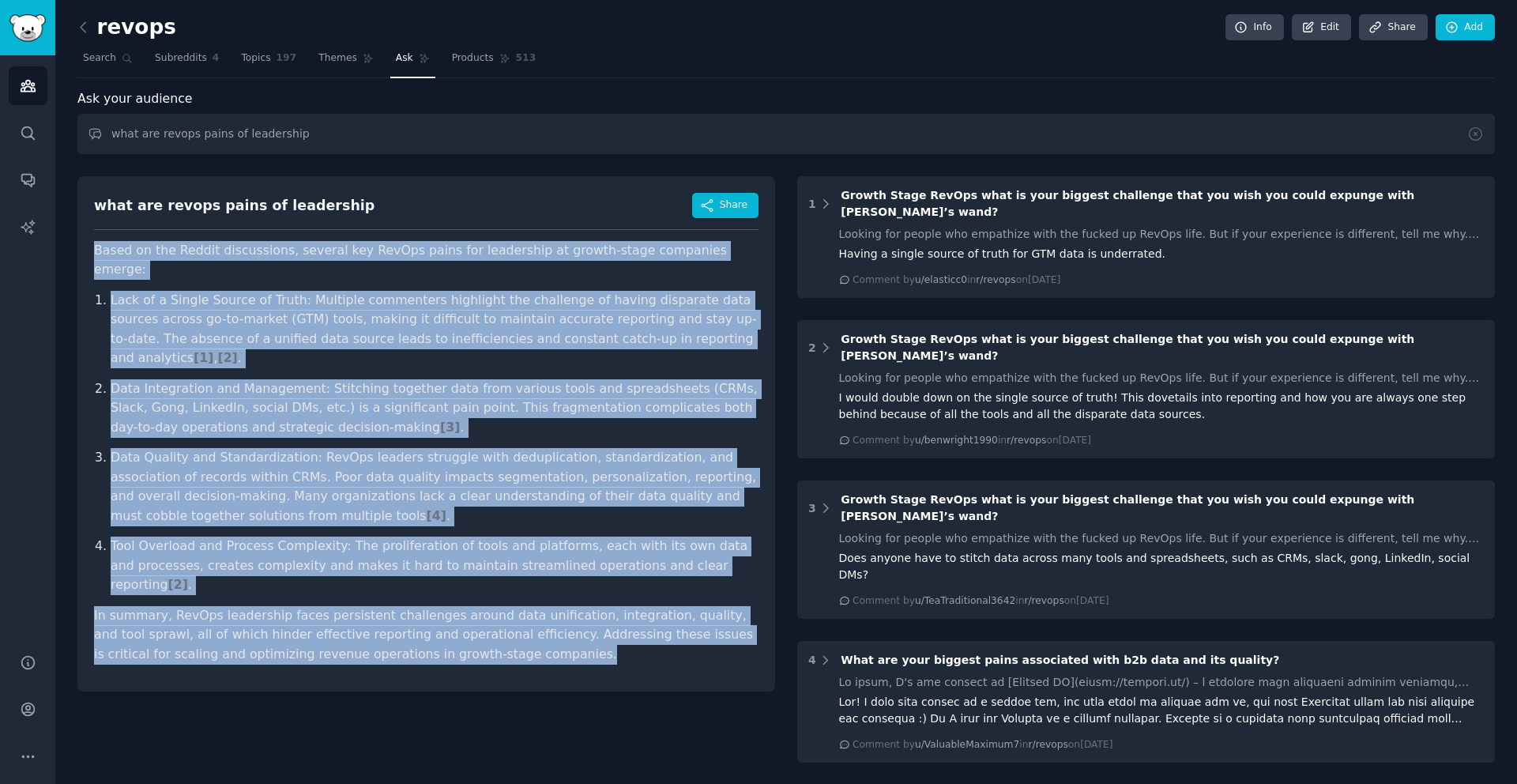
drag, startPoint x: 95, startPoint y: 248, endPoint x: 494, endPoint y: 606, distance: 536.1
click at [494, 606] on div "what are revops pains of leadership Share Based on the Reddit discussions, seve…" at bounding box center [427, 434] width 697 height 515
copy article "Based on the Reddit discussions, several key RevOps pains for leadership at gro…"
click at [510, 394] on p "Data Integration and Management: Stitching together data from various tools and…" at bounding box center [435, 408] width 648 height 59
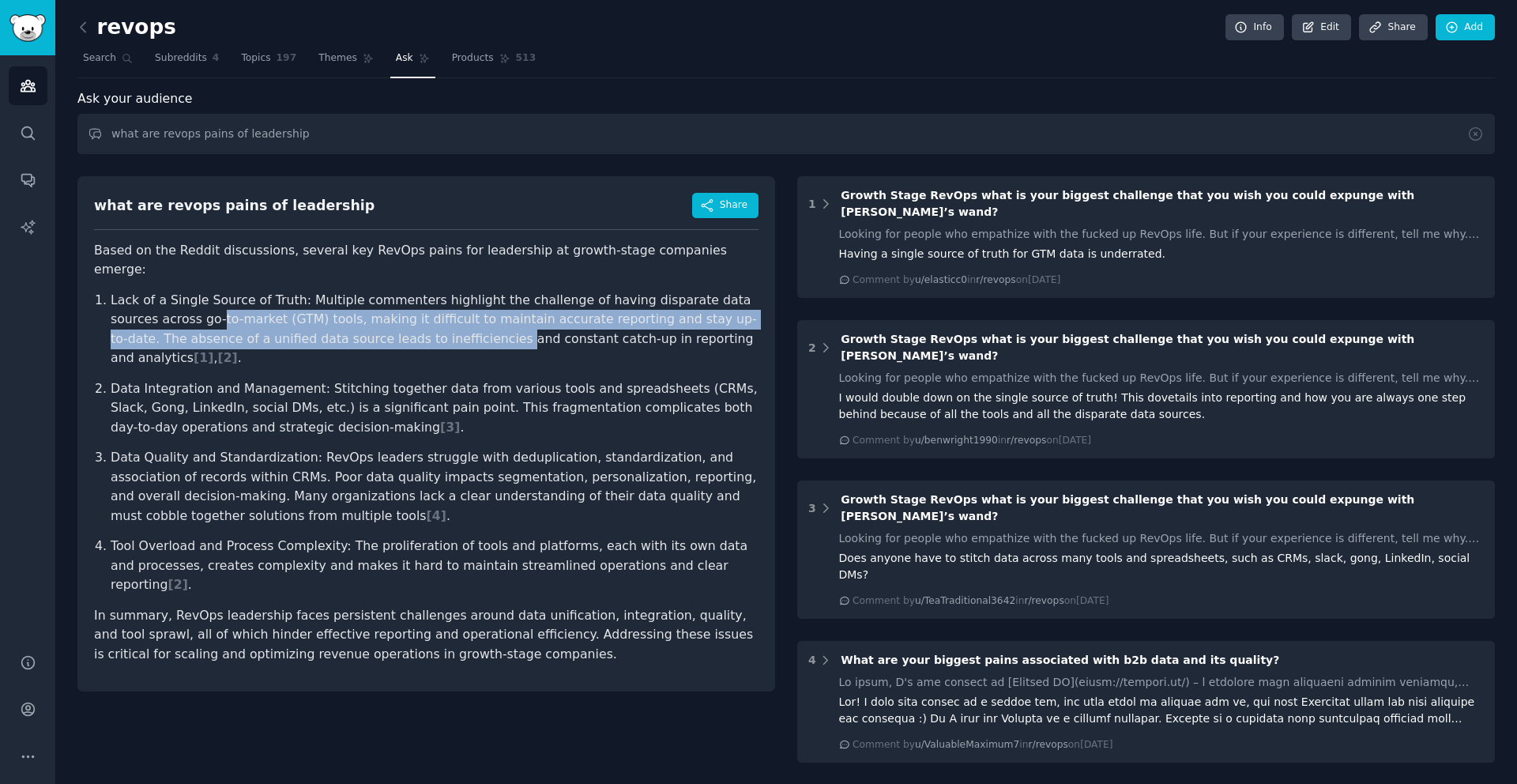
drag, startPoint x: 169, startPoint y: 296, endPoint x: 425, endPoint y: 313, distance: 256.6
click at [425, 313] on p "Lack of a Single Source of Truth: Multiple commenters highlight the challenge o…" at bounding box center [435, 330] width 648 height 78
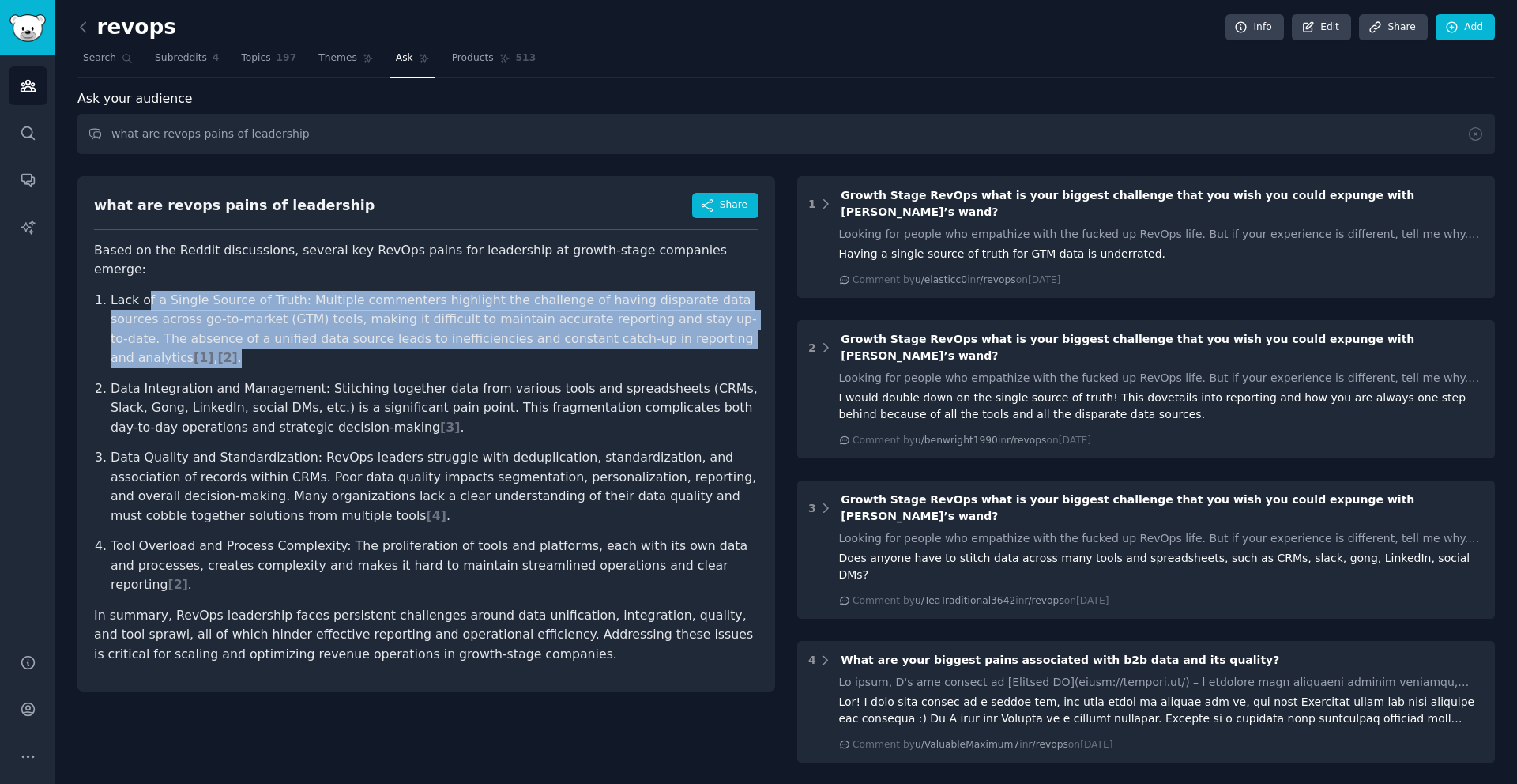
drag, startPoint x: 751, startPoint y: 318, endPoint x: 143, endPoint y: 282, distance: 609.1
click at [143, 291] on p "Lack of a Single Source of Truth: Multiple commenters highlight the challenge o…" at bounding box center [435, 330] width 648 height 78
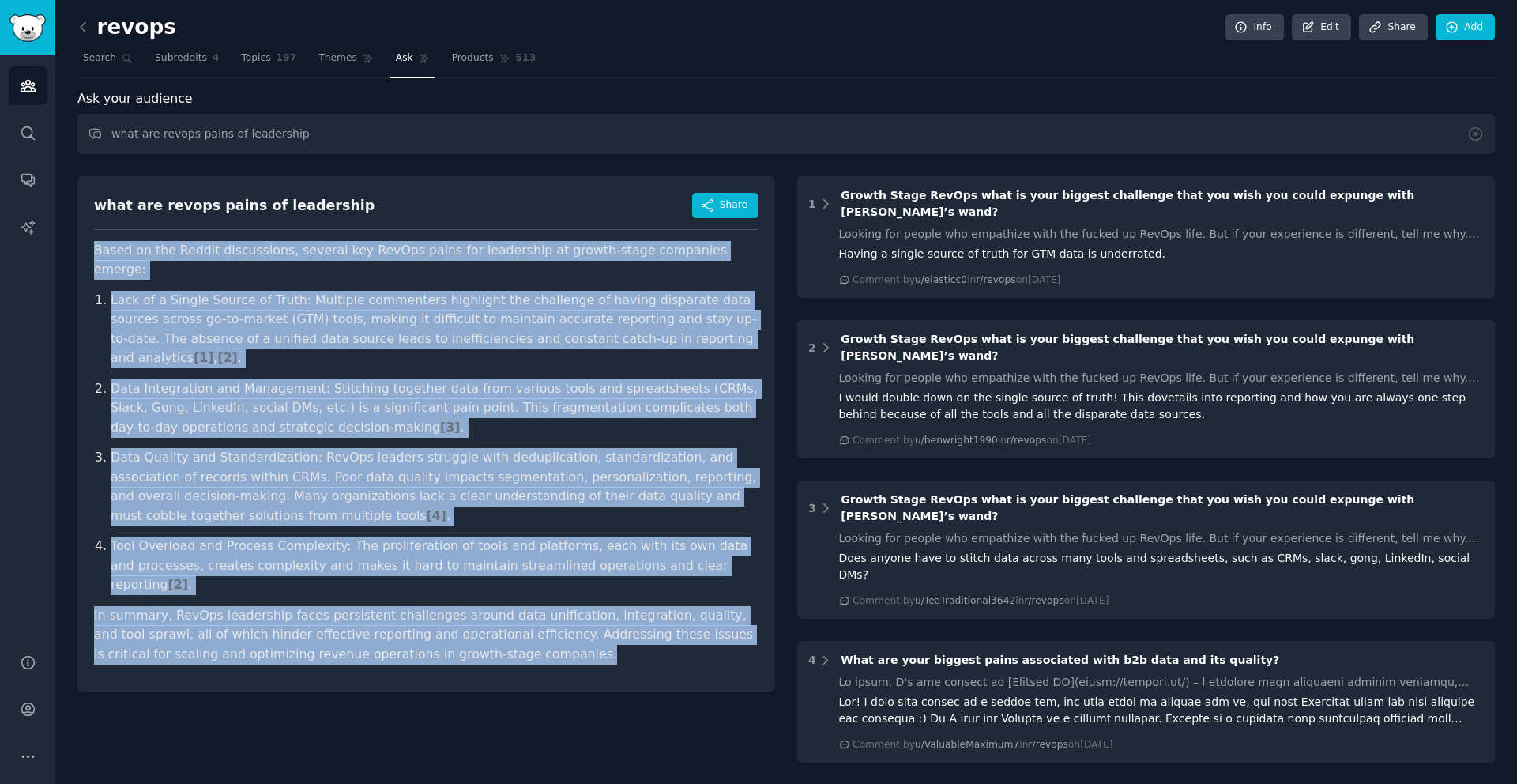
drag, startPoint x: 93, startPoint y: 245, endPoint x: 552, endPoint y: 598, distance: 579.0
click at [552, 598] on article "Based on the Reddit discussions, several key RevOps pains for leadership at gro…" at bounding box center [427, 453] width 665 height 424
copy article "Based on the Reddit discussions, several key RevOps pains for leadership at gro…"
click at [460, 399] on ol "Lack of a Single Source of Truth: Multiple commenters highlight the challenge o…" at bounding box center [427, 443] width 665 height 304
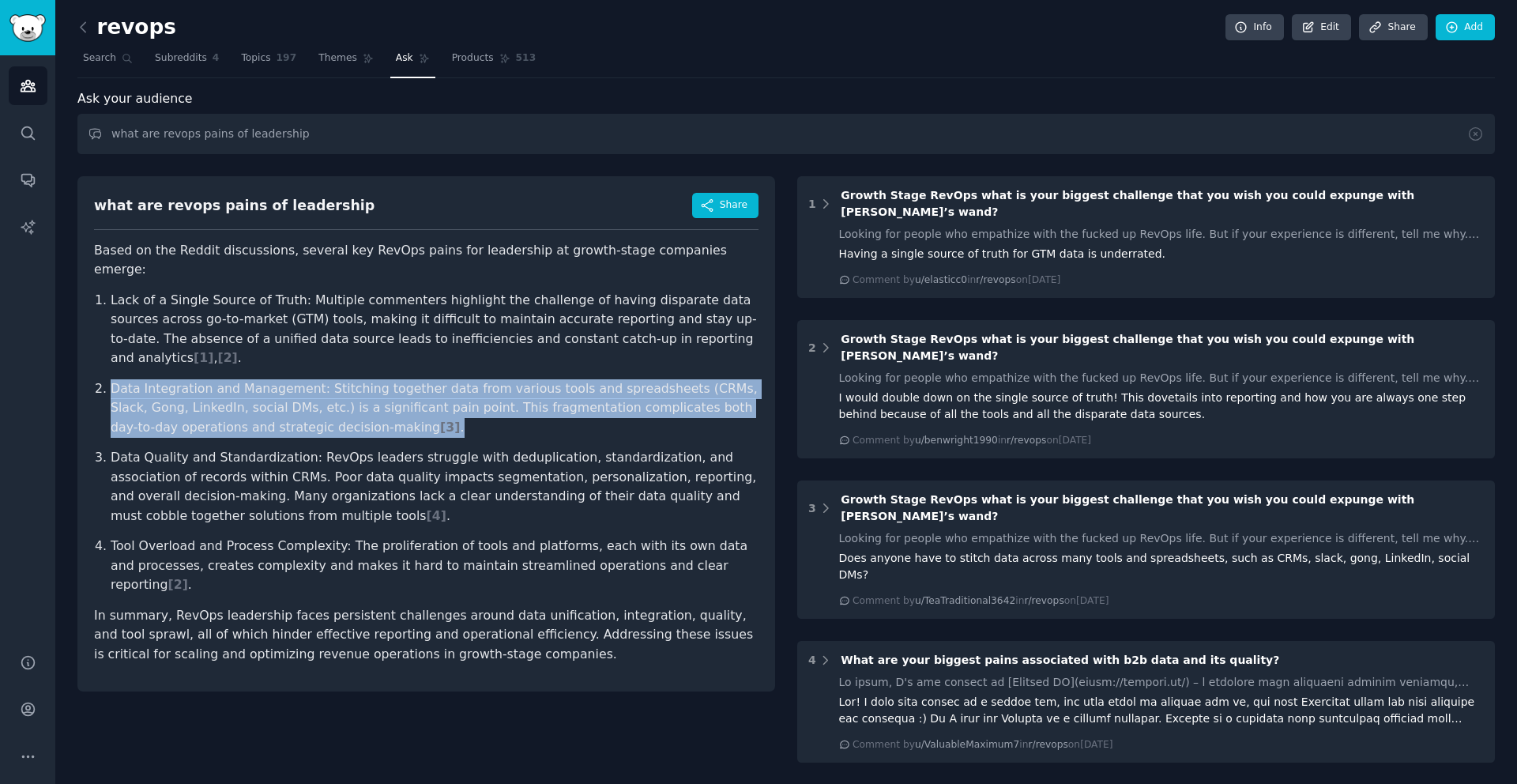
drag, startPoint x: 110, startPoint y: 348, endPoint x: 366, endPoint y: 394, distance: 260.1
click at [366, 394] on p "Data Integration and Management: Stitching together data from various tools and…" at bounding box center [435, 408] width 648 height 59
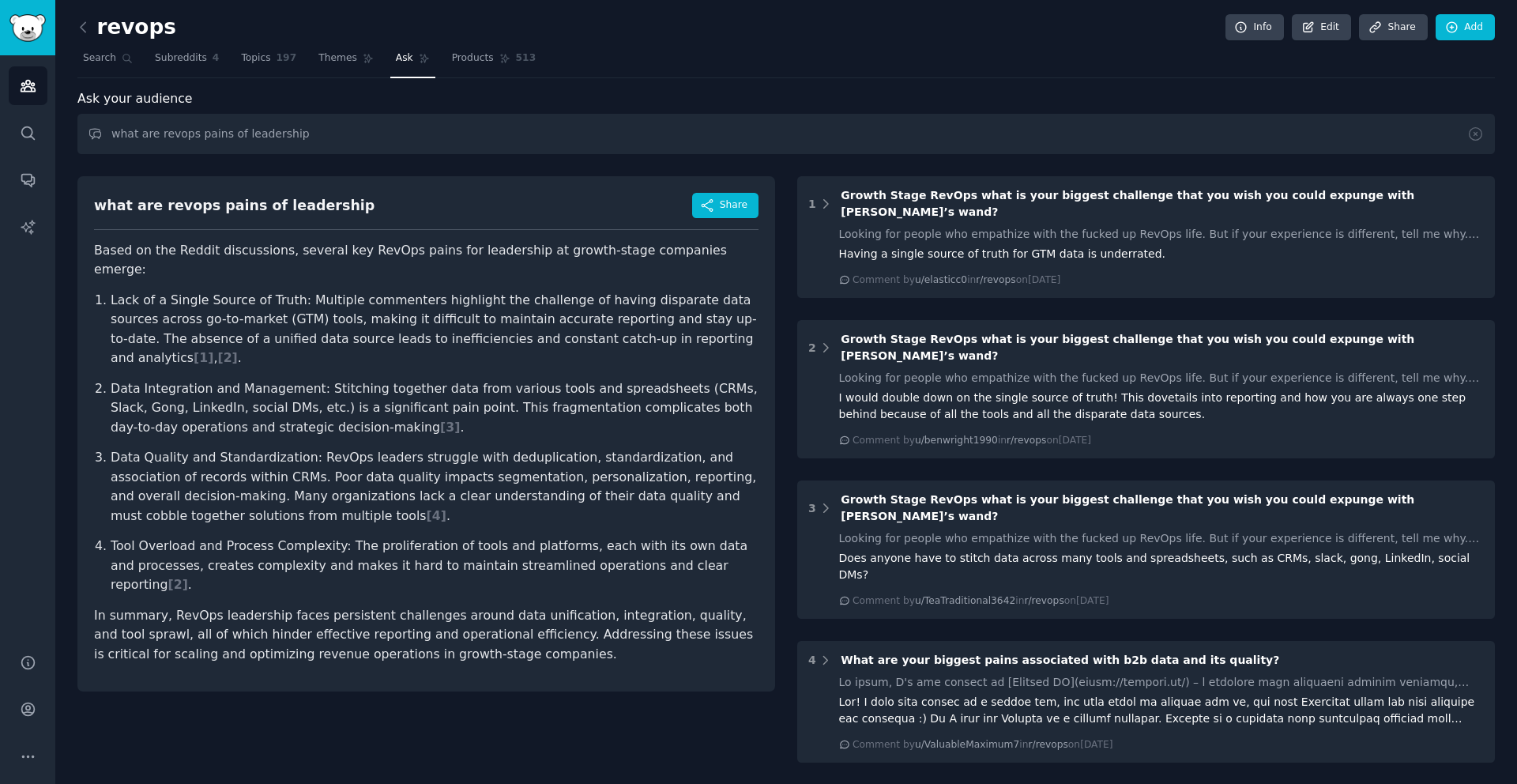
click at [388, 392] on p "Data Integration and Management: Stitching together data from various tools and…" at bounding box center [435, 408] width 648 height 59
drag, startPoint x: 112, startPoint y: 418, endPoint x: 297, endPoint y: 419, distance: 185.0
click at [298, 448] on p "Data Quality and Standardization: RevOps leaders struggle with deduplication, s…" at bounding box center [435, 487] width 648 height 78
click at [297, 448] on p "Data Quality and Standardization: RevOps leaders struggle with deduplication, s…" at bounding box center [435, 487] width 648 height 78
drag, startPoint x: 301, startPoint y: 419, endPoint x: 110, endPoint y: 418, distance: 191.0
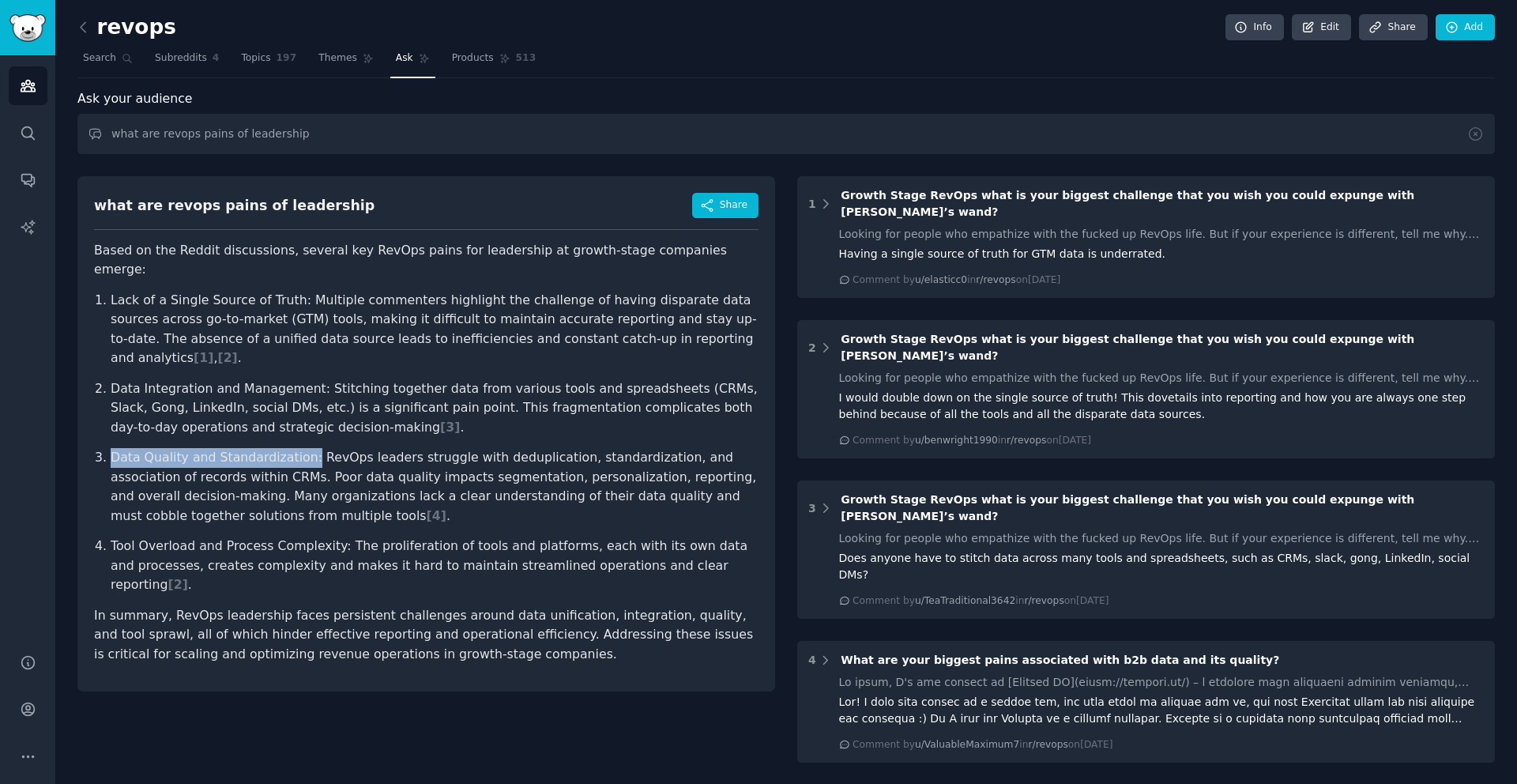
click at [110, 448] on p "Data Quality and Standardization: RevOps leaders struggle with deduplication, s…" at bounding box center [435, 487] width 648 height 78
